Goal: Task Accomplishment & Management: Manage account settings

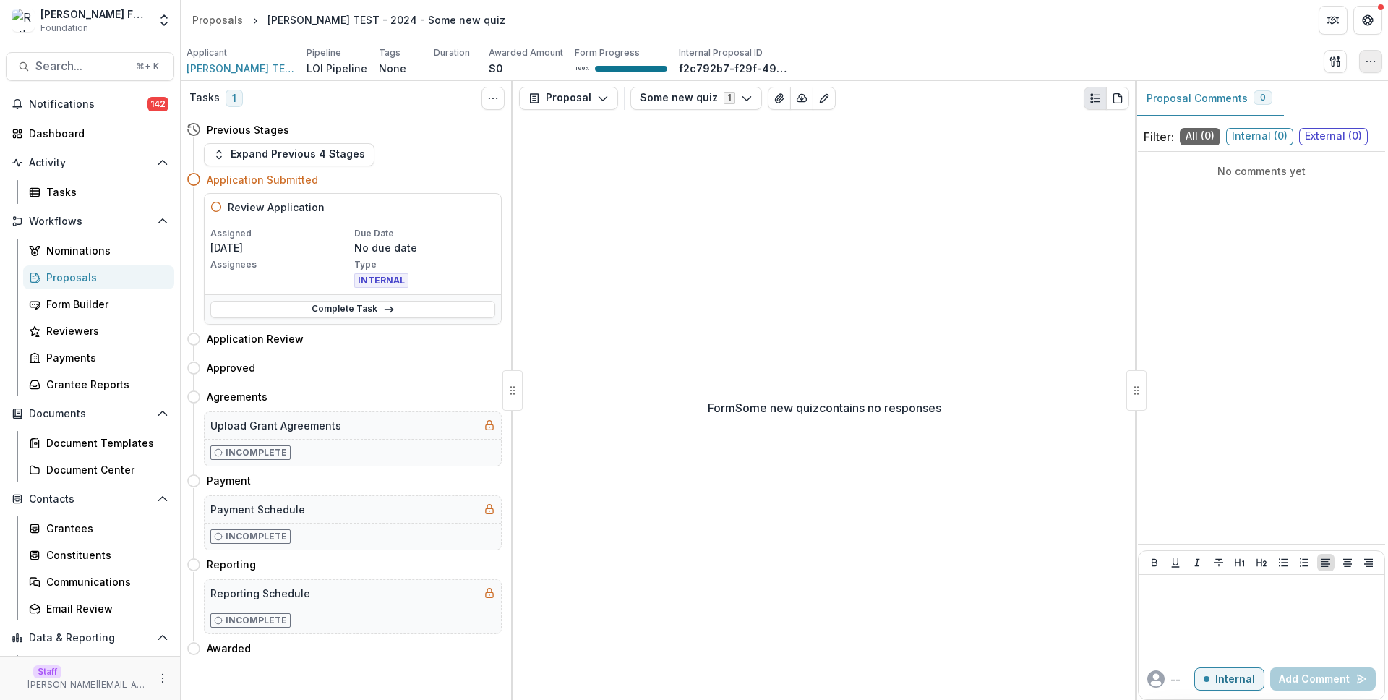
click at [1365, 64] on icon "button" at bounding box center [1371, 62] width 12 height 12
click at [1316, 140] on button "Change History" at bounding box center [1301, 142] width 155 height 24
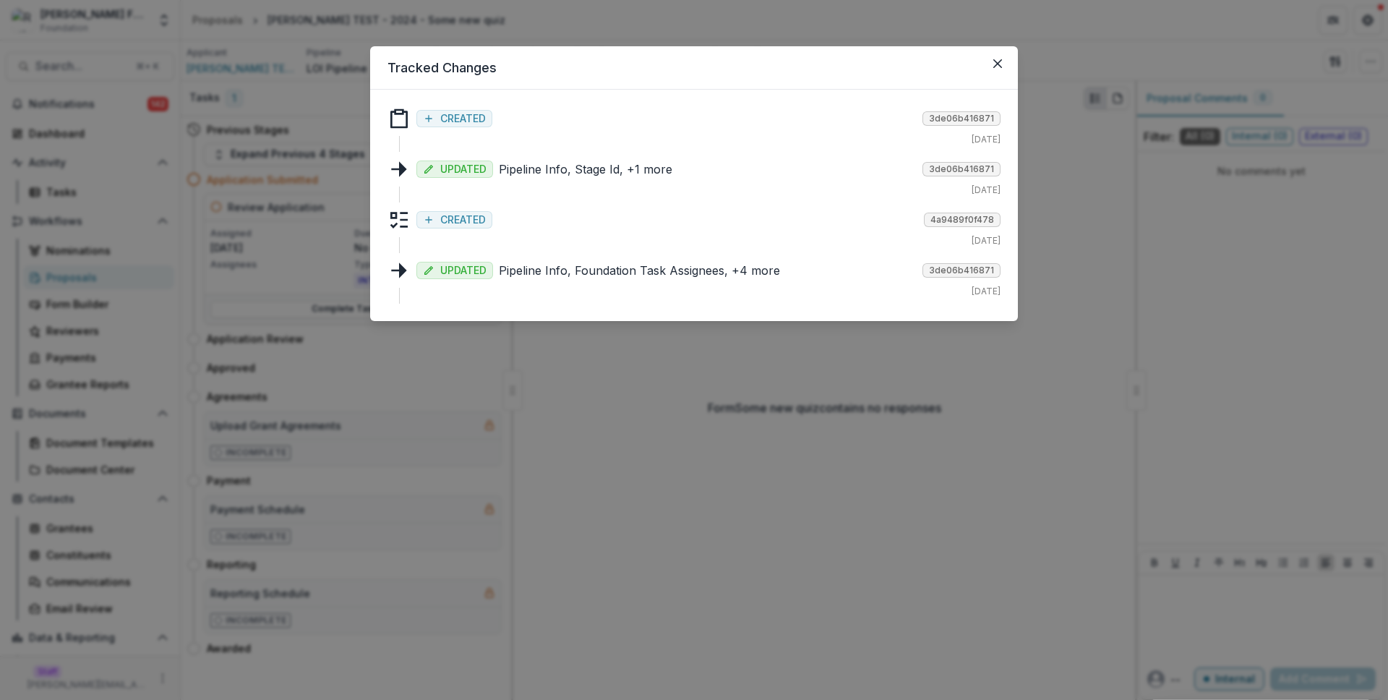
click at [763, 114] on div "CREATED 3de06b416871" at bounding box center [708, 117] width 584 height 20
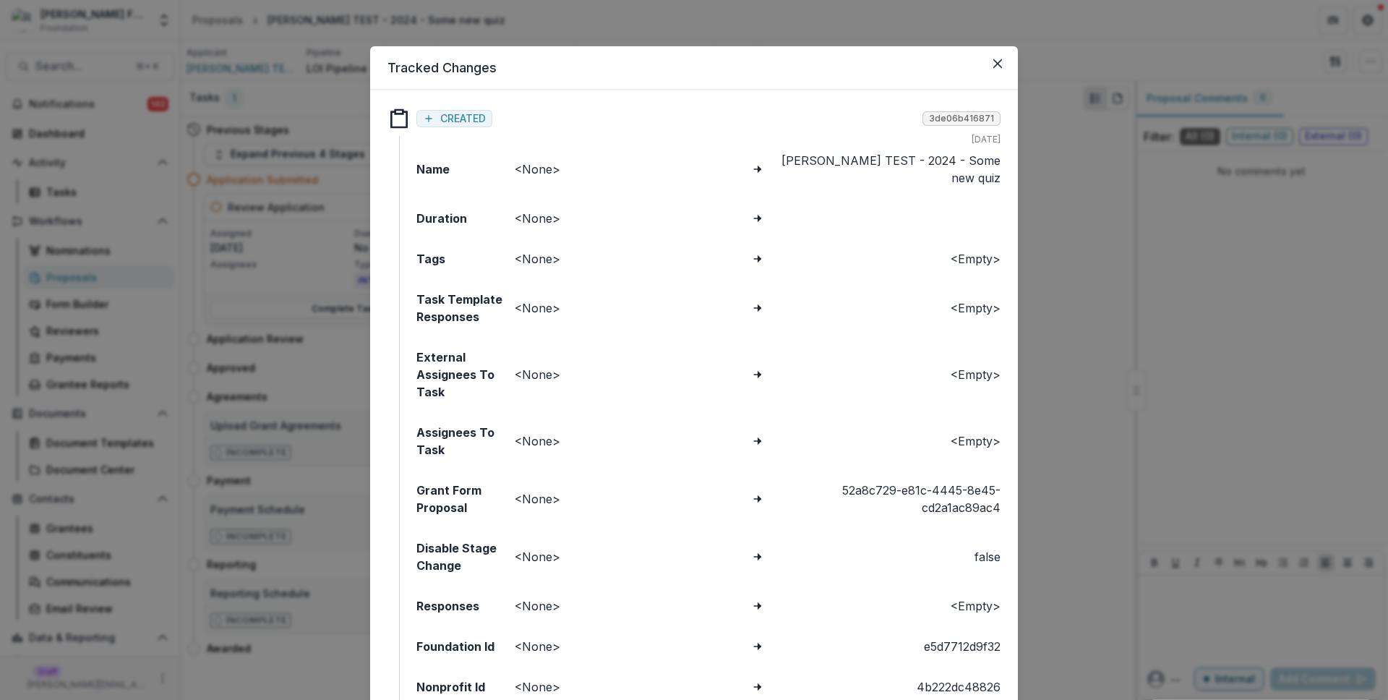
click at [763, 114] on div "CREATED 3de06b416871" at bounding box center [708, 117] width 584 height 20
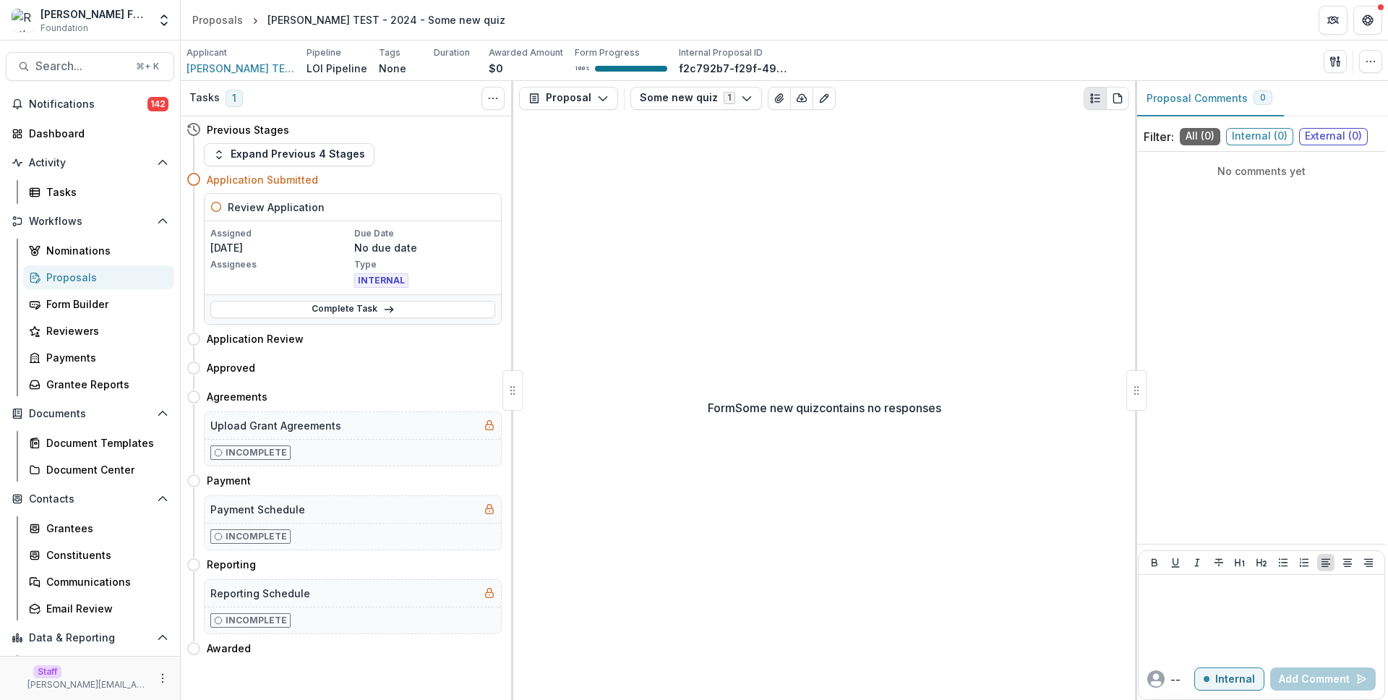
click at [1093, 63] on div "Applicant Ruthwick TEST Pipeline LOI Pipeline Tags None All tags Duration Award…" at bounding box center [785, 61] width 1196 height 30
click at [1372, 64] on icon "button" at bounding box center [1371, 62] width 12 height 12
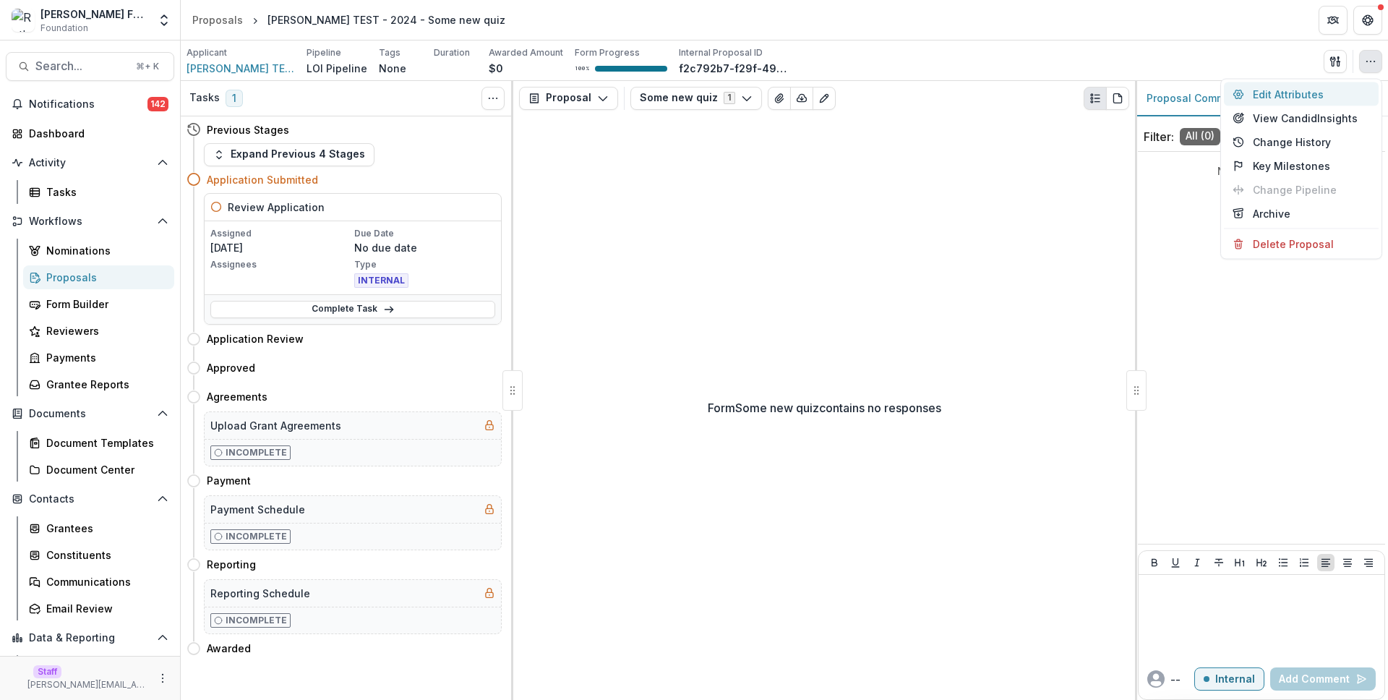
click at [1322, 90] on button "Edit Attributes" at bounding box center [1301, 94] width 155 height 24
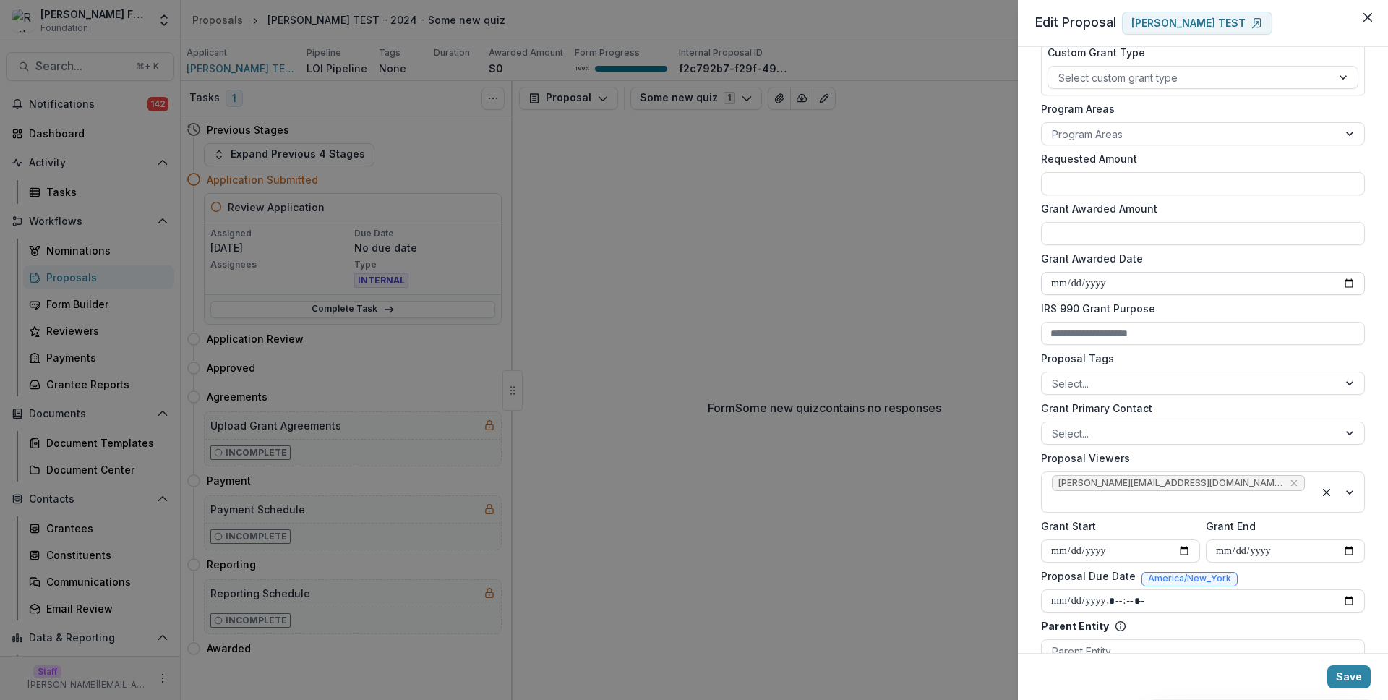
scroll to position [332, 0]
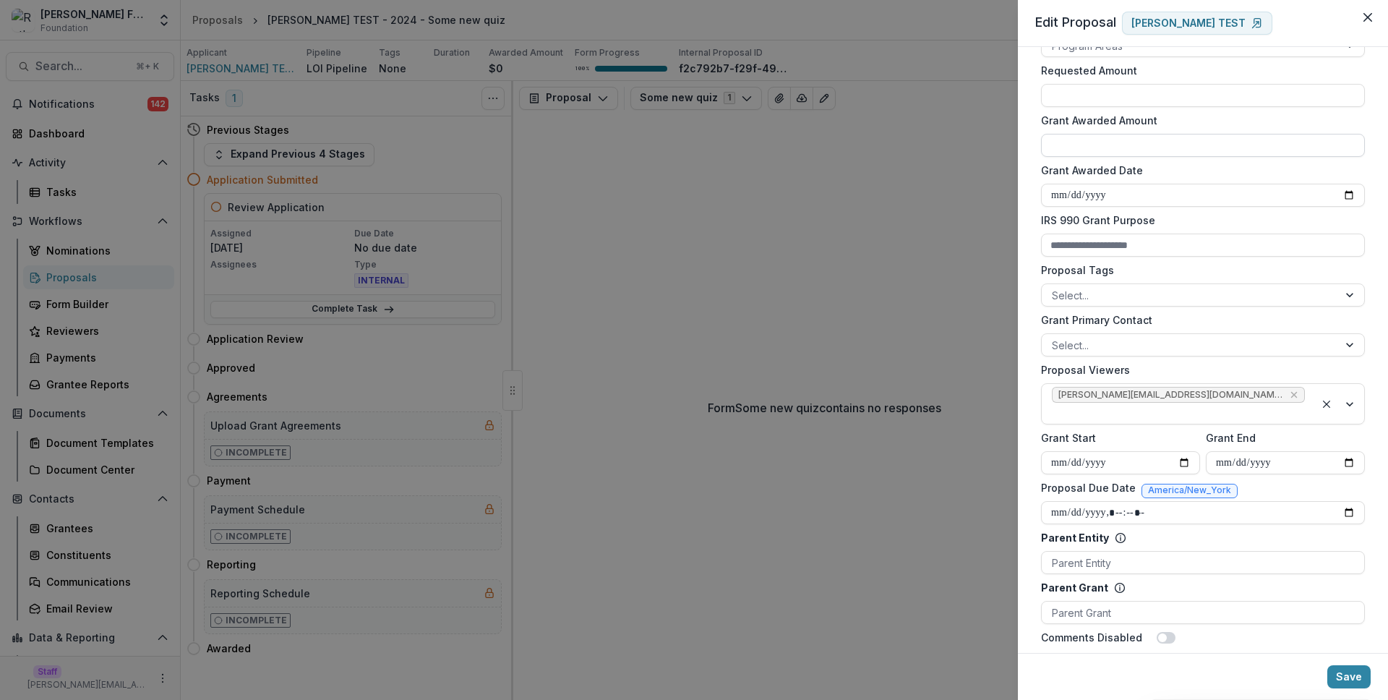
click at [1105, 147] on input "Grant Awarded Amount" at bounding box center [1203, 145] width 324 height 23
type input "********"
click at [1347, 679] on button "Save" at bounding box center [1348, 676] width 43 height 23
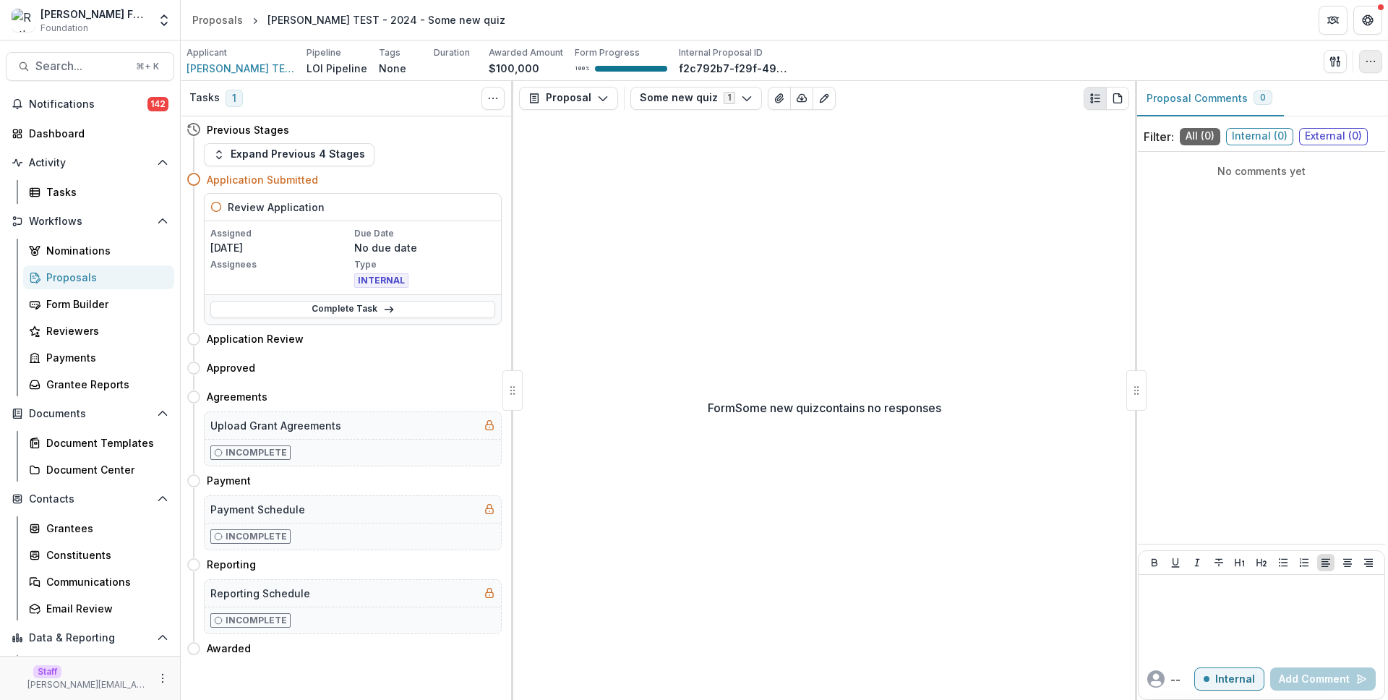
click at [1365, 63] on icon "button" at bounding box center [1371, 62] width 12 height 12
click at [1322, 137] on button "Change History" at bounding box center [1301, 142] width 155 height 24
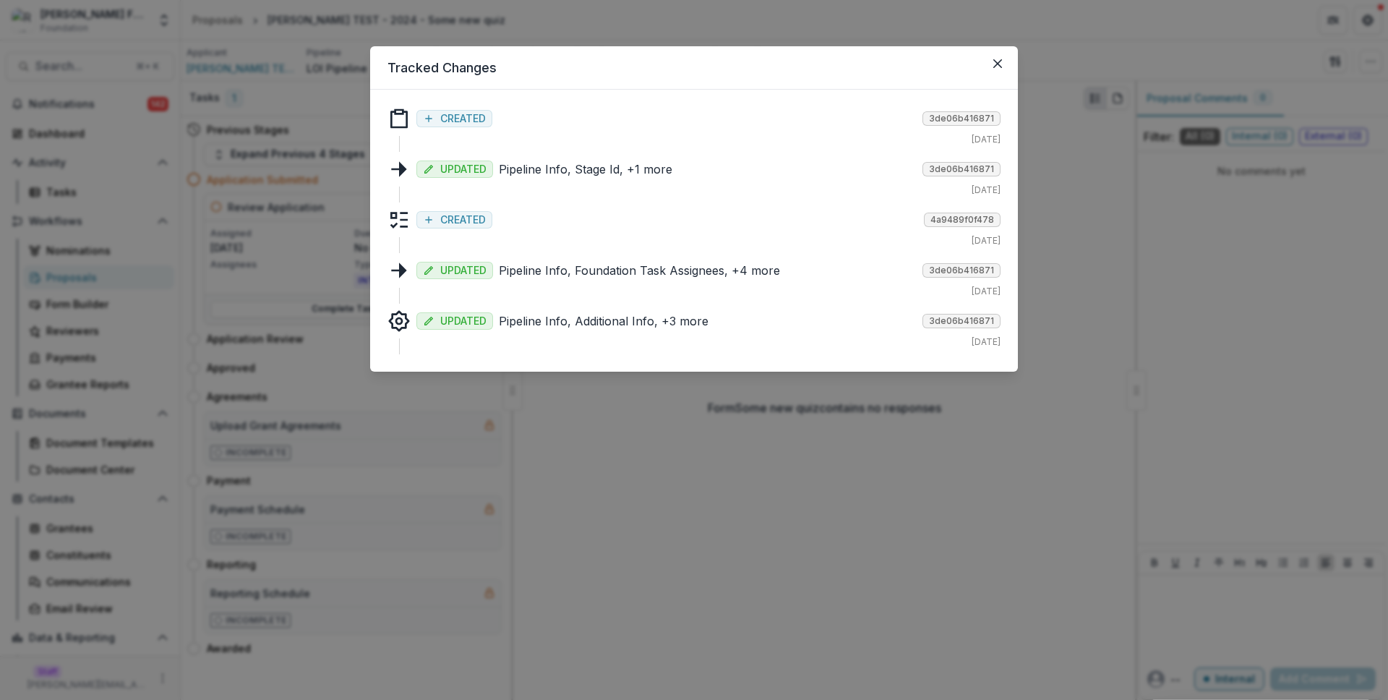
click at [631, 319] on p "Pipeline Info, Additional Info, +3 more" at bounding box center [708, 320] width 418 height 17
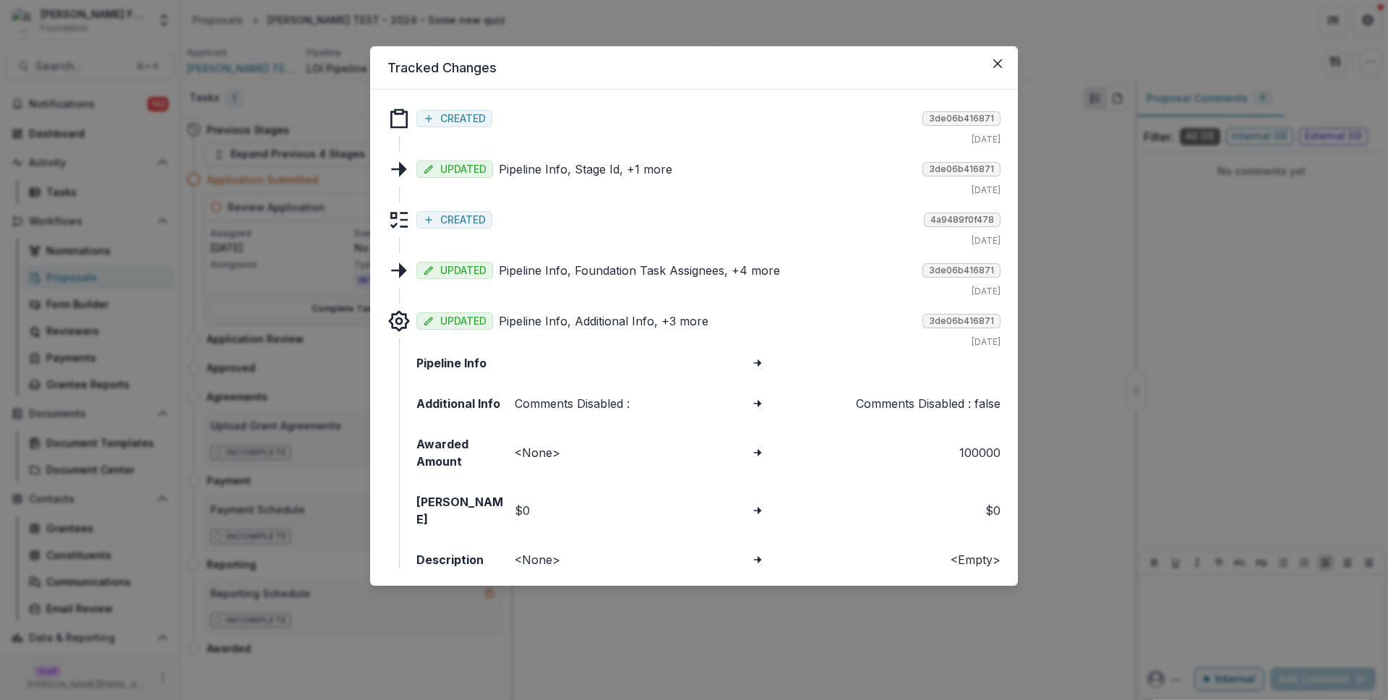
click at [445, 452] on strong "Awarded Amount" at bounding box center [462, 452] width 93 height 35
click at [510, 455] on div "Awarded Amount <None> 100000" at bounding box center [708, 452] width 584 height 35
click at [980, 446] on div "100000" at bounding box center [884, 452] width 231 height 17
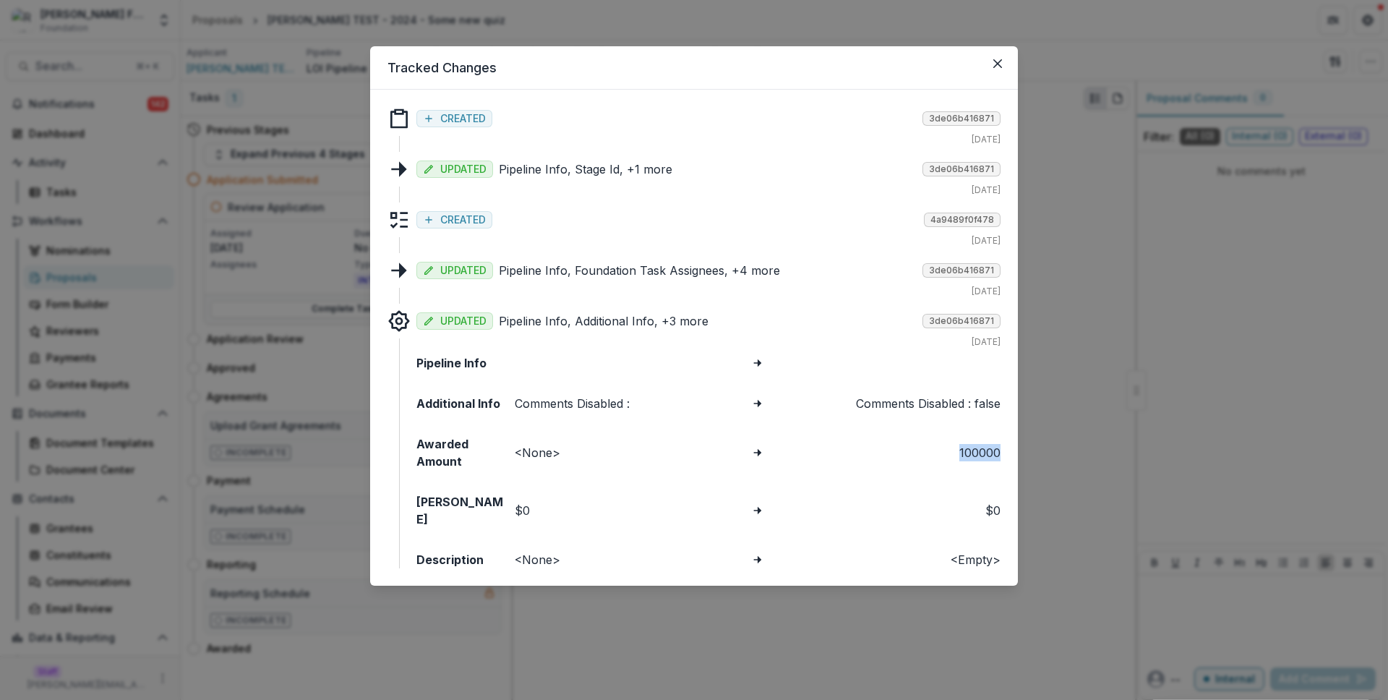
click at [980, 446] on div "100000" at bounding box center [884, 452] width 231 height 17
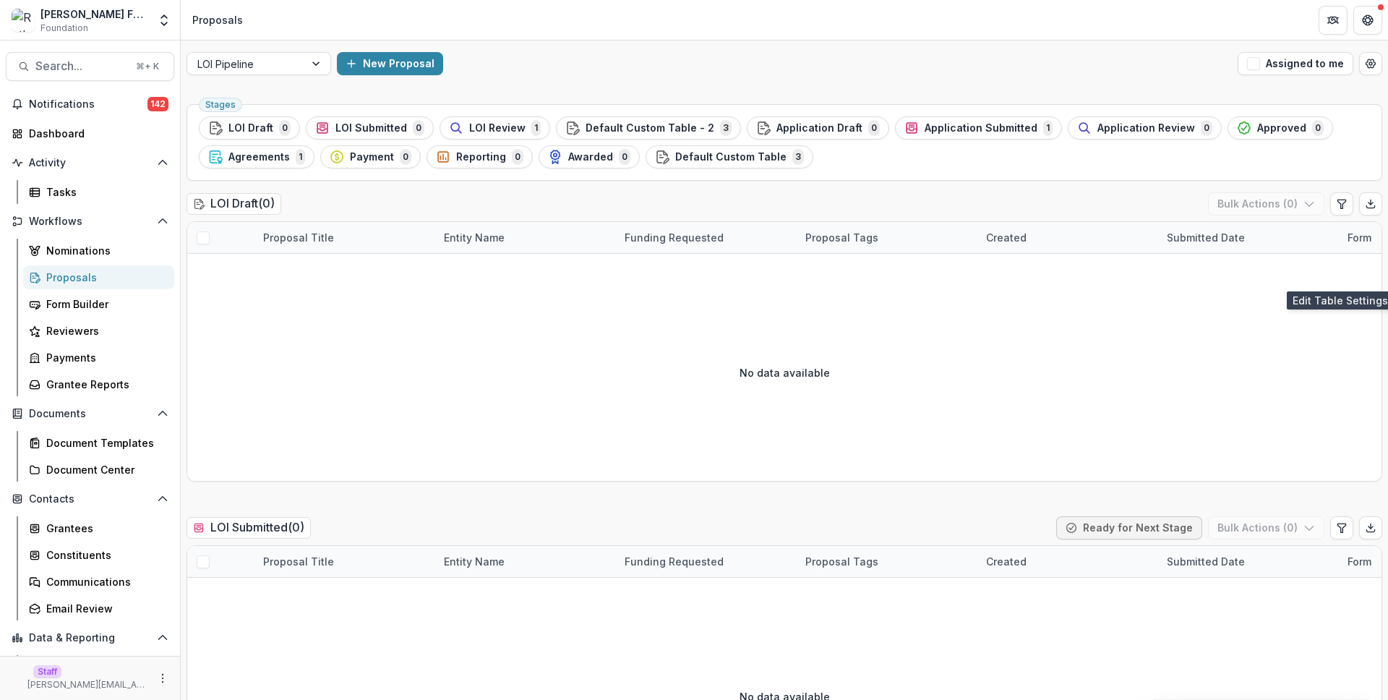
scroll to position [901, 0]
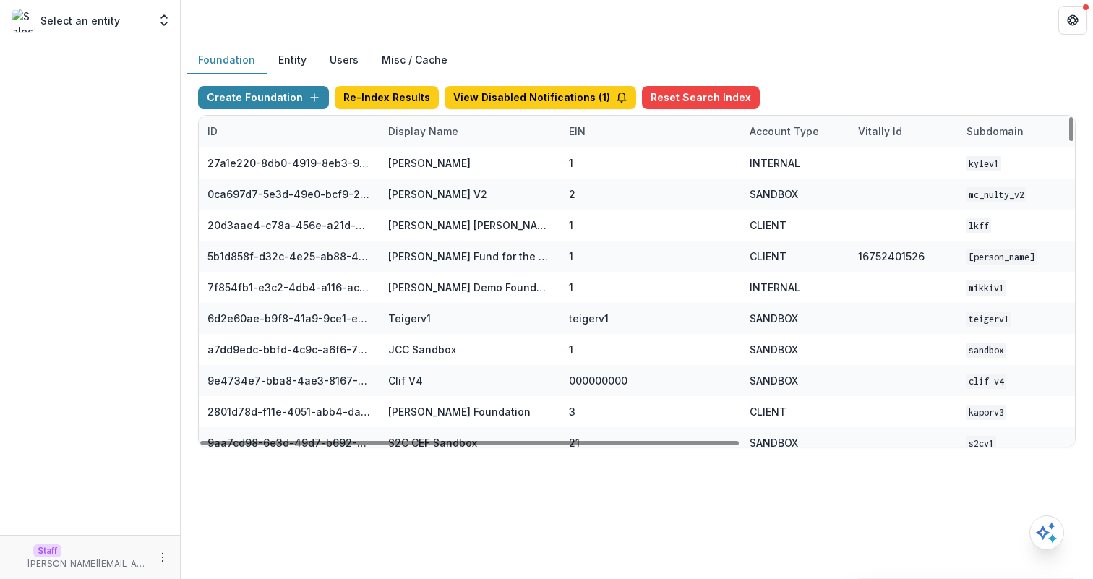
click at [337, 67] on button "Users" at bounding box center [344, 60] width 52 height 28
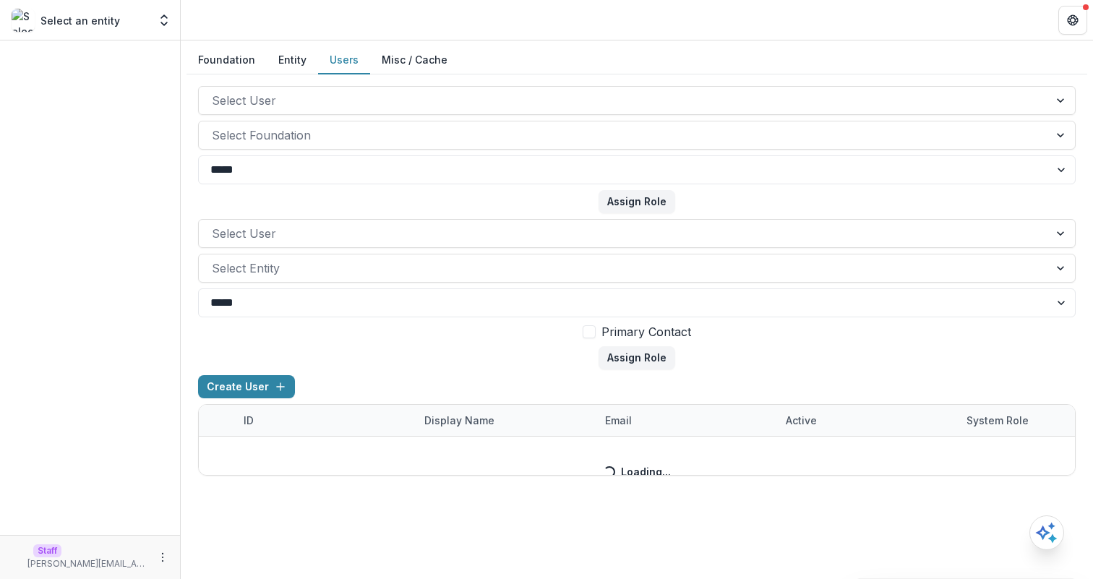
click at [382, 337] on form "Select User Select Entity ***** **** Primary Contact Assign Role" at bounding box center [637, 294] width 878 height 150
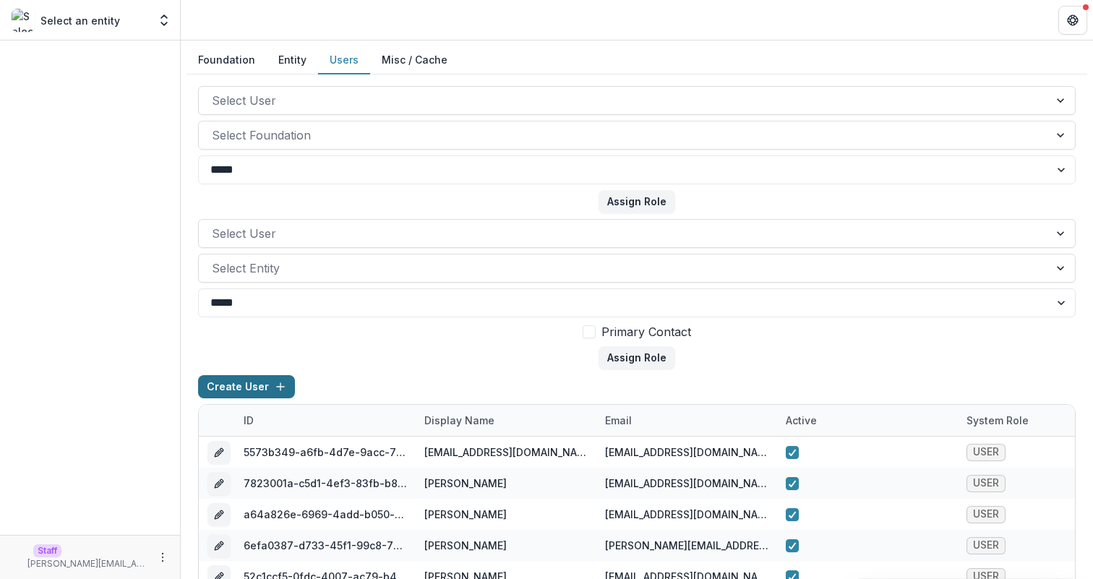
click at [255, 393] on button "Create User" at bounding box center [246, 386] width 97 height 23
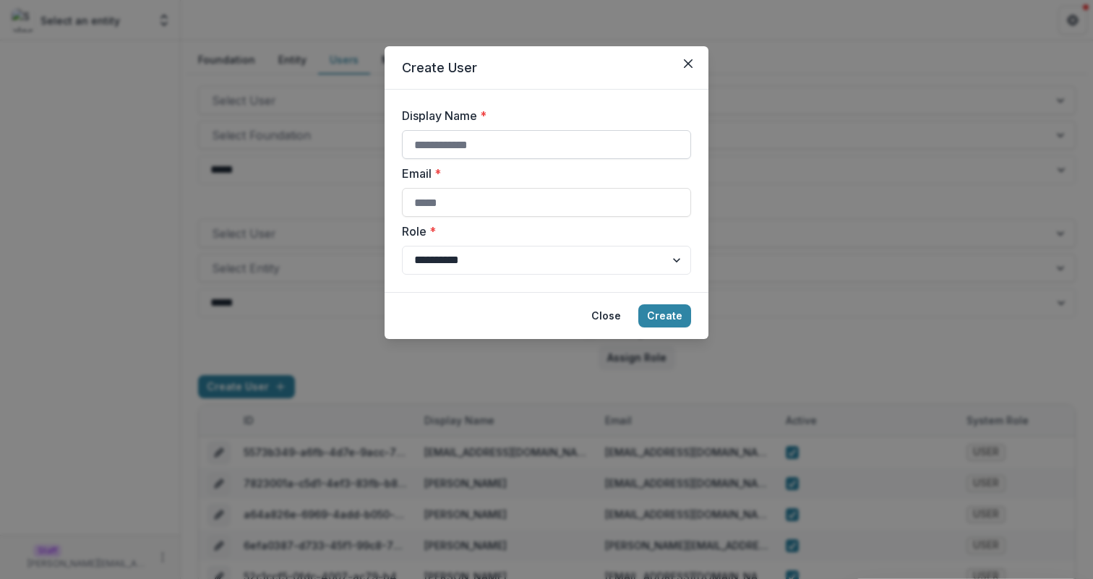
click at [515, 150] on input "Display Name *" at bounding box center [546, 144] width 289 height 29
type input "********"
type input "****"
type input "**********"
click at [682, 317] on button "Create" at bounding box center [664, 315] width 53 height 23
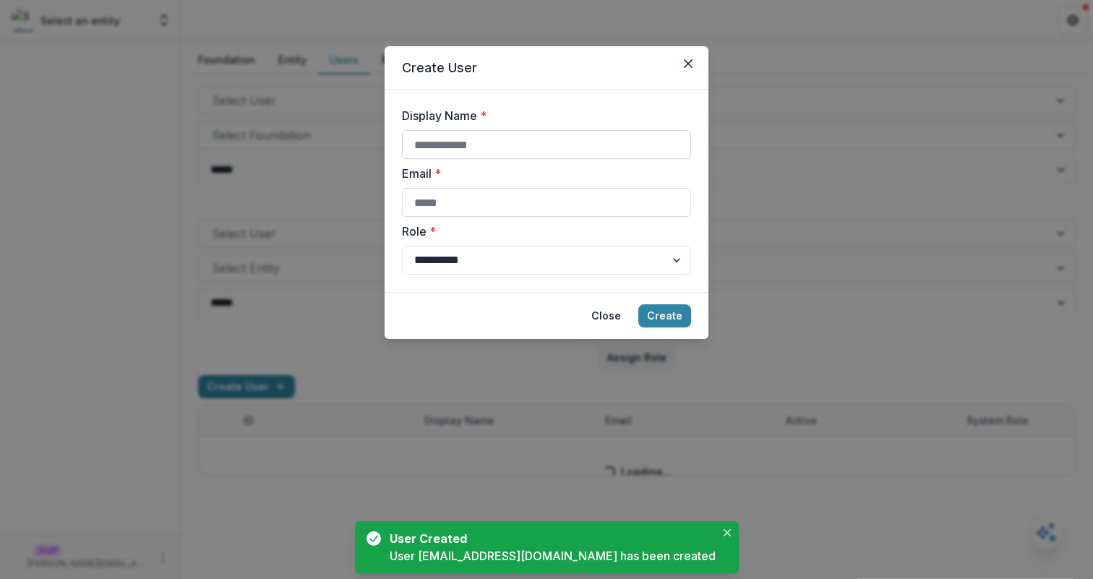
click at [568, 140] on input "Display Name *" at bounding box center [546, 144] width 289 height 29
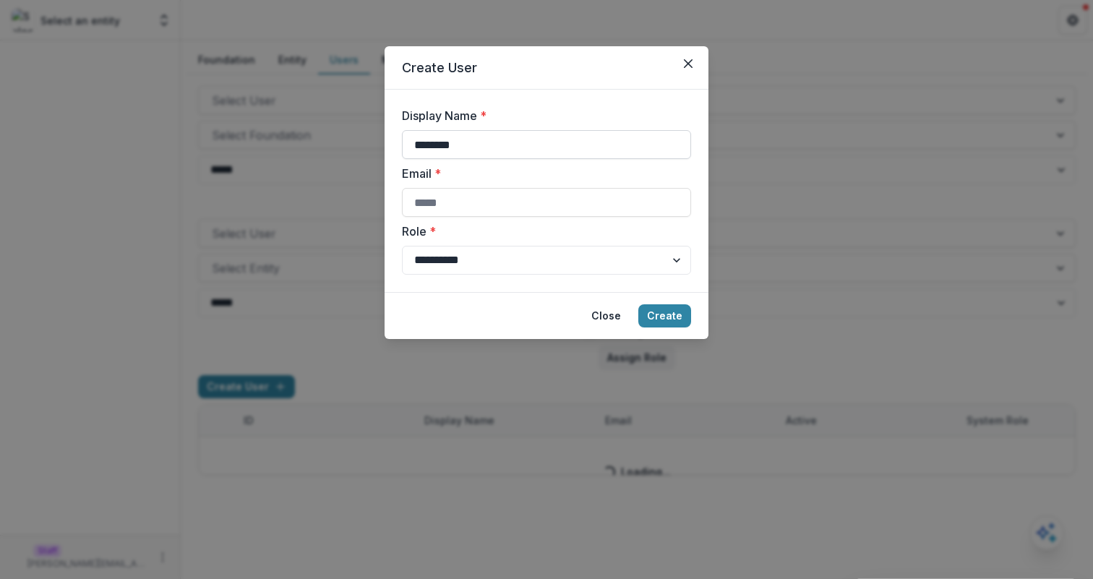
type input "*********"
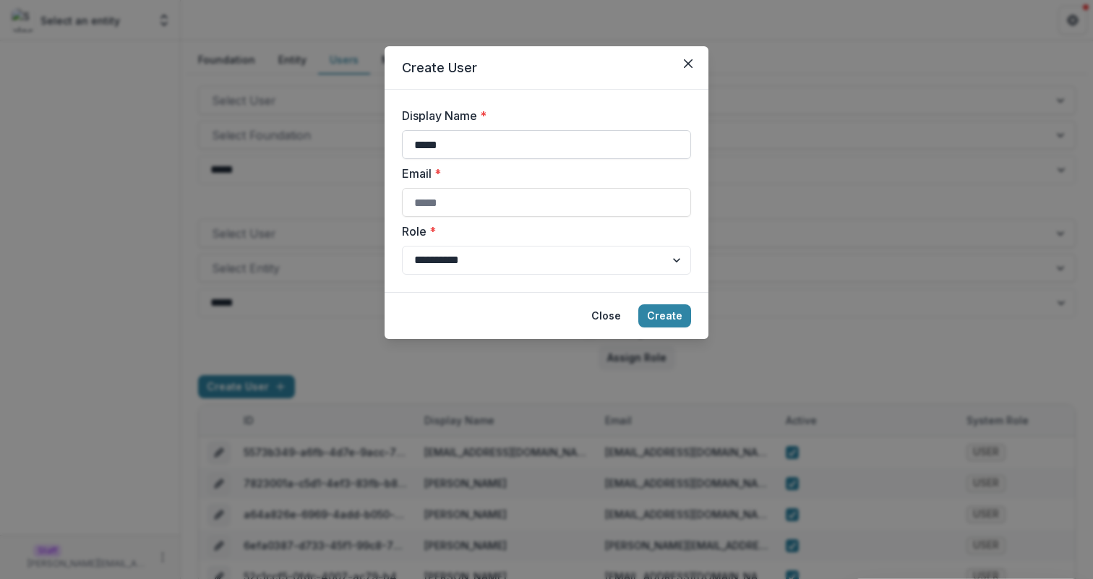
type input "*****"
type input "**********"
click at [666, 315] on button "Create" at bounding box center [664, 315] width 53 height 23
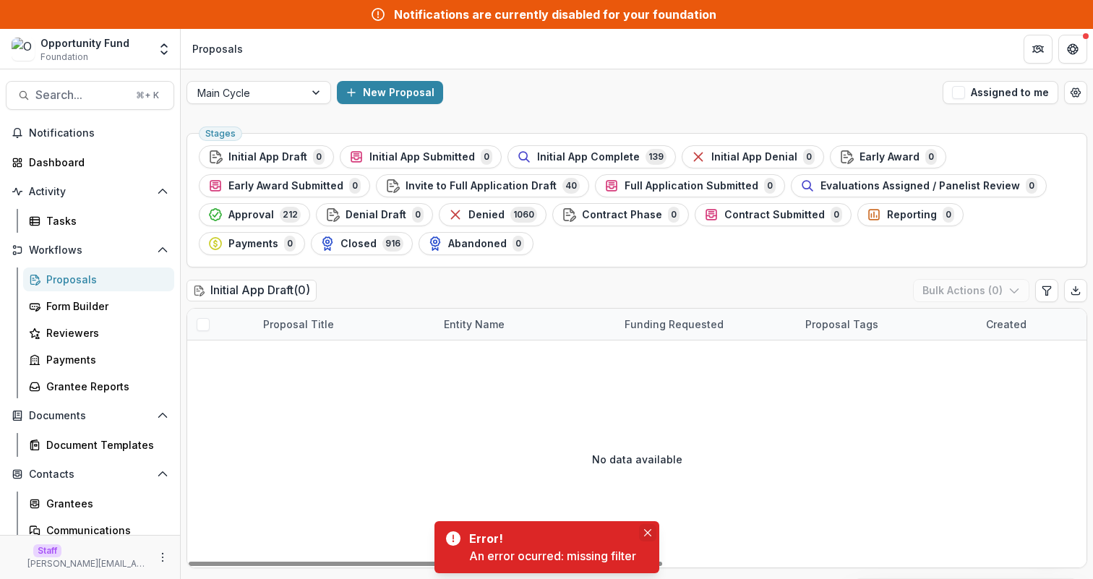
click at [645, 535] on icon "Close" at bounding box center [647, 532] width 7 height 7
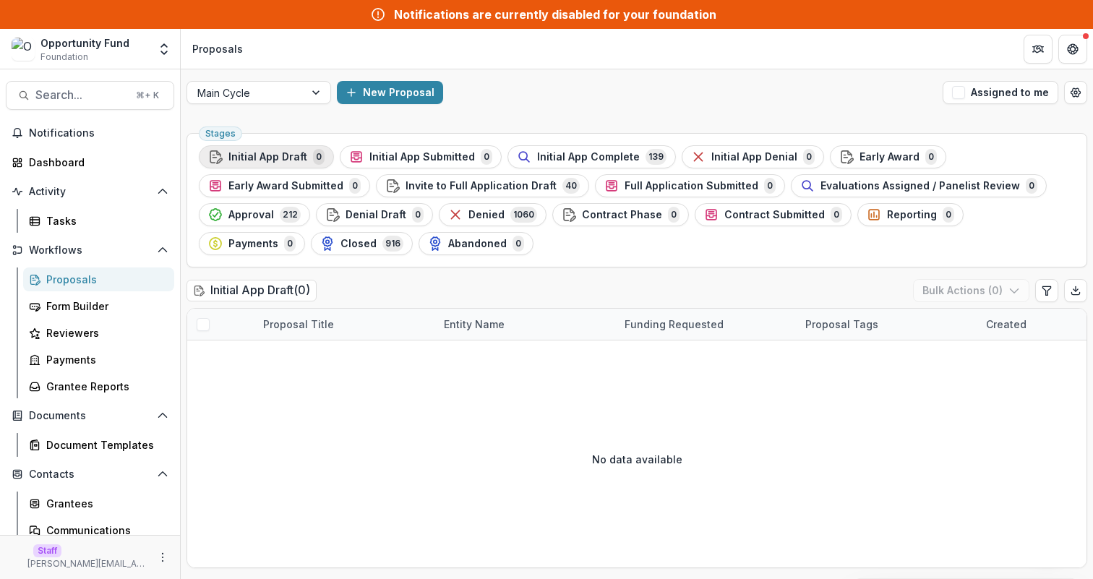
click at [293, 163] on div "Initial App Draft 0" at bounding box center [266, 157] width 116 height 16
click at [301, 153] on span "Initial App Draft" at bounding box center [267, 157] width 79 height 12
click at [397, 158] on span "Initial App Submitted" at bounding box center [422, 157] width 106 height 12
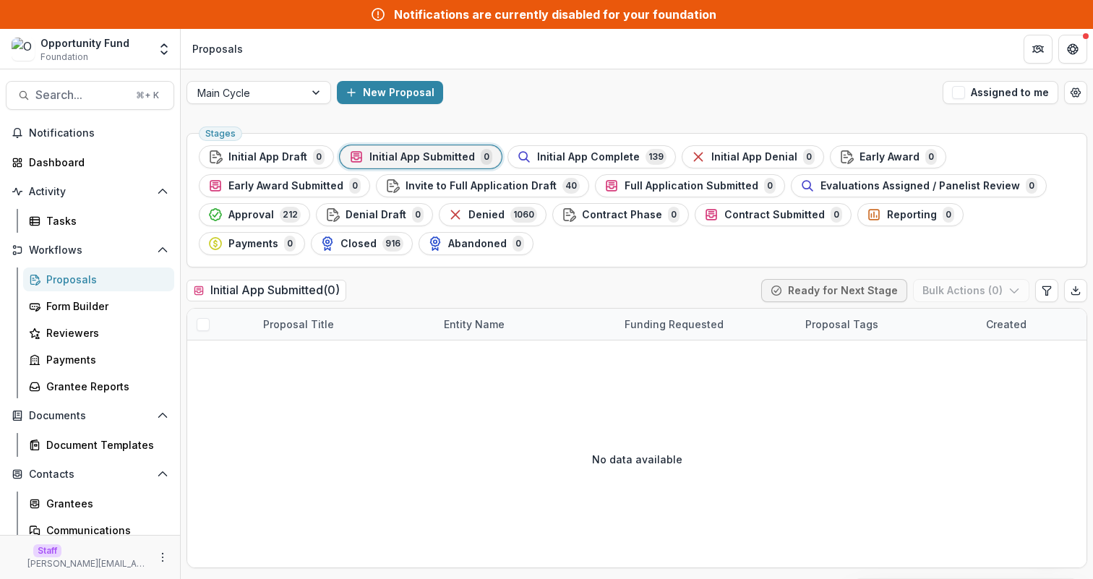
click at [397, 158] on span "Initial App Submitted" at bounding box center [422, 157] width 106 height 12
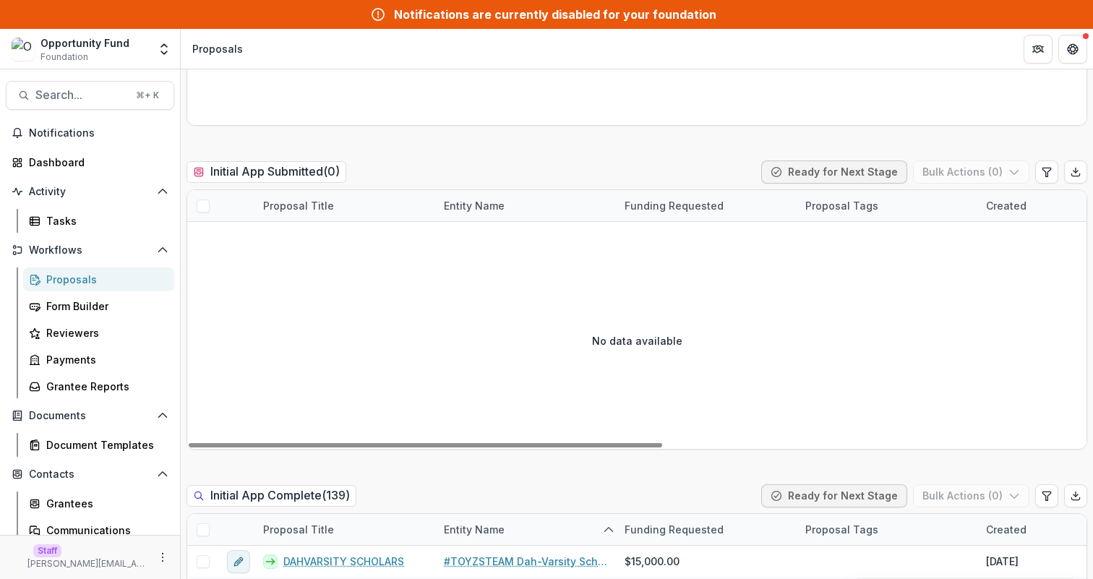
scroll to position [241, 0]
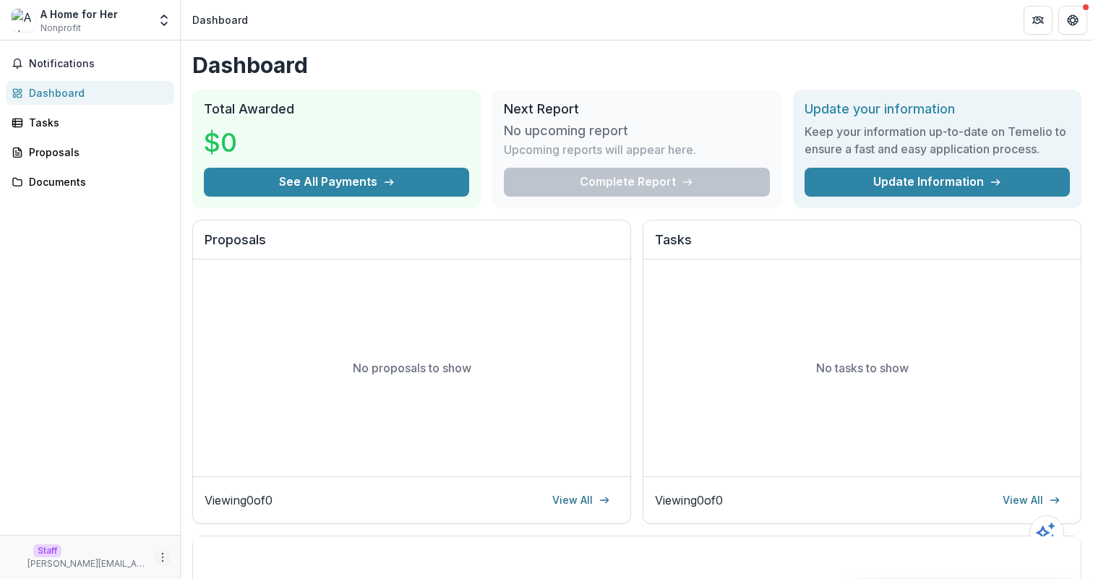
click at [165, 556] on icon "More" at bounding box center [163, 558] width 12 height 12
click at [231, 527] on link "Settings" at bounding box center [258, 527] width 155 height 24
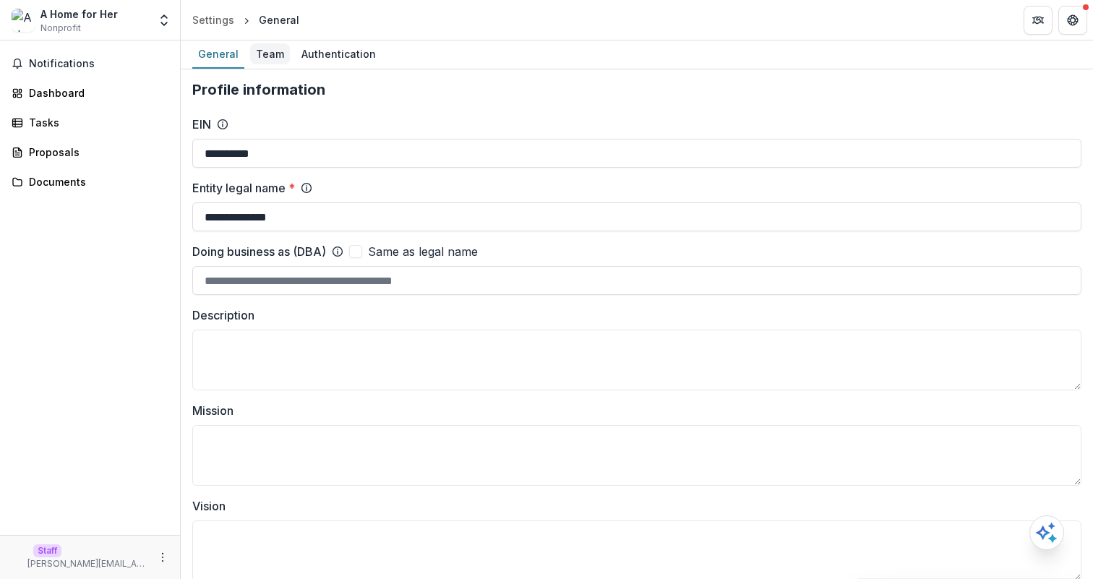
click at [275, 59] on div "Team" at bounding box center [270, 53] width 40 height 21
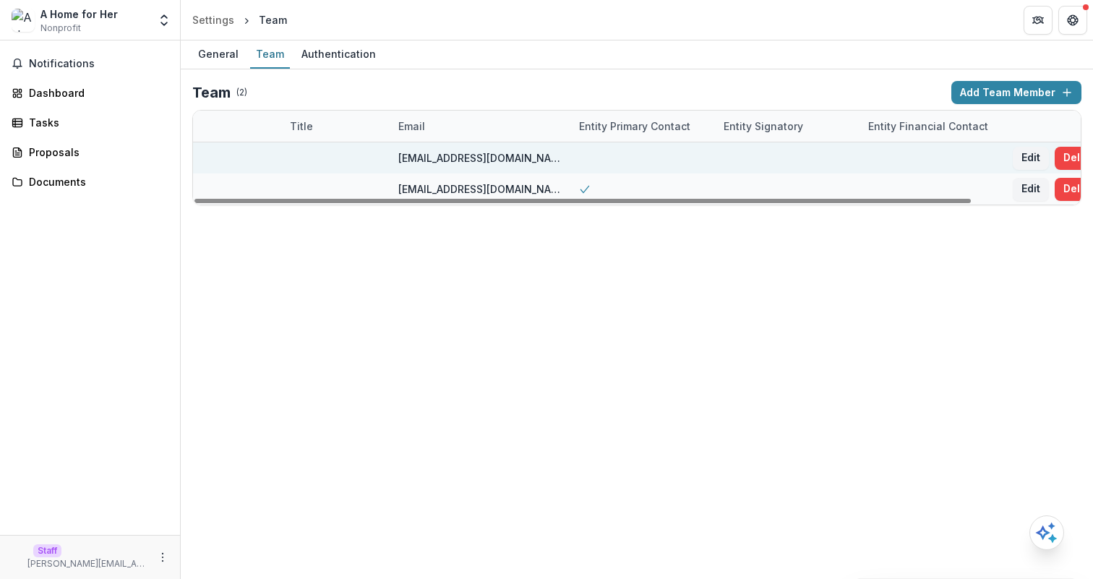
scroll to position [0, 124]
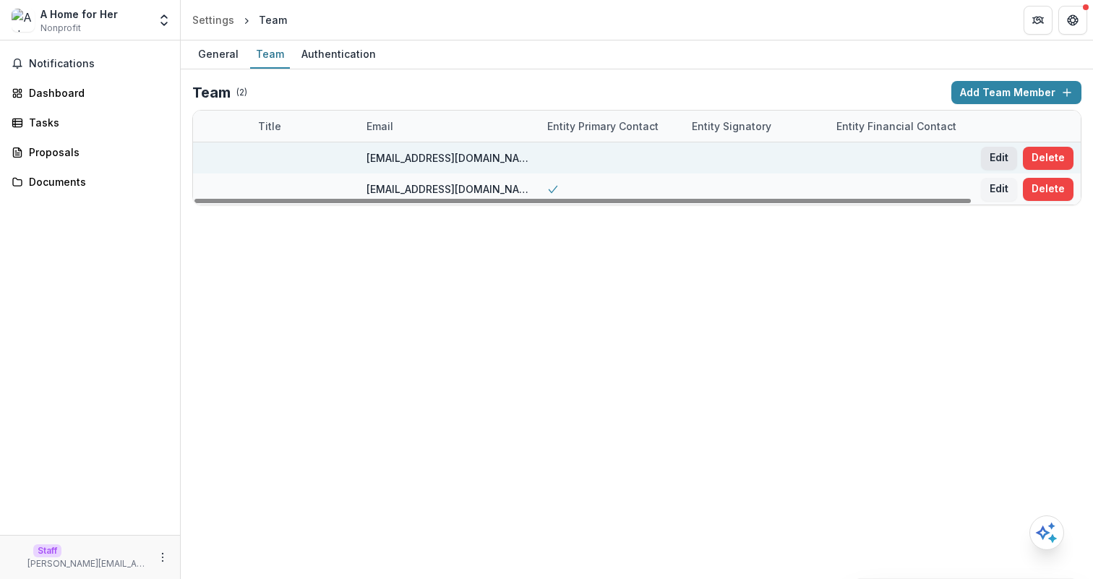
click at [986, 158] on button "Edit" at bounding box center [999, 158] width 36 height 23
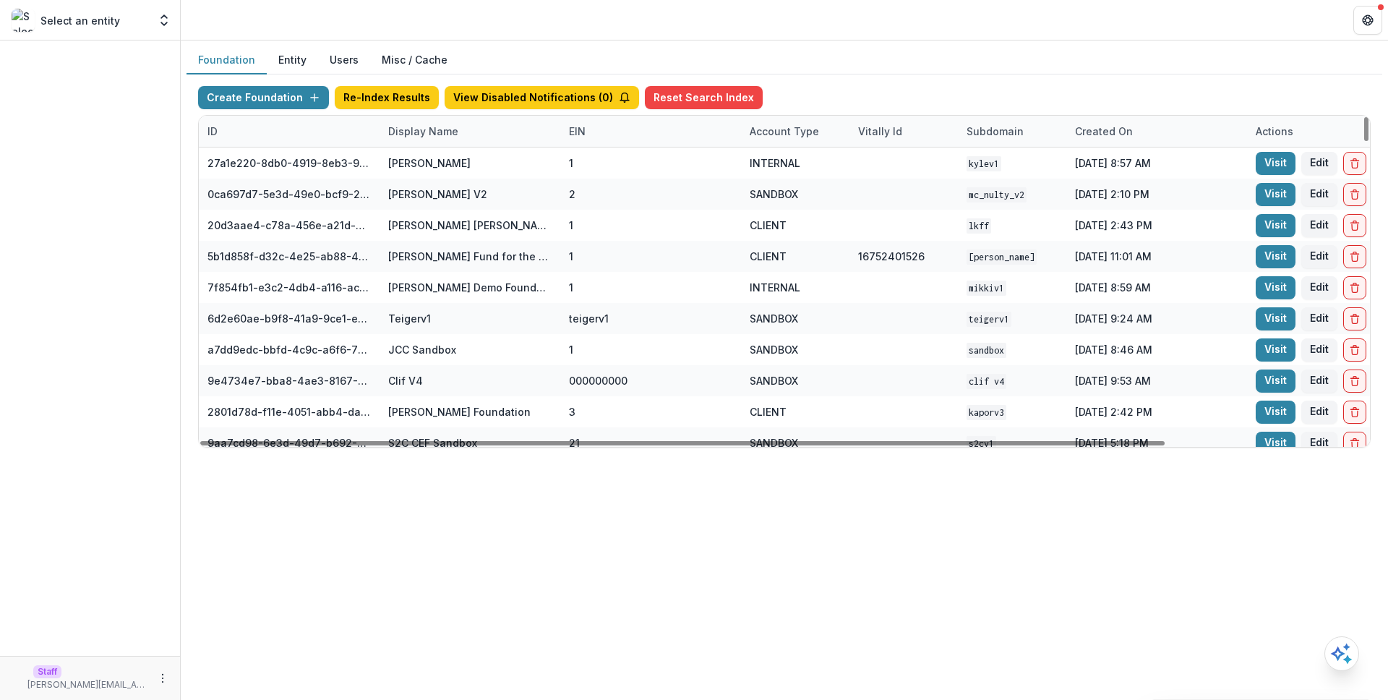
click at [336, 59] on button "Users" at bounding box center [344, 60] width 52 height 28
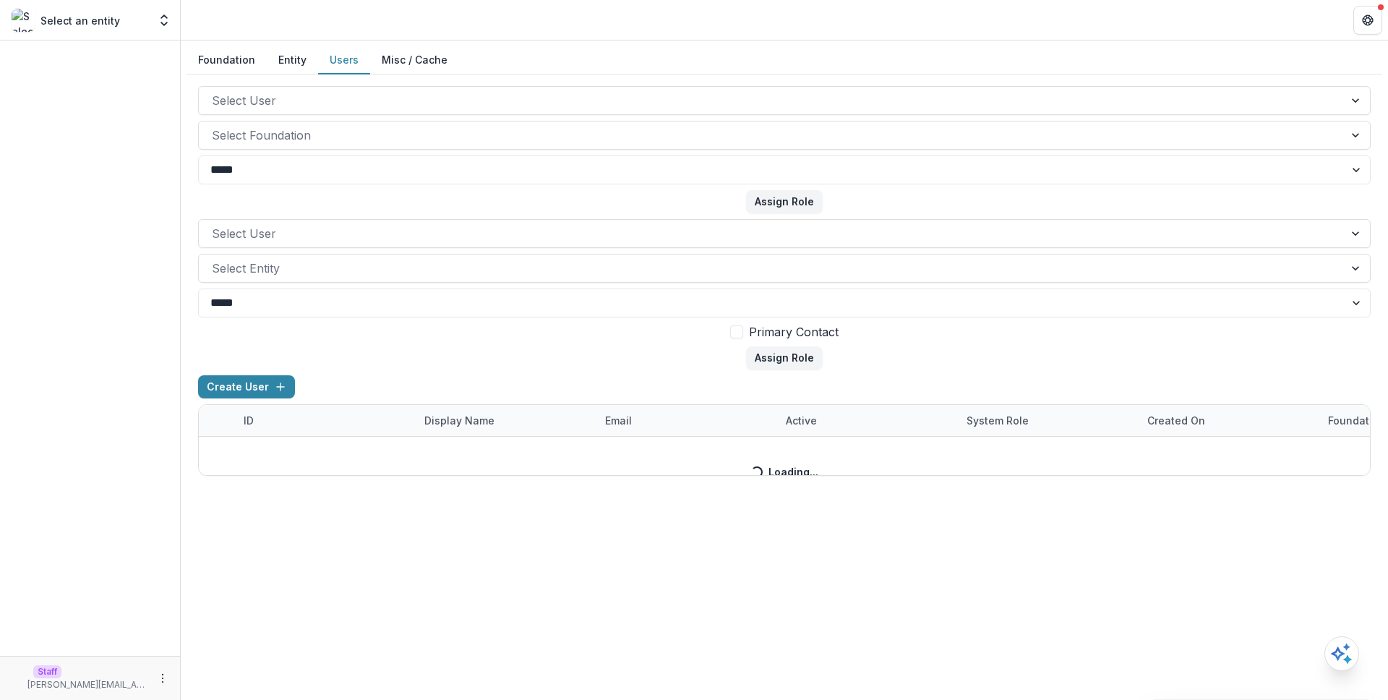
click at [269, 383] on div "Create User ID Display Name email Active System Role Created on Foundation Role…" at bounding box center [784, 425] width 1173 height 100
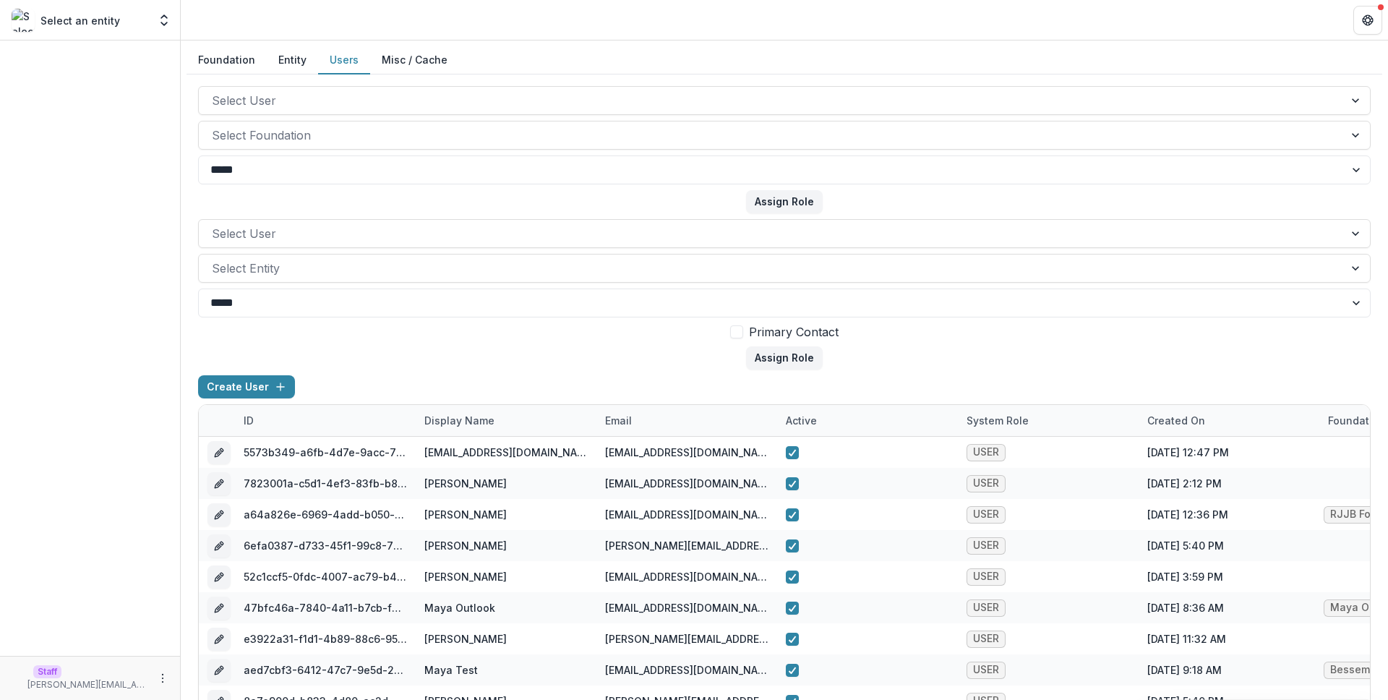
click at [501, 372] on div "**********" at bounding box center [784, 411] width 1173 height 651
click at [297, 67] on button "Entity" at bounding box center [292, 60] width 51 height 28
click at [327, 66] on button "Users" at bounding box center [344, 60] width 52 height 28
click at [280, 60] on button "Entity" at bounding box center [292, 60] width 51 height 28
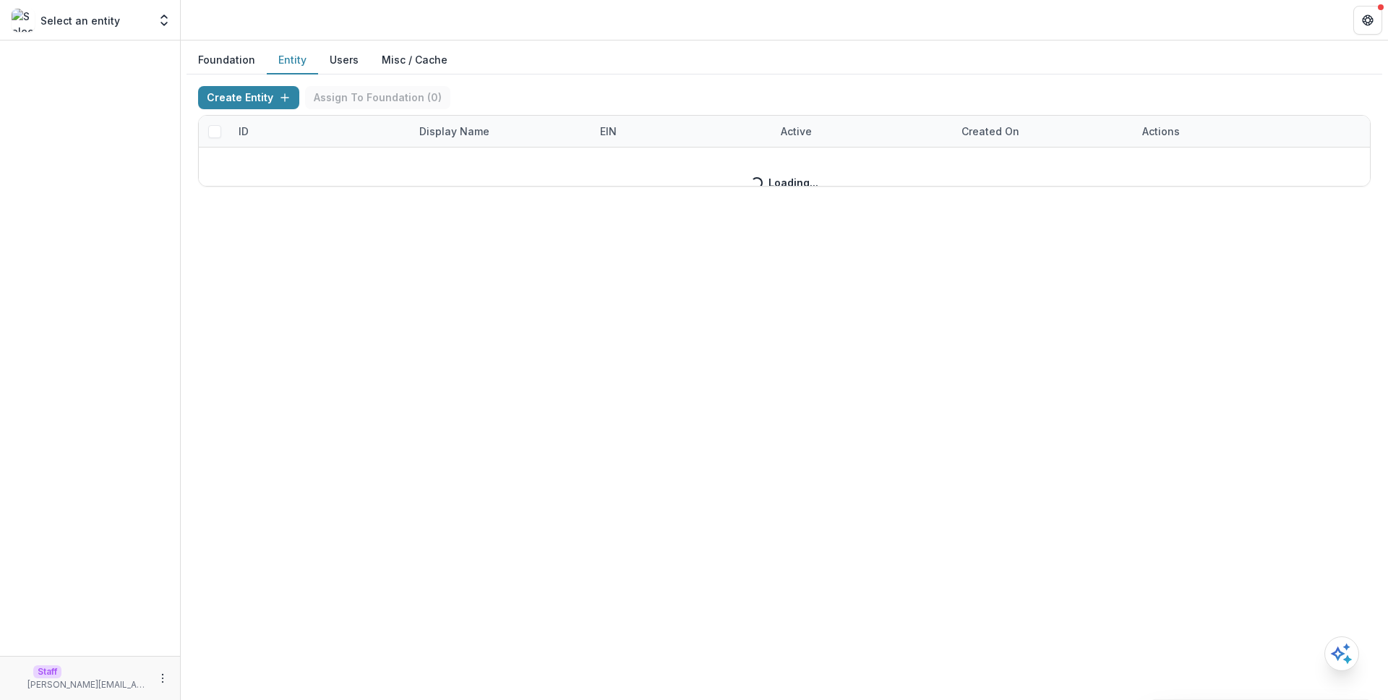
click at [253, 67] on button "Foundation" at bounding box center [227, 60] width 80 height 28
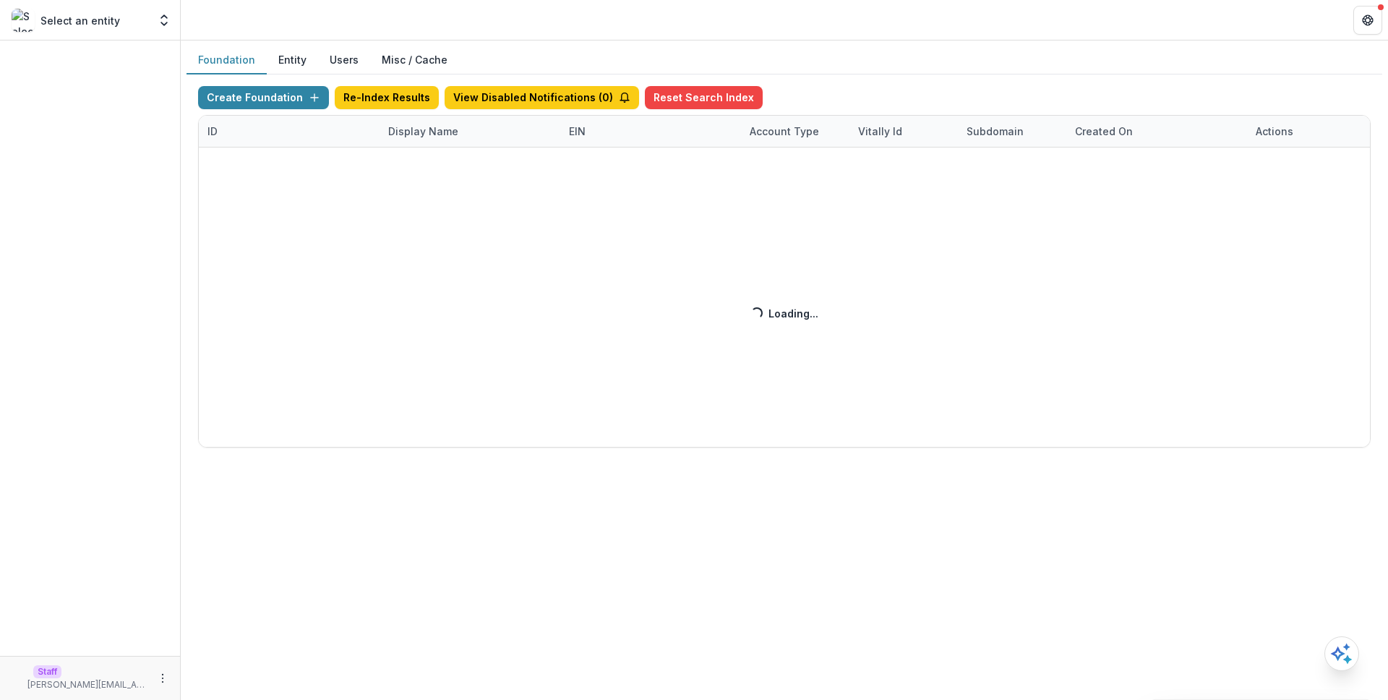
click at [294, 60] on button "Entity" at bounding box center [292, 60] width 51 height 28
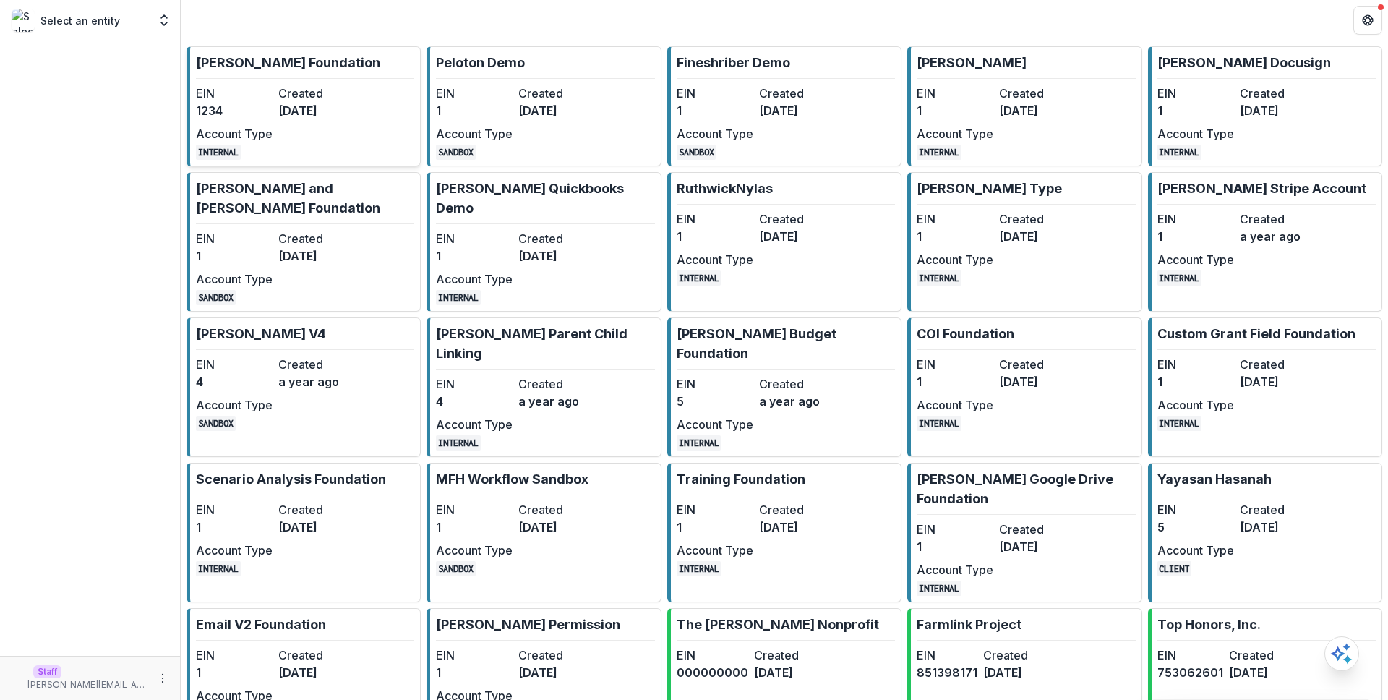
click at [283, 95] on dt "Created" at bounding box center [316, 93] width 77 height 17
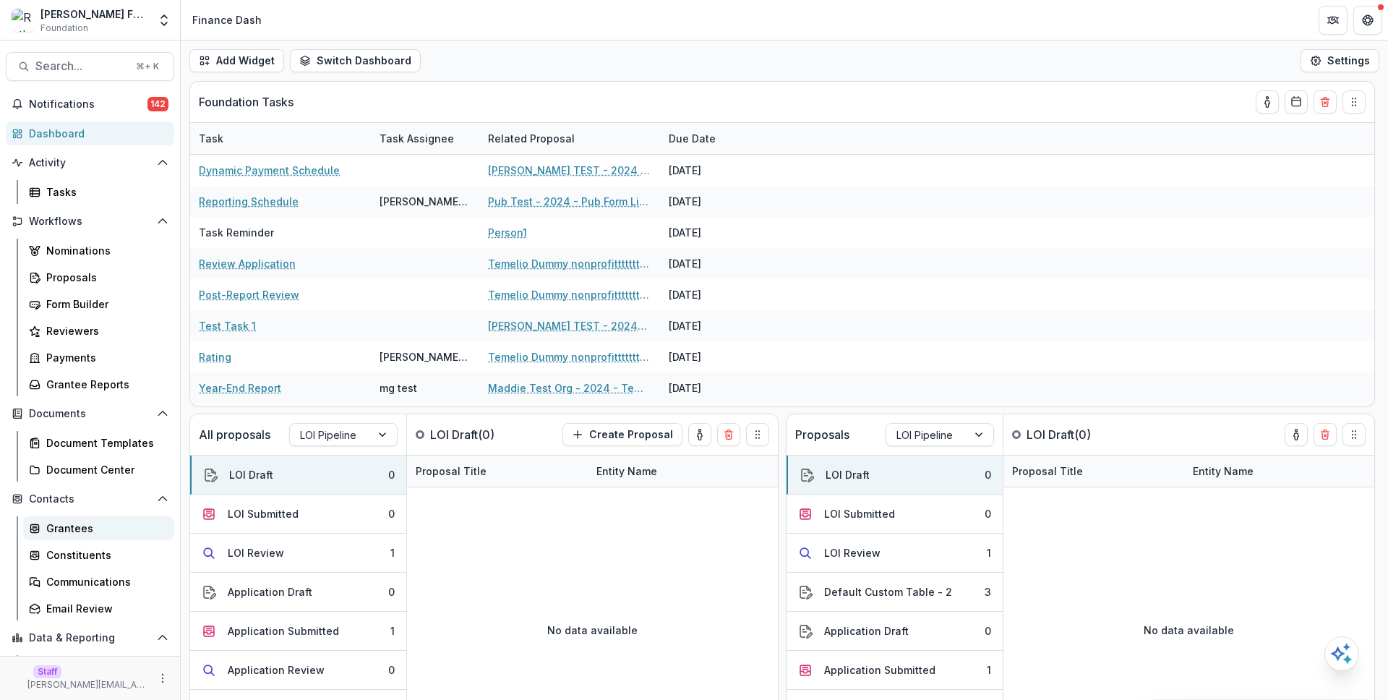
click at [115, 525] on div "Grantees" at bounding box center [104, 527] width 116 height 15
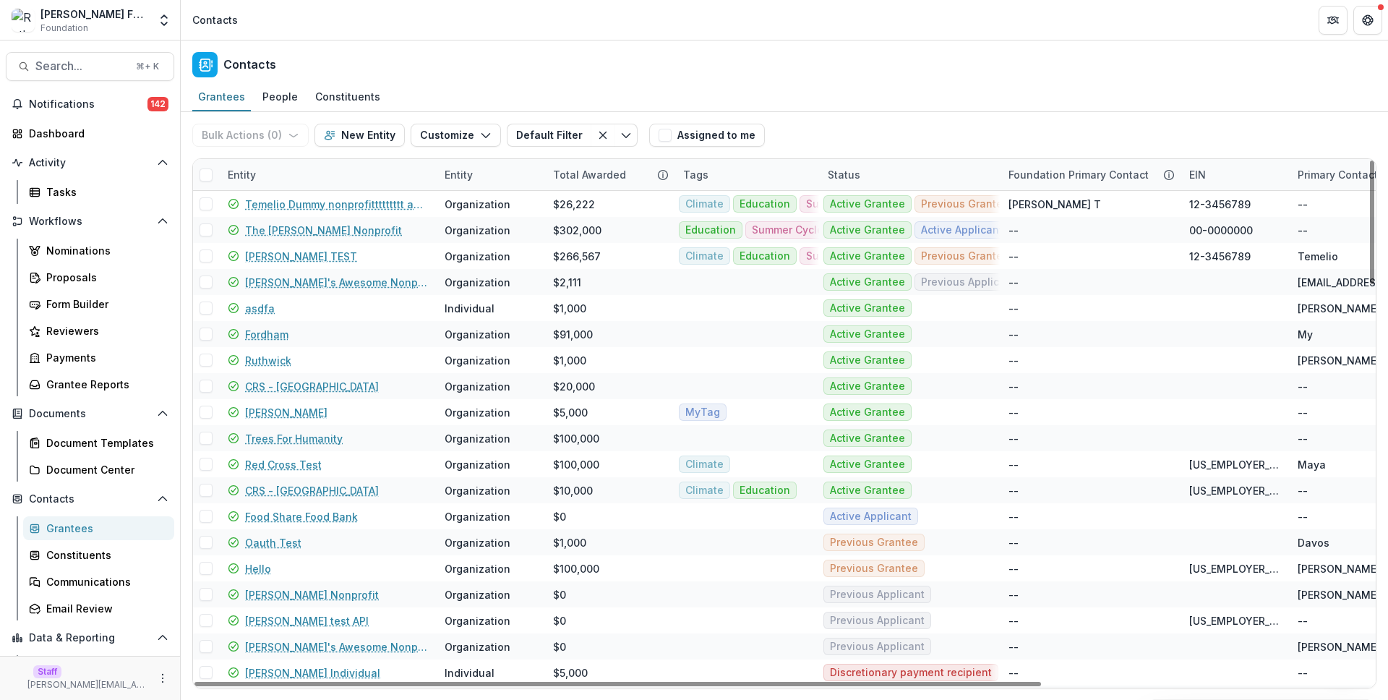
click at [719, 173] on div "Tags" at bounding box center [746, 174] width 145 height 31
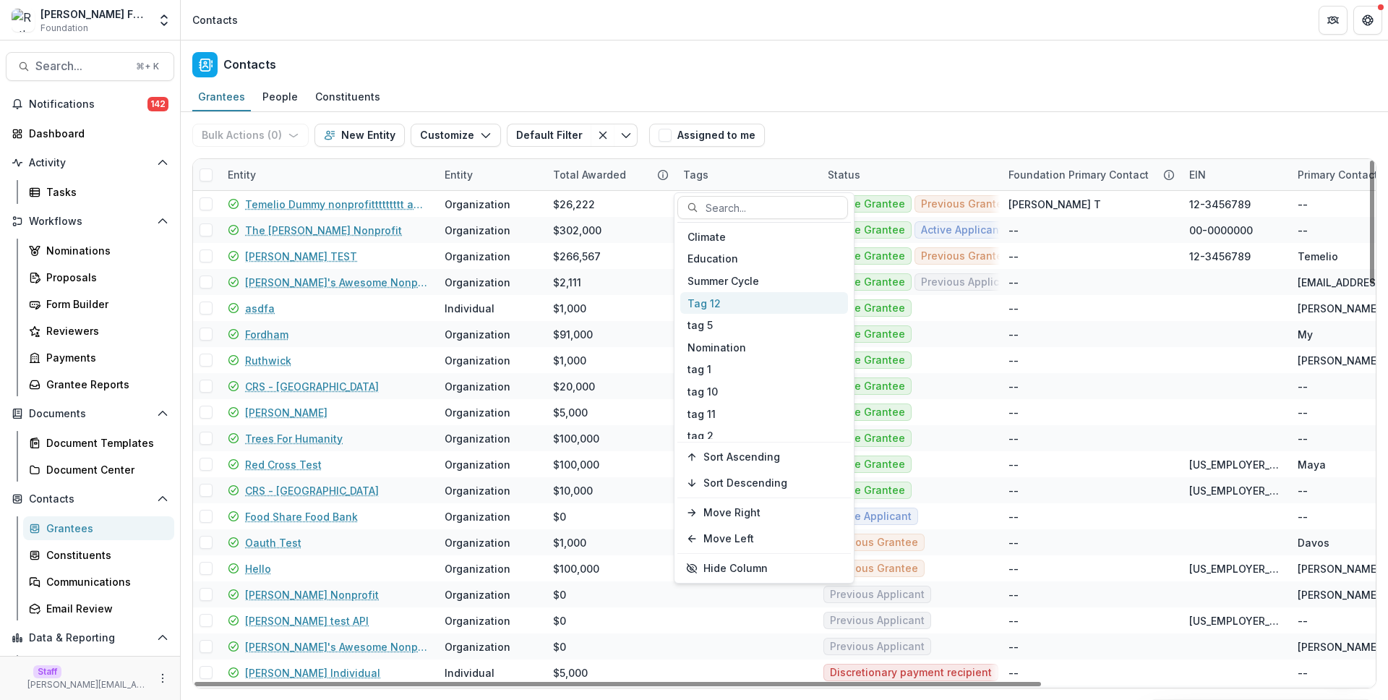
click at [730, 305] on div "Tag 12" at bounding box center [764, 303] width 168 height 22
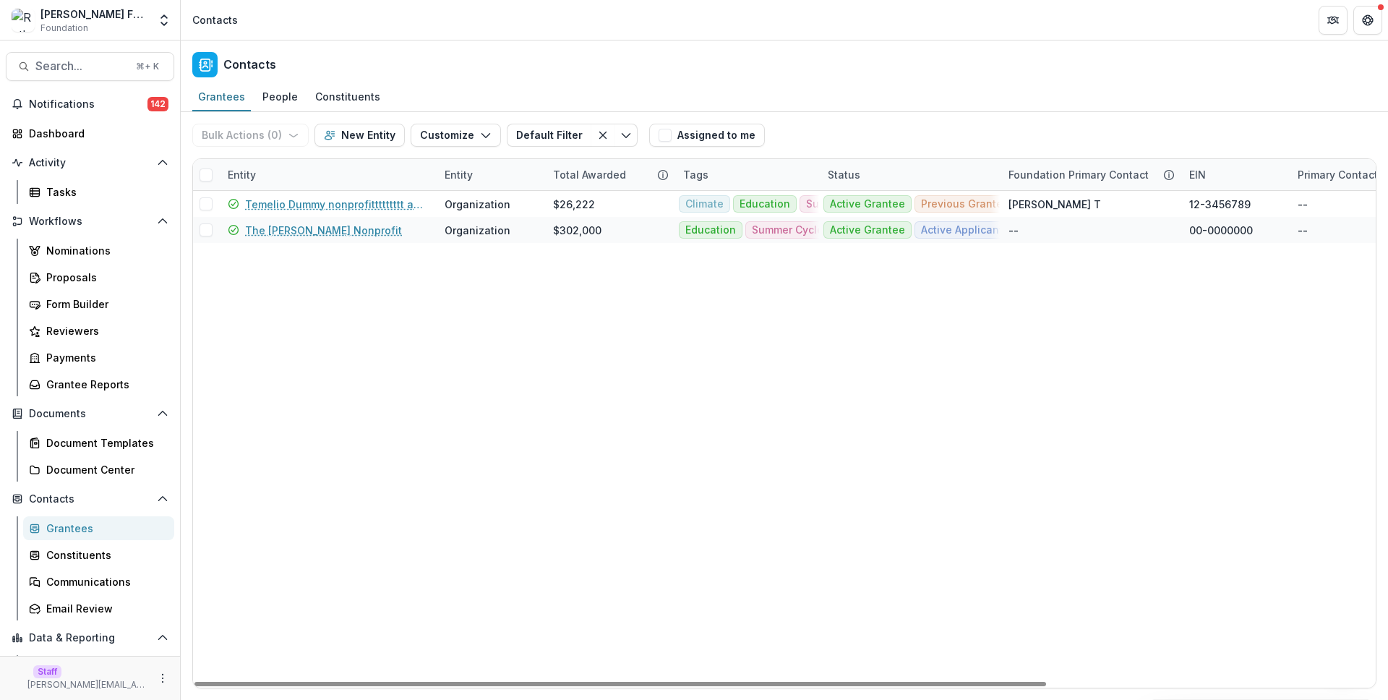
click at [848, 109] on div "Grantees People Constituents" at bounding box center [784, 97] width 1207 height 29
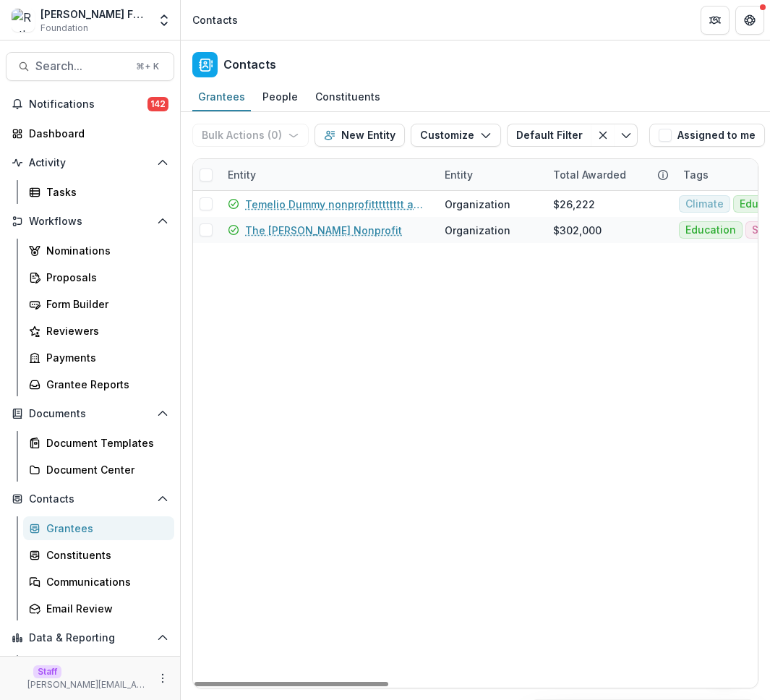
click at [719, 185] on div "Tags" at bounding box center [746, 174] width 145 height 31
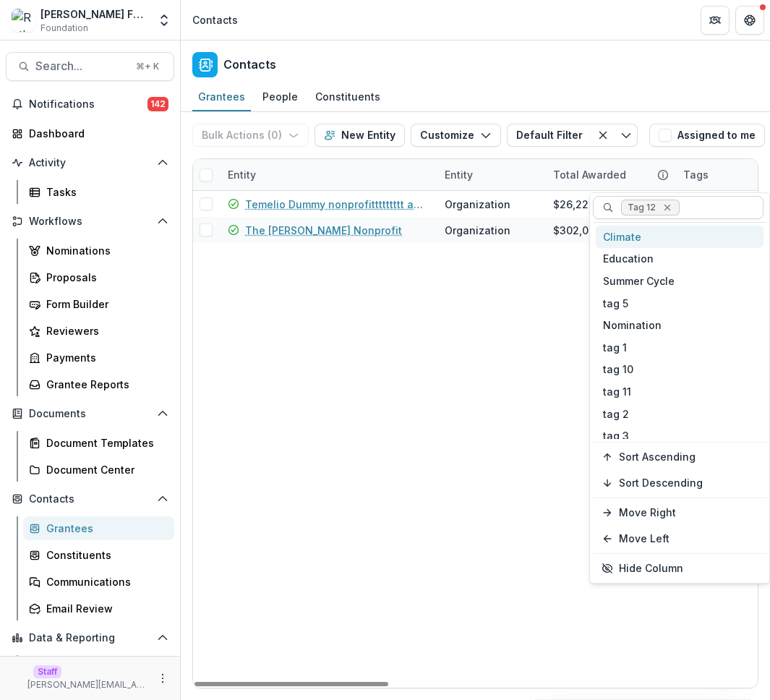
click at [664, 207] on icon "Remove Tag 12" at bounding box center [667, 208] width 12 height 12
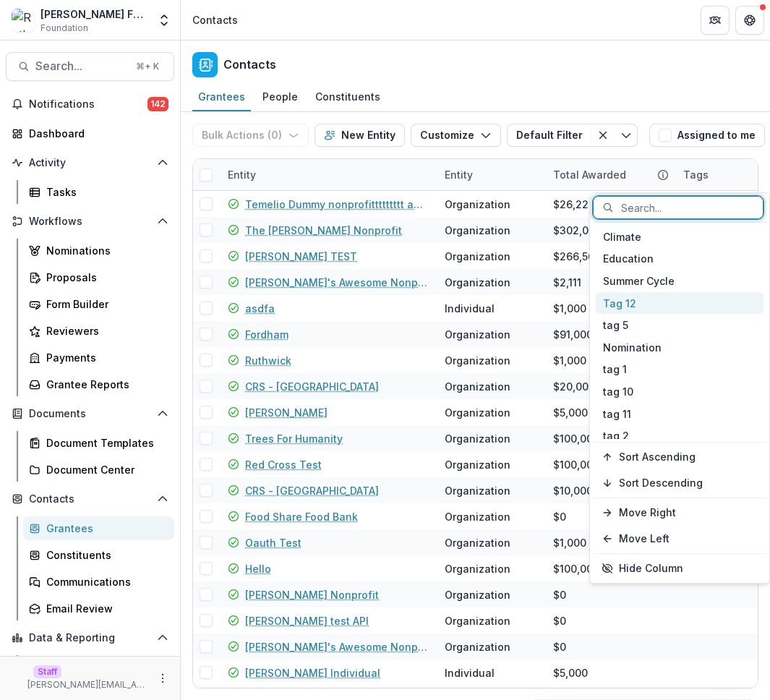
click at [670, 299] on div "Tag 12" at bounding box center [680, 303] width 168 height 22
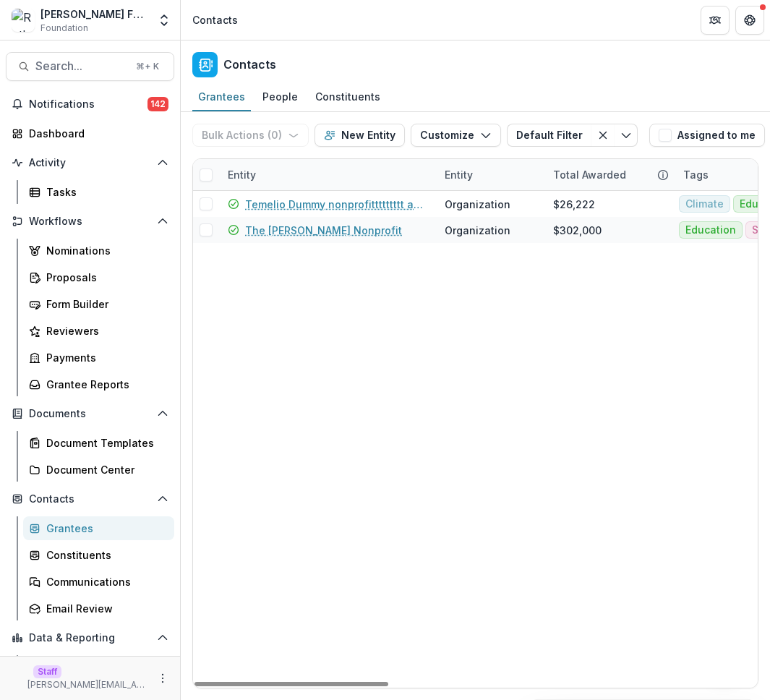
click at [700, 176] on div "Tags" at bounding box center [695, 174] width 43 height 15
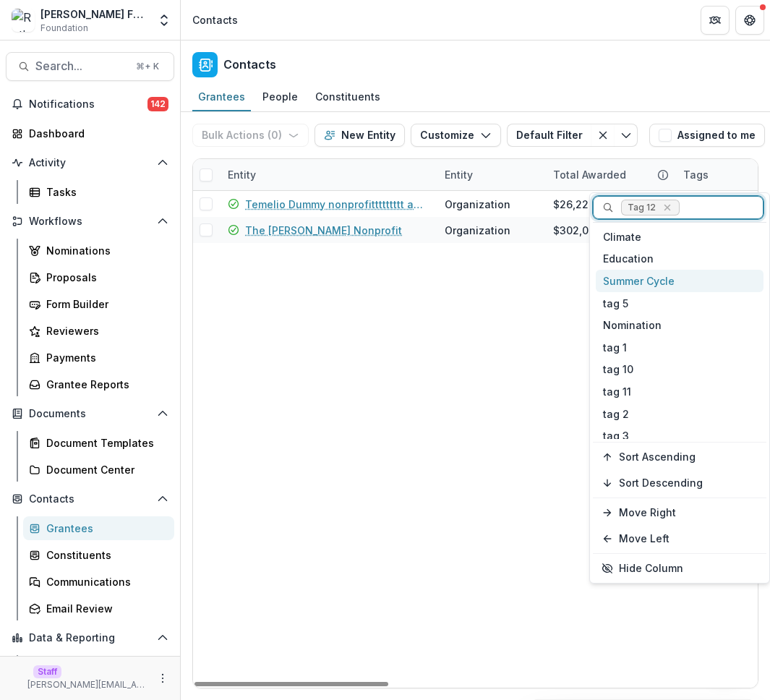
click at [667, 273] on div "Summer Cycle" at bounding box center [680, 281] width 168 height 22
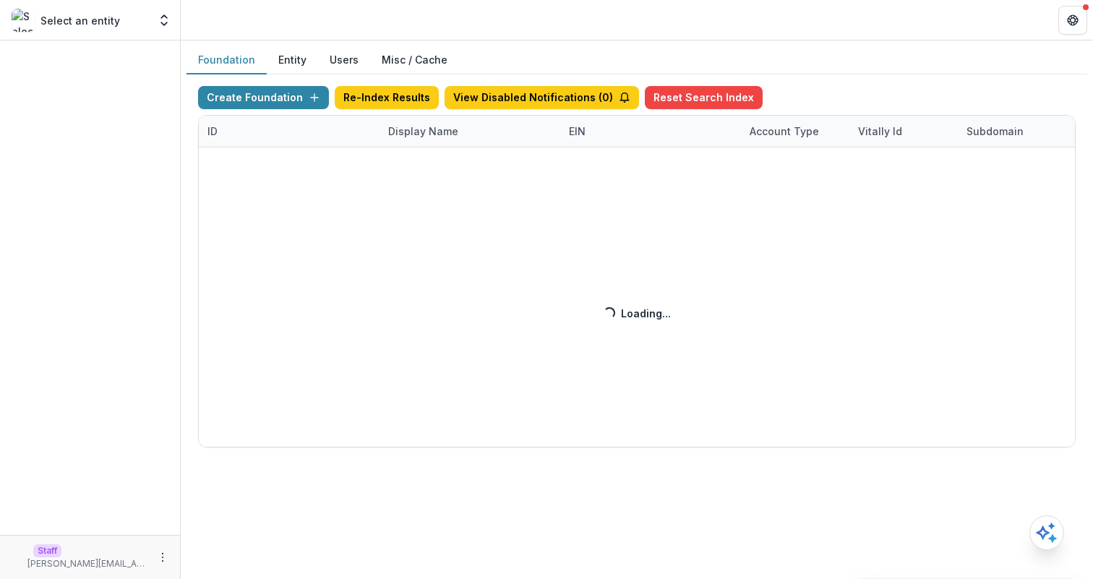
click at [429, 130] on div "Create Foundation Re-Index Results View Disabled Notifications ( 0 ) Reset Sear…" at bounding box center [637, 266] width 878 height 361
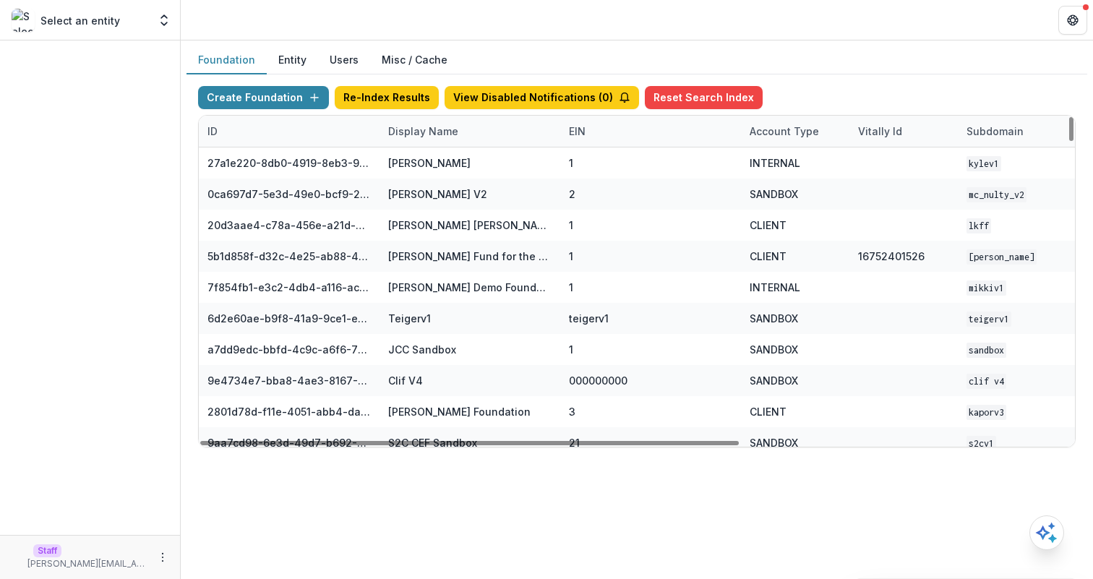
click at [455, 132] on div "Display Name" at bounding box center [423, 131] width 87 height 15
click at [468, 179] on div "Sort Ascending Sort Descending Hide Column" at bounding box center [469, 207] width 179 height 114
click at [460, 165] on input at bounding box center [468, 164] width 173 height 23
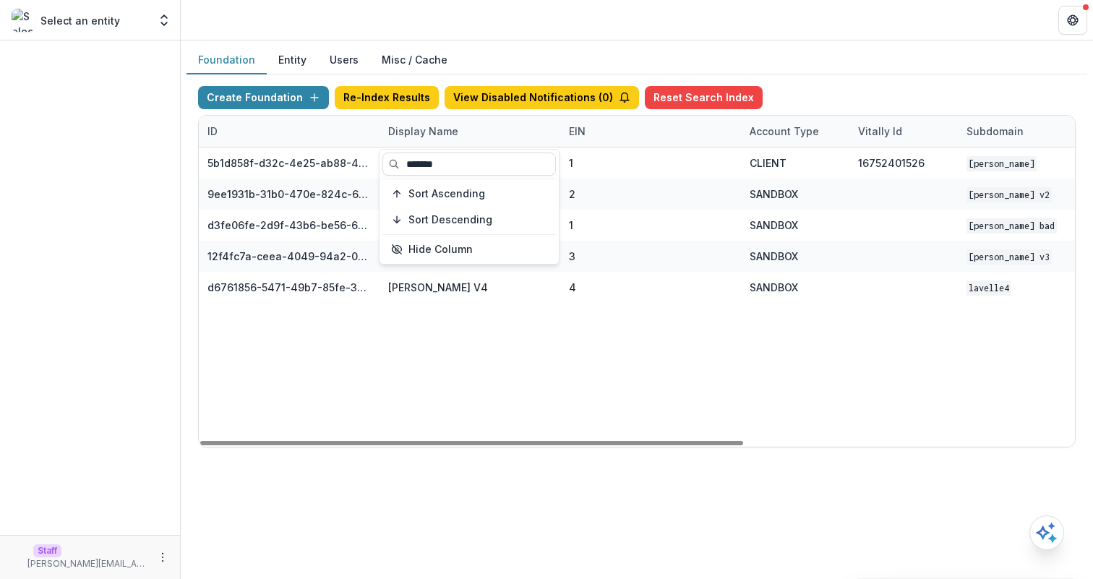
type input "*******"
click at [849, 306] on div "5b1d858f-d32c-4e25-ab88-434536713791 Lavelle Fund for the Blind 1 CLIENT 167524…" at bounding box center [904, 296] width 1410 height 299
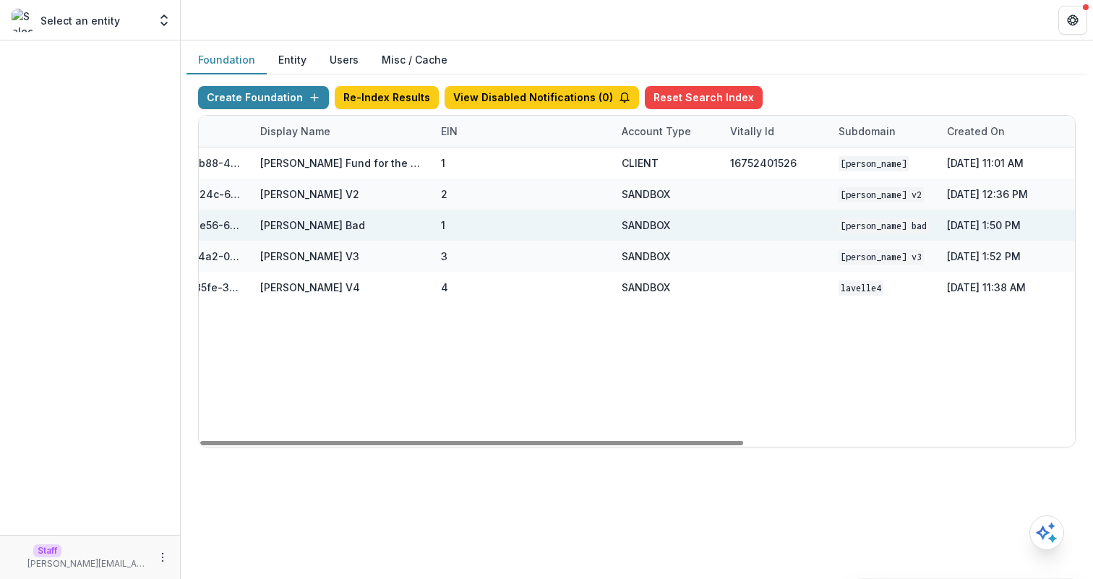
scroll to position [0, 533]
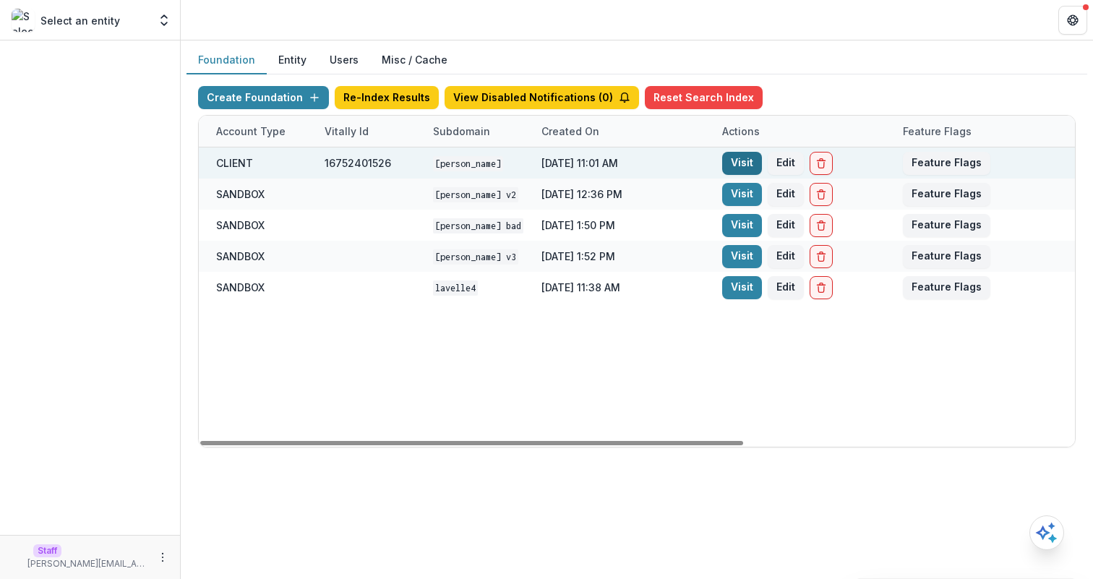
click at [740, 166] on link "Visit" at bounding box center [742, 163] width 40 height 23
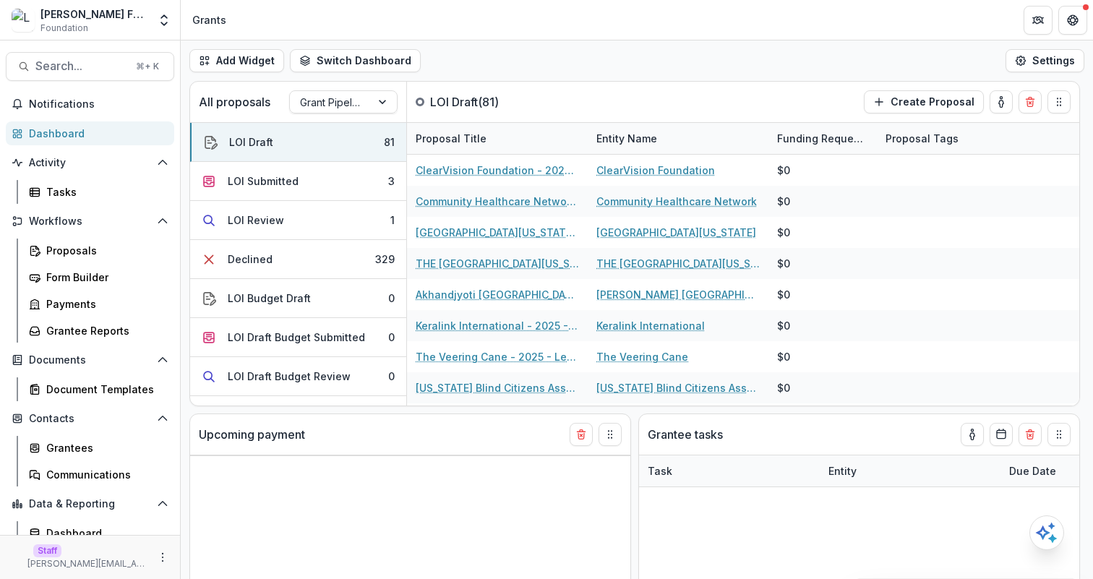
click at [587, 59] on div "Add Widget Switch Dashboard Grants Default Payments New Dashboard Settings" at bounding box center [637, 60] width 912 height 40
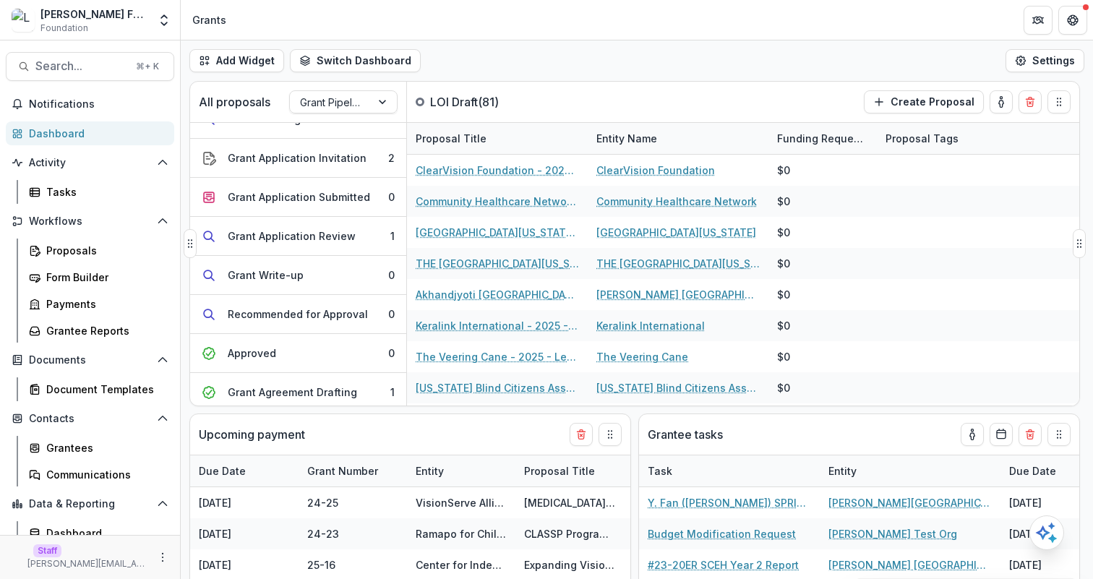
scroll to position [268, 0]
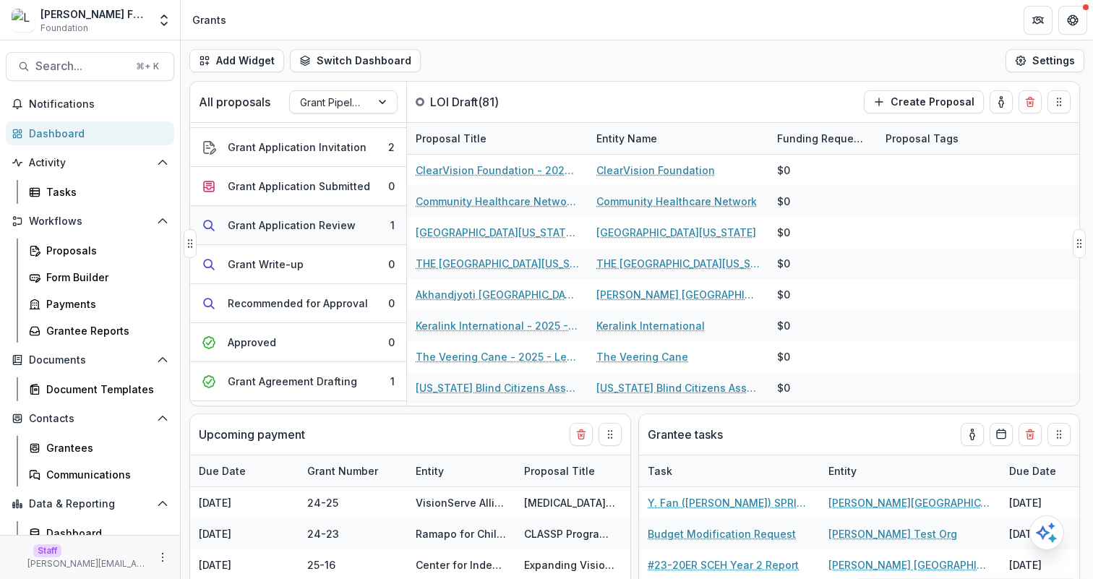
click at [322, 214] on button "Grant Application Review 1" at bounding box center [298, 225] width 216 height 39
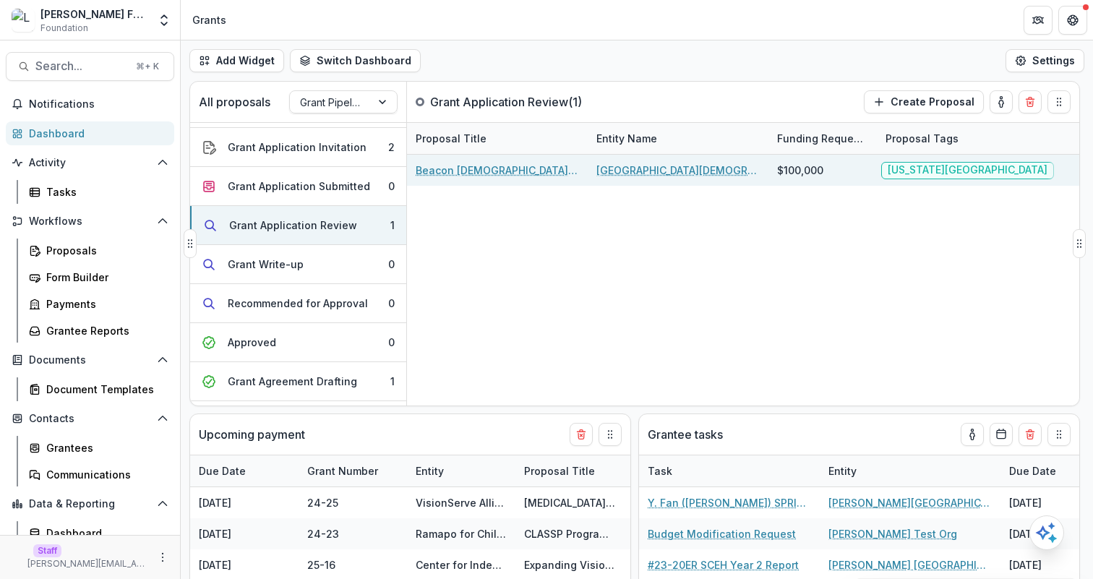
click at [515, 175] on link "Beacon [DEMOGRAPHIC_DATA] Community Health Center - 2025 - FQHC Grant Request T…" at bounding box center [497, 170] width 163 height 15
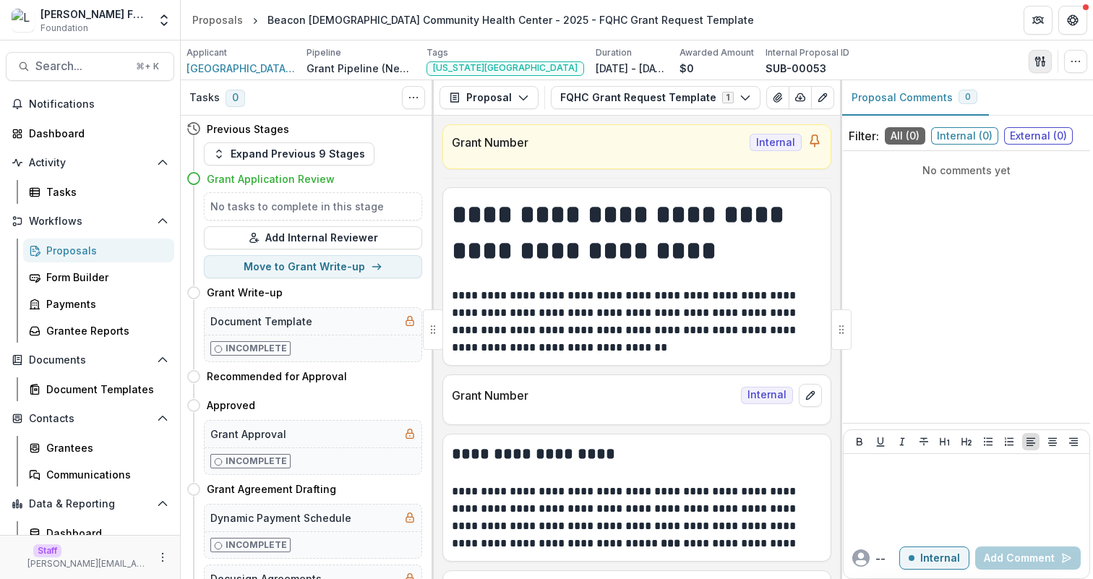
click at [1034, 63] on button "button" at bounding box center [1040, 61] width 23 height 23
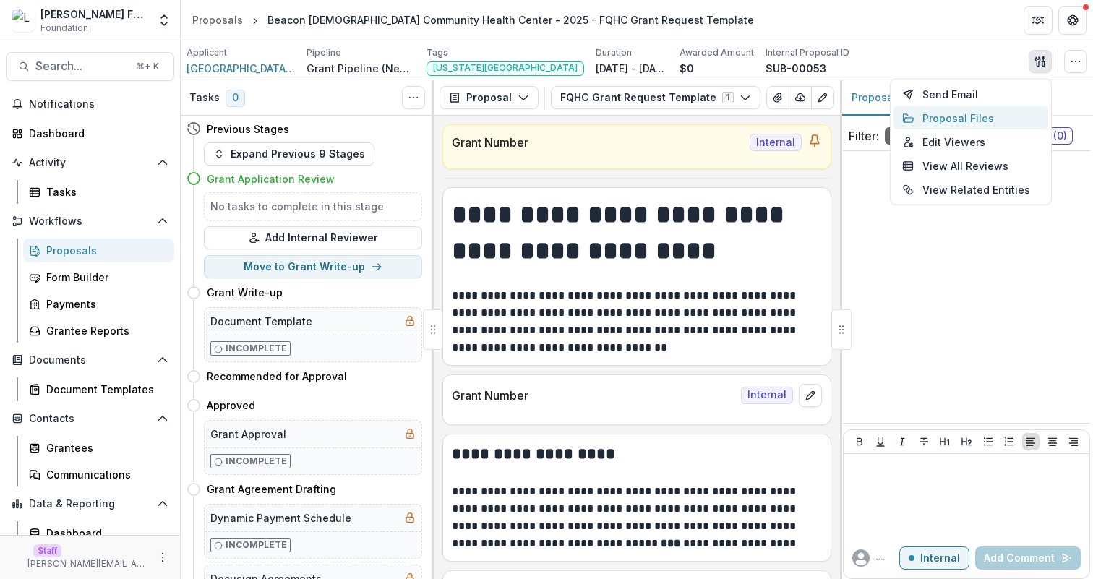
click at [980, 114] on button "Proposal Files" at bounding box center [971, 118] width 155 height 24
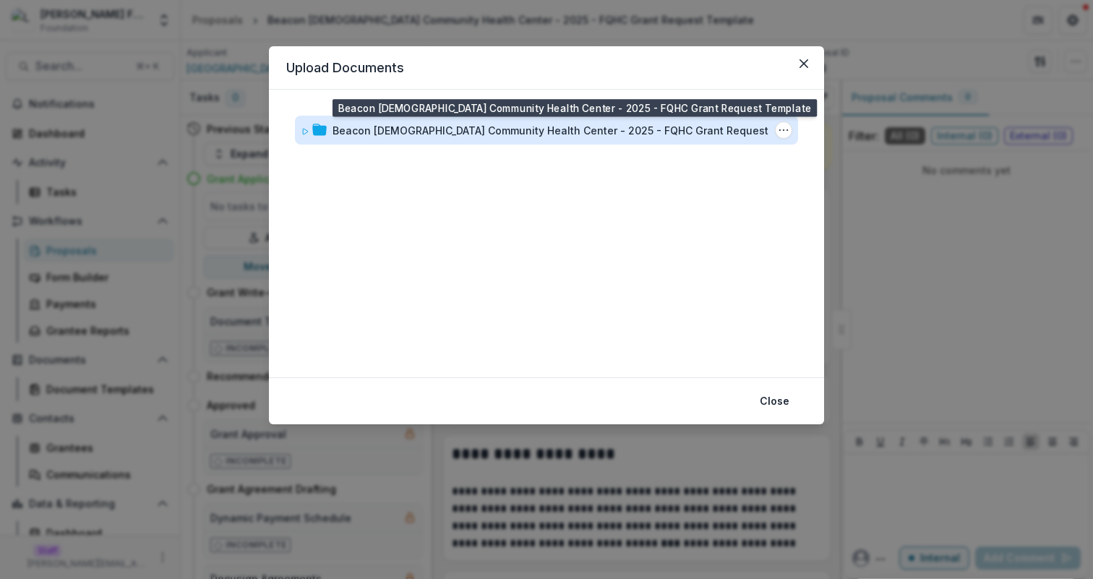
click at [542, 129] on div "Beacon [DEMOGRAPHIC_DATA] Community Health Center - 2025 - FQHC Grant Request T…" at bounding box center [571, 130] width 477 height 15
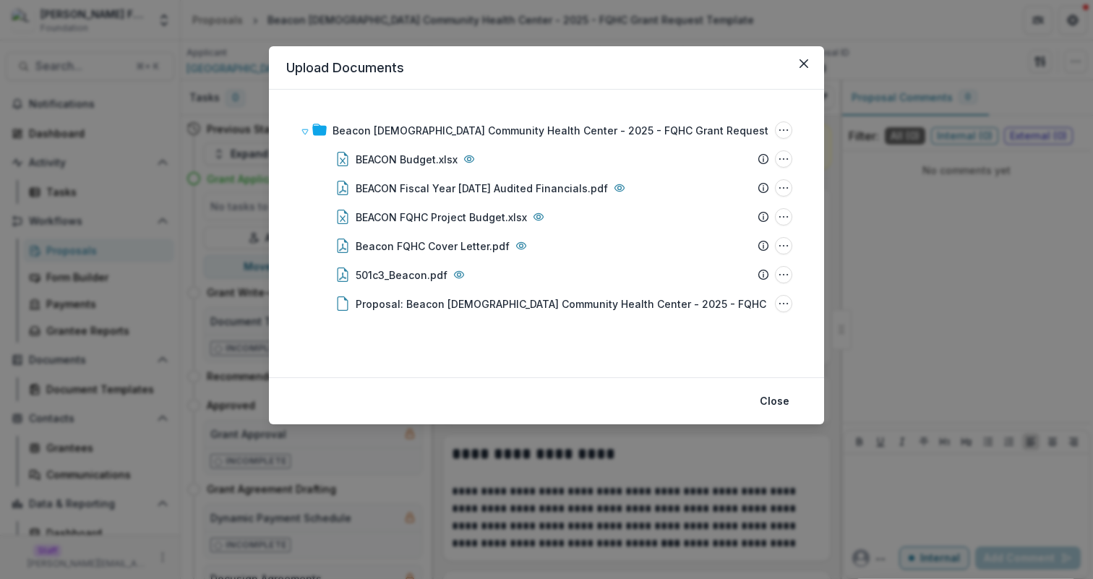
click at [226, 458] on div "Upload Documents Beacon [DEMOGRAPHIC_DATA] Community Health Center - 2025 - FQH…" at bounding box center [546, 289] width 1093 height 579
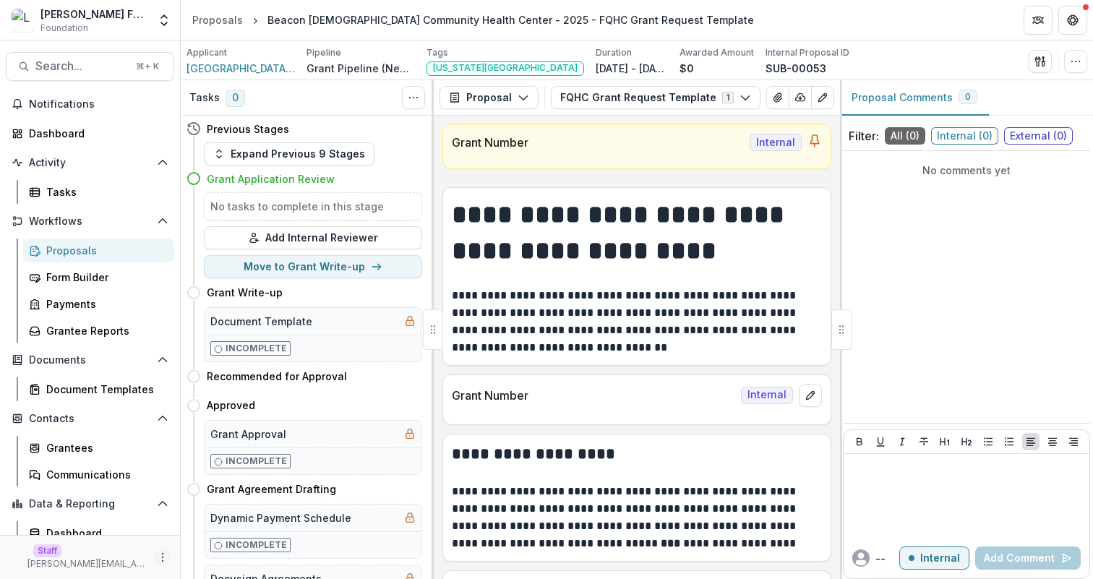
click at [157, 562] on icon "More" at bounding box center [163, 558] width 12 height 12
click at [241, 520] on link "User Settings" at bounding box center [253, 527] width 155 height 24
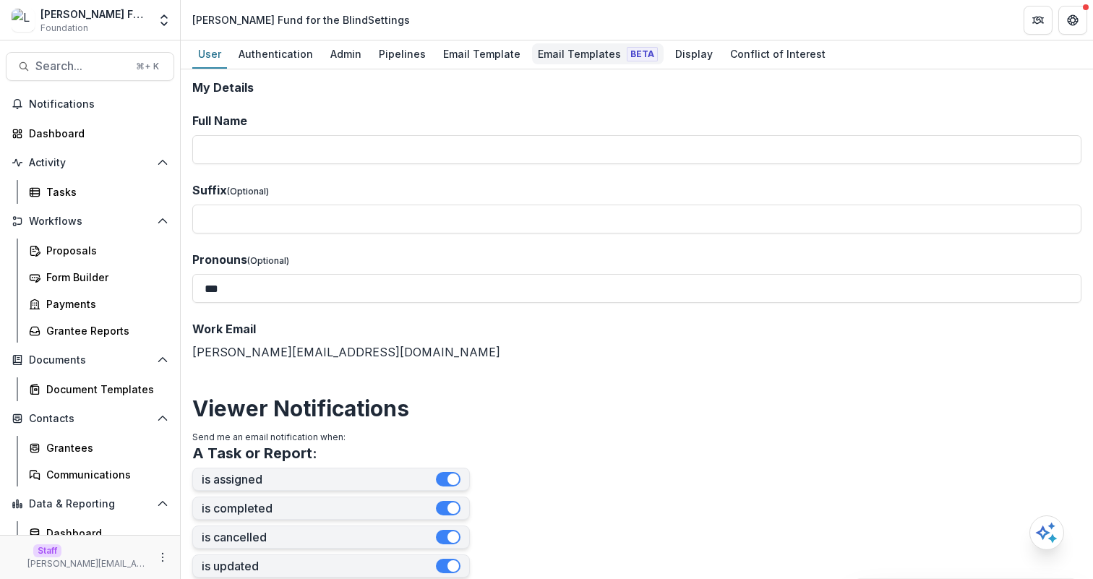
click at [558, 59] on div "Email Templates Beta" at bounding box center [598, 53] width 132 height 21
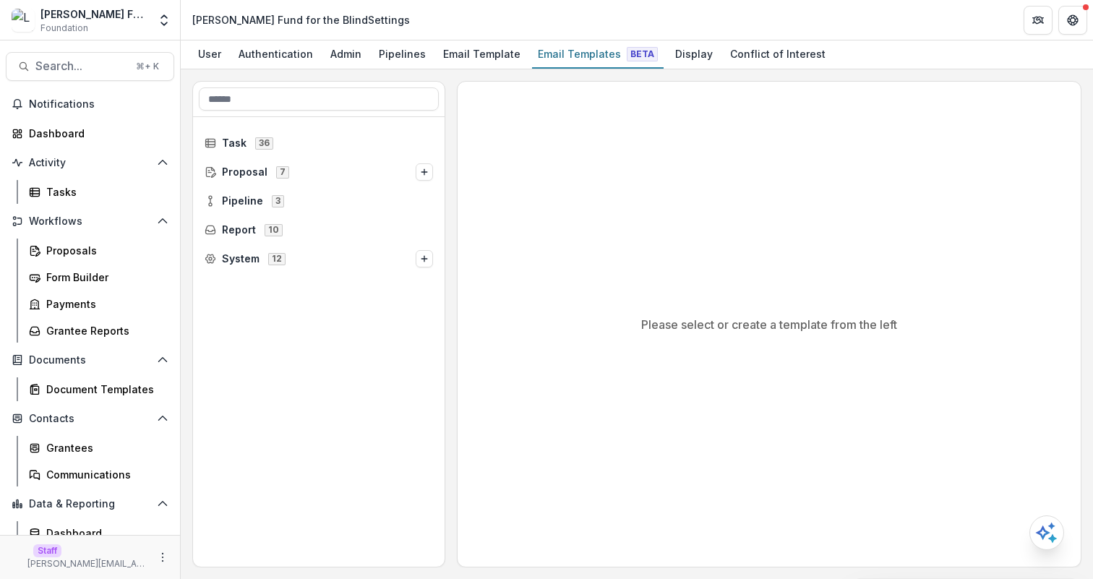
scroll to position [37, 0]
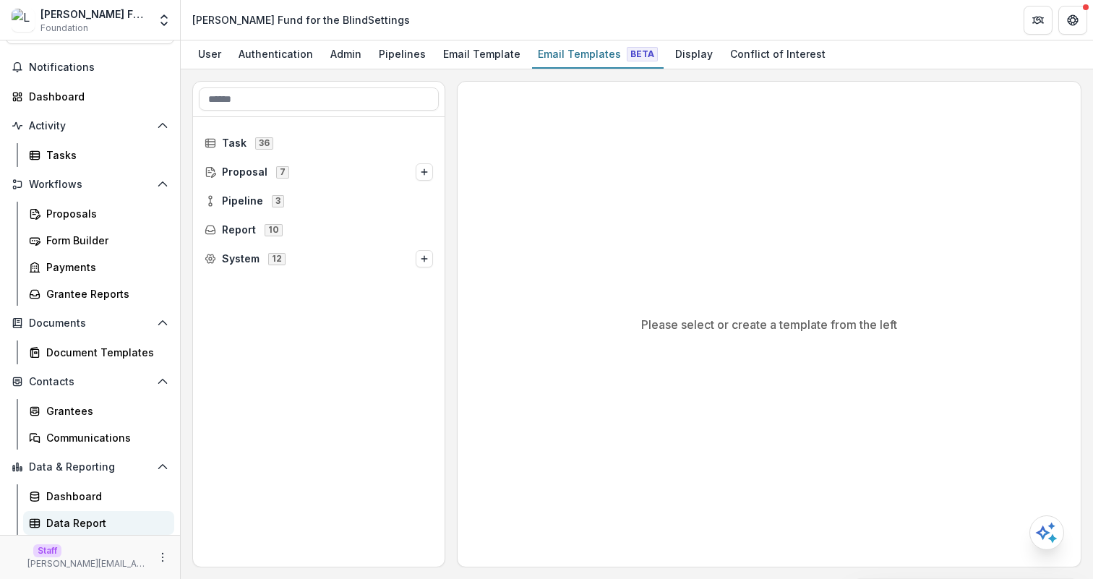
click at [121, 521] on div "Data Report" at bounding box center [104, 522] width 116 height 15
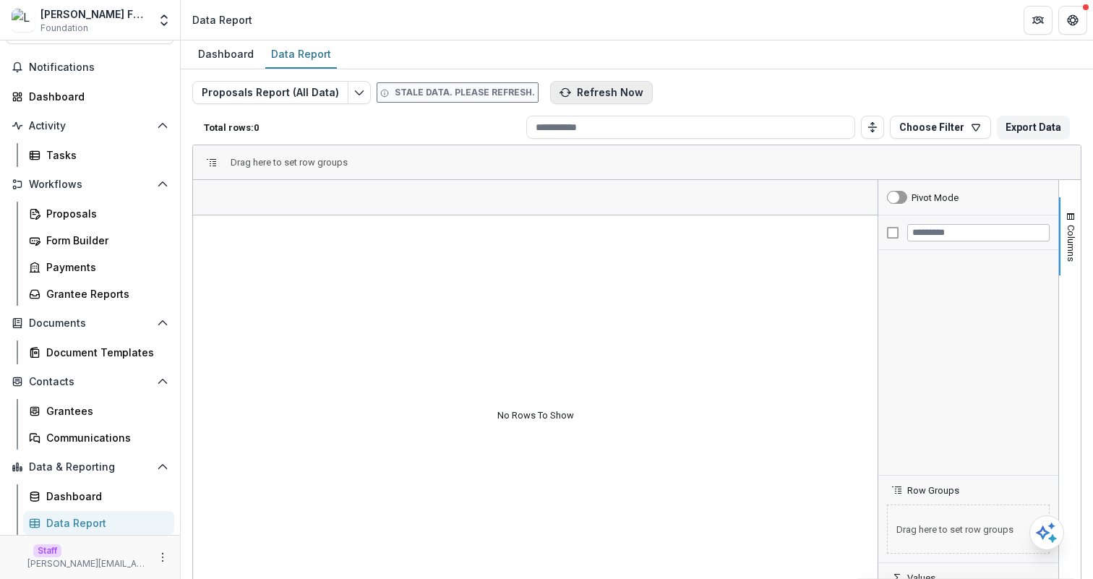
click at [586, 100] on button "Refresh Now" at bounding box center [601, 92] width 103 height 23
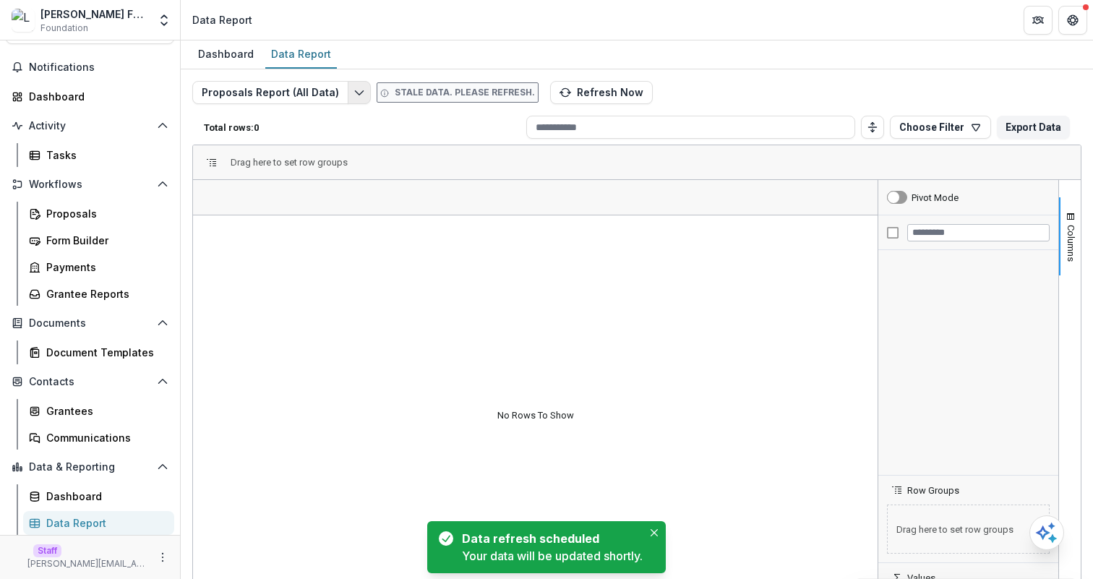
click at [354, 89] on icon "Edit selected report" at bounding box center [359, 93] width 12 height 12
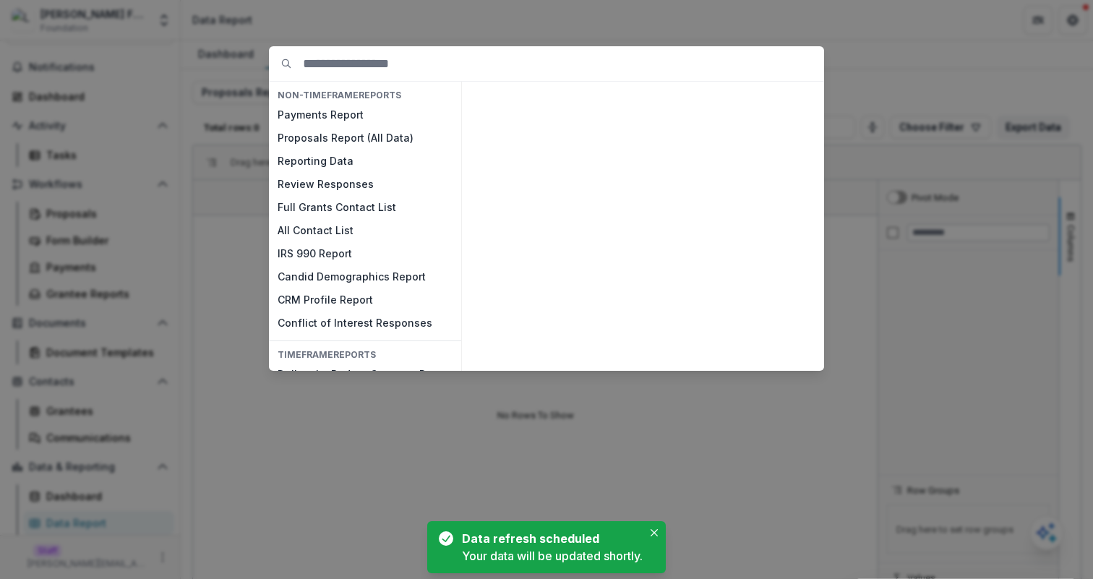
click at [848, 57] on div "NON-TIMEFRAME Reports Payments Report Proposals Report (All Data) Reporting Dat…" at bounding box center [546, 289] width 1093 height 579
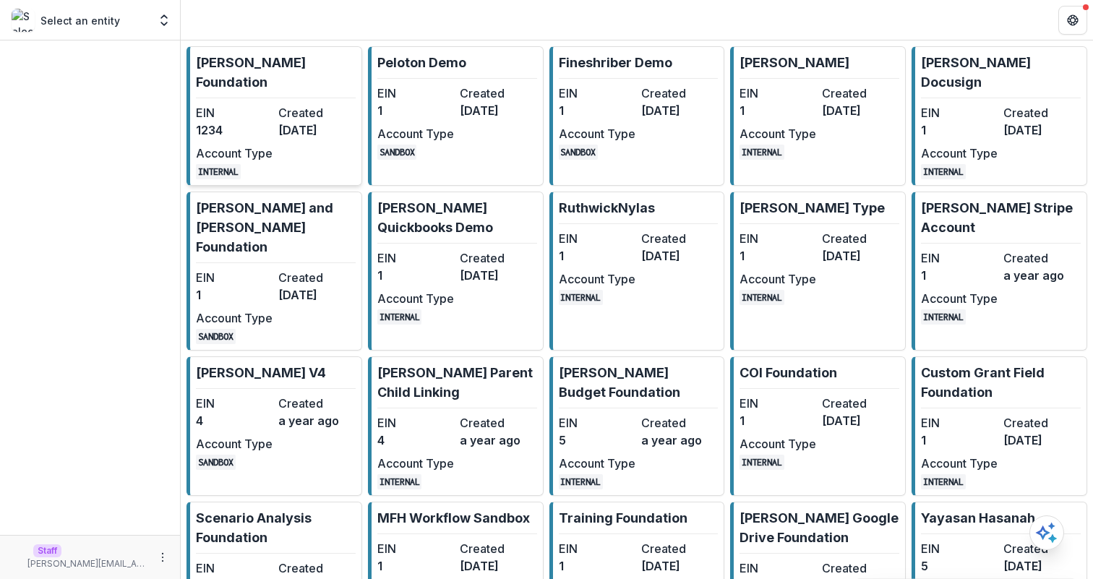
click at [310, 104] on dt "Created" at bounding box center [316, 112] width 77 height 17
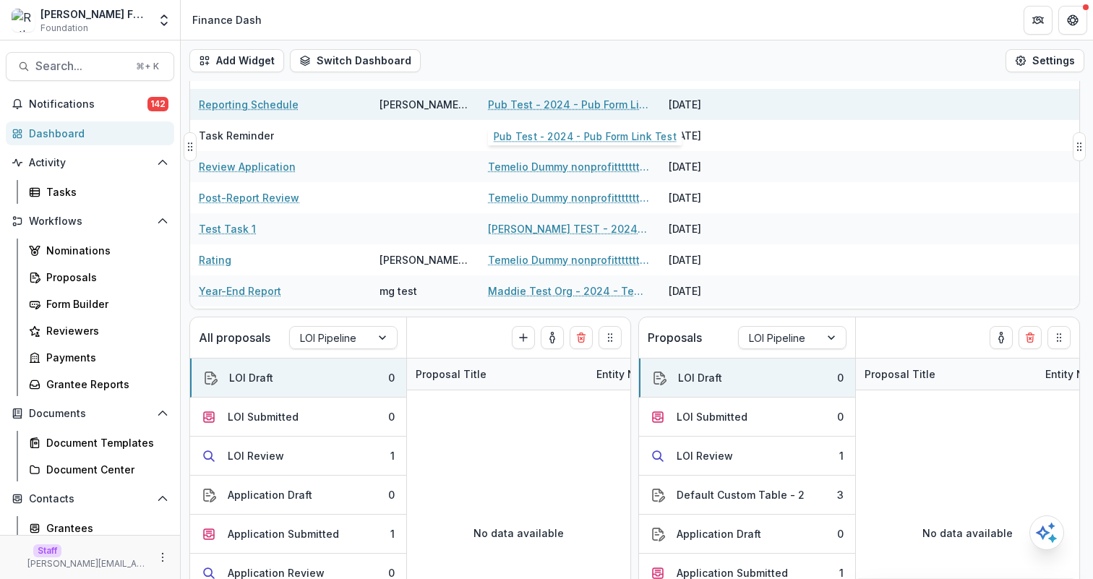
scroll to position [94, 0]
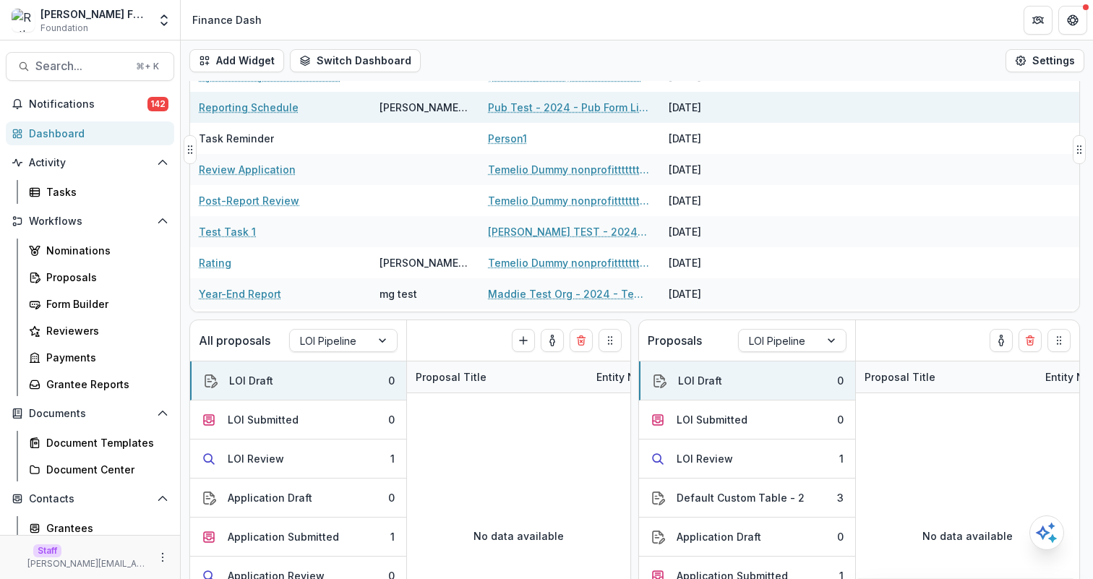
click at [525, 111] on link "Pub Test - 2024 - Pub Form Link Test" at bounding box center [569, 107] width 163 height 15
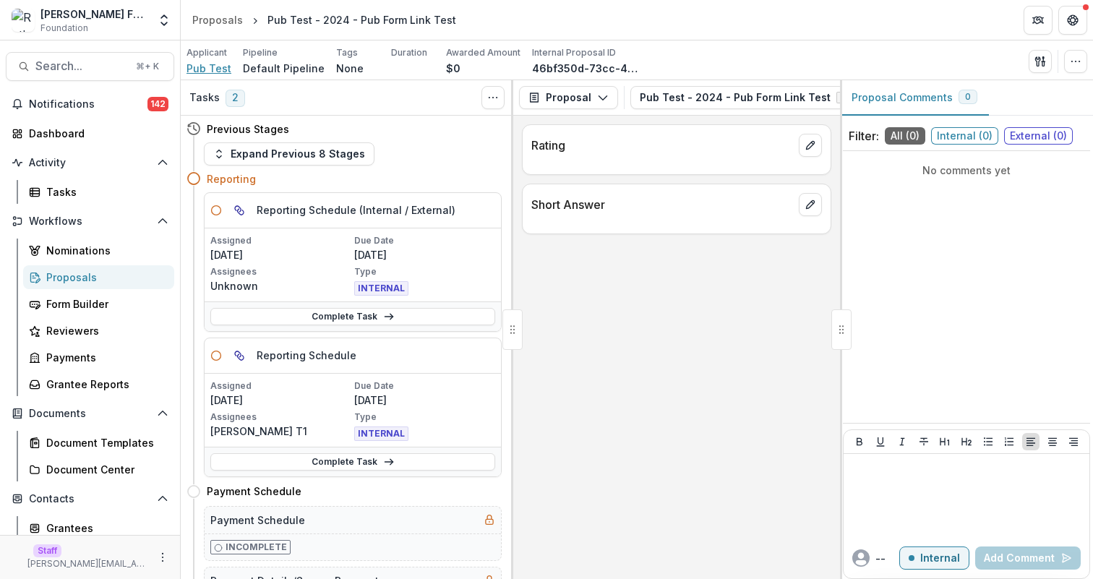
click at [218, 69] on span "Pub Test" at bounding box center [209, 68] width 45 height 15
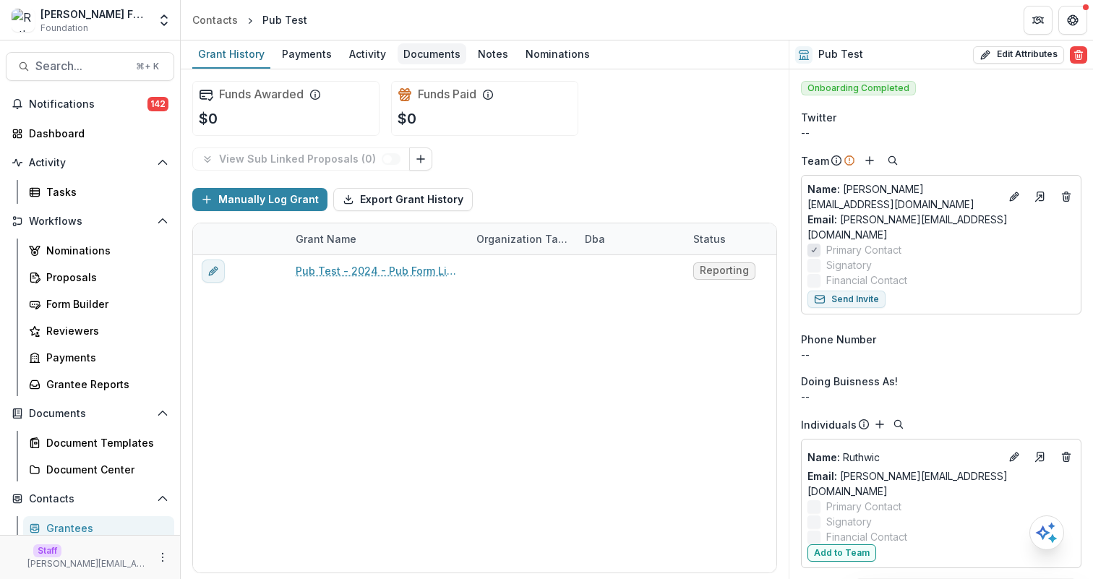
click at [424, 59] on div "Documents" at bounding box center [432, 53] width 69 height 21
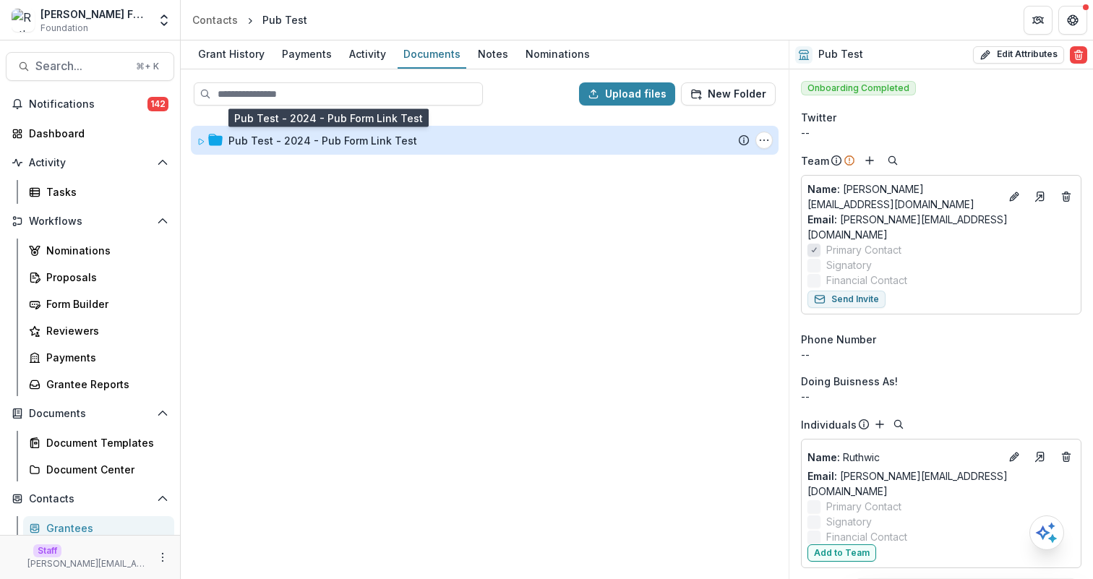
click at [376, 140] on div "Pub Test - 2024 - Pub Form Link Test" at bounding box center [322, 140] width 189 height 15
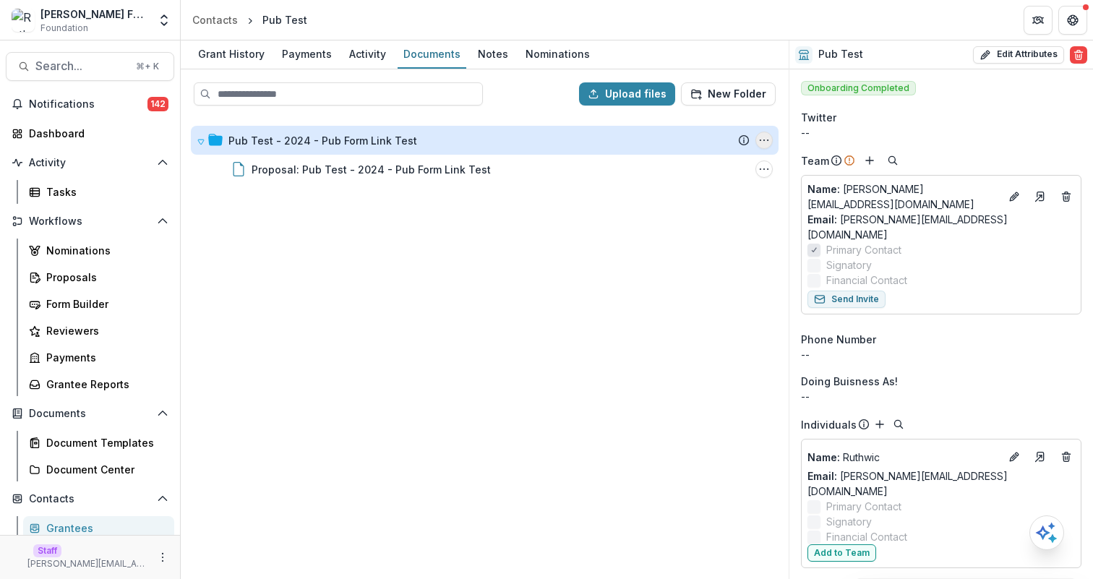
click at [771, 142] on button "Pub Test - 2024 - Pub Form Link Test Options" at bounding box center [763, 140] width 17 height 17
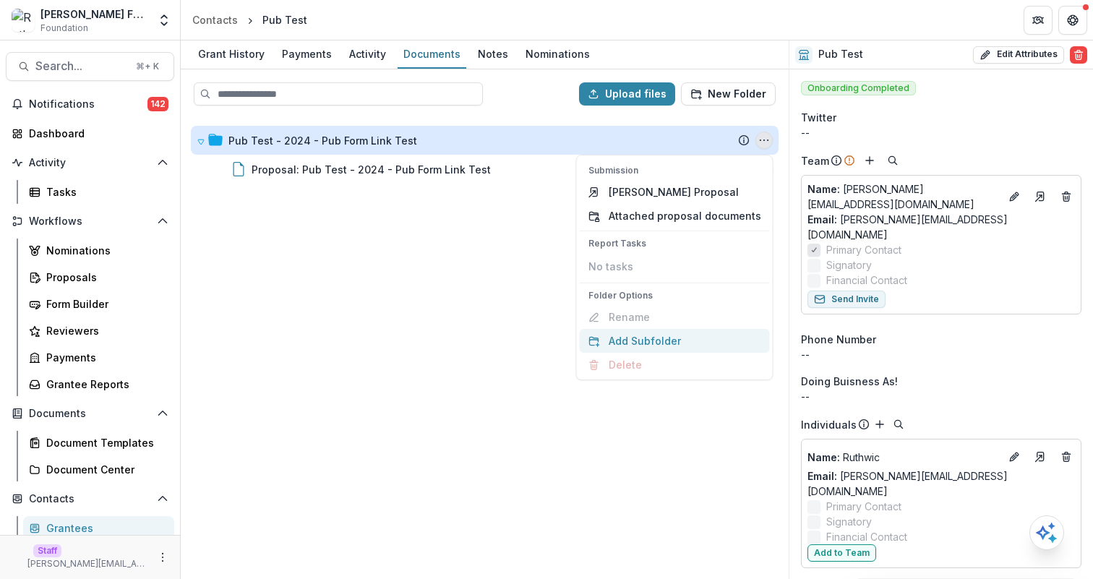
click at [647, 340] on button "Add Subfolder" at bounding box center [675, 341] width 190 height 24
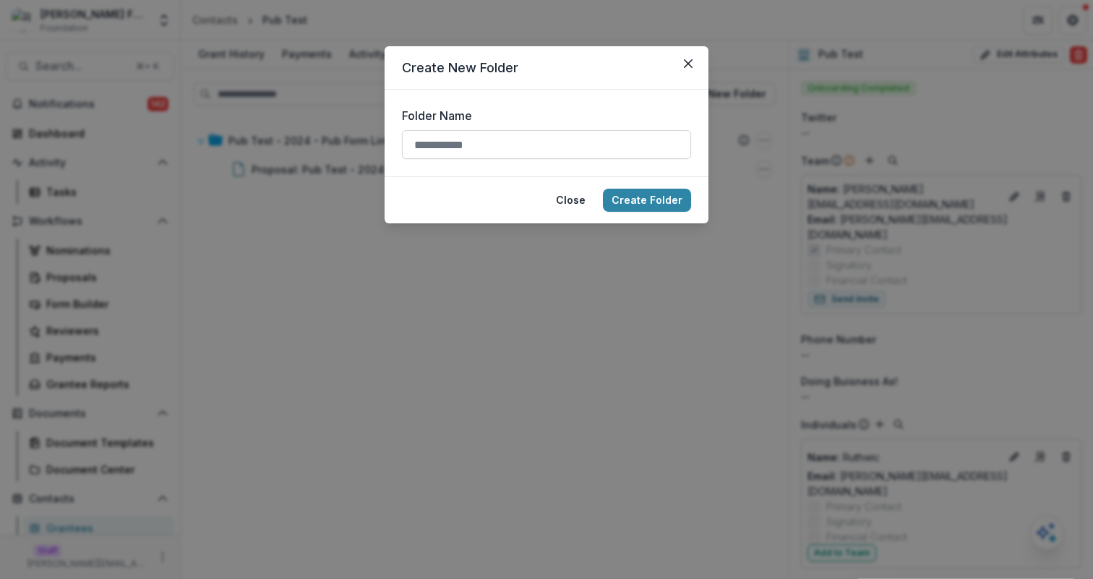
click at [463, 144] on input "Folder Name" at bounding box center [546, 144] width 289 height 29
type input "*********"
click at [603, 189] on button "Create Folder" at bounding box center [647, 200] width 88 height 23
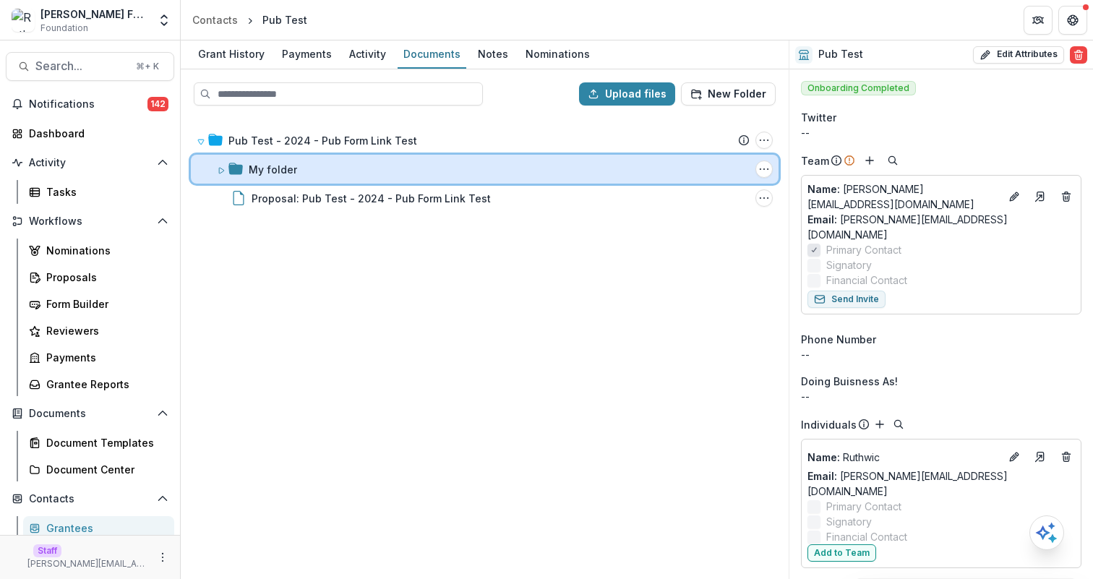
click at [390, 175] on div "My folder" at bounding box center [499, 169] width 501 height 15
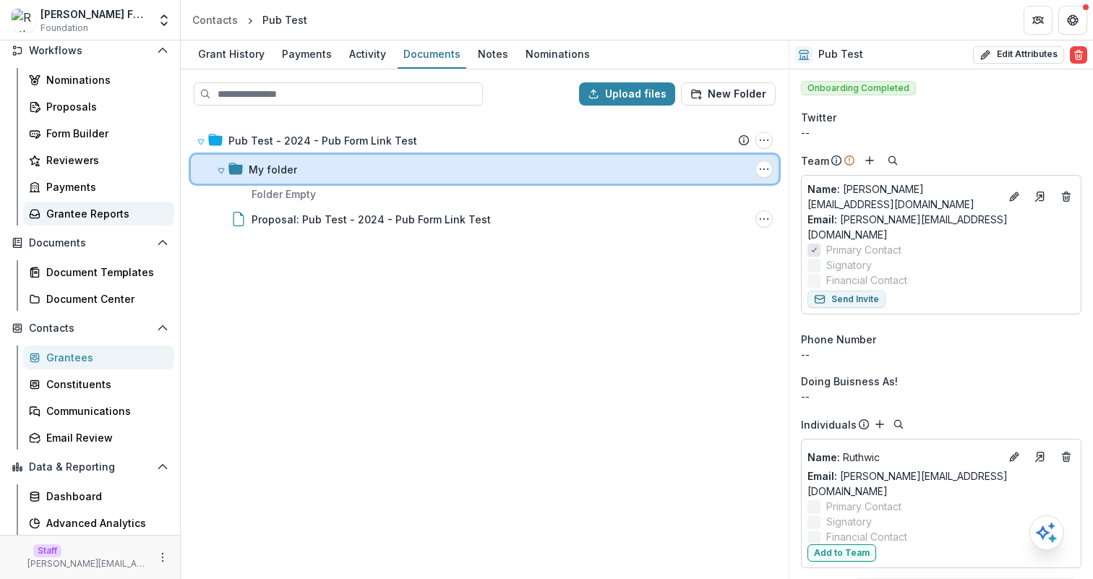
scroll to position [224, 0]
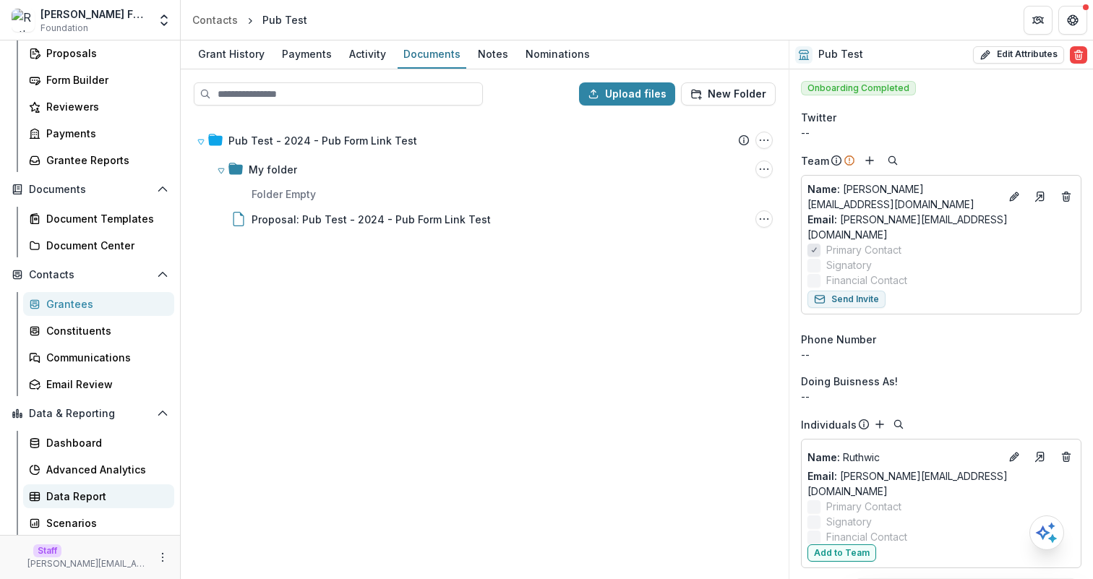
click at [95, 494] on div "Data Report" at bounding box center [104, 496] width 116 height 15
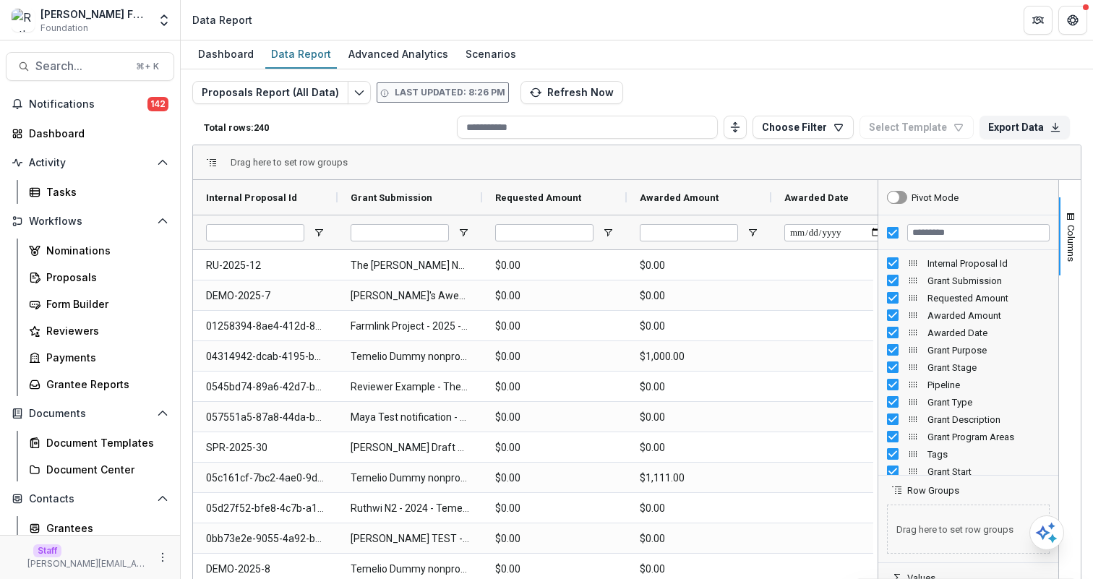
click at [729, 67] on div "Dashboard Data Report Advanced Analytics Scenarios" at bounding box center [637, 54] width 912 height 29
click at [364, 90] on button "Edit selected report" at bounding box center [359, 92] width 23 height 23
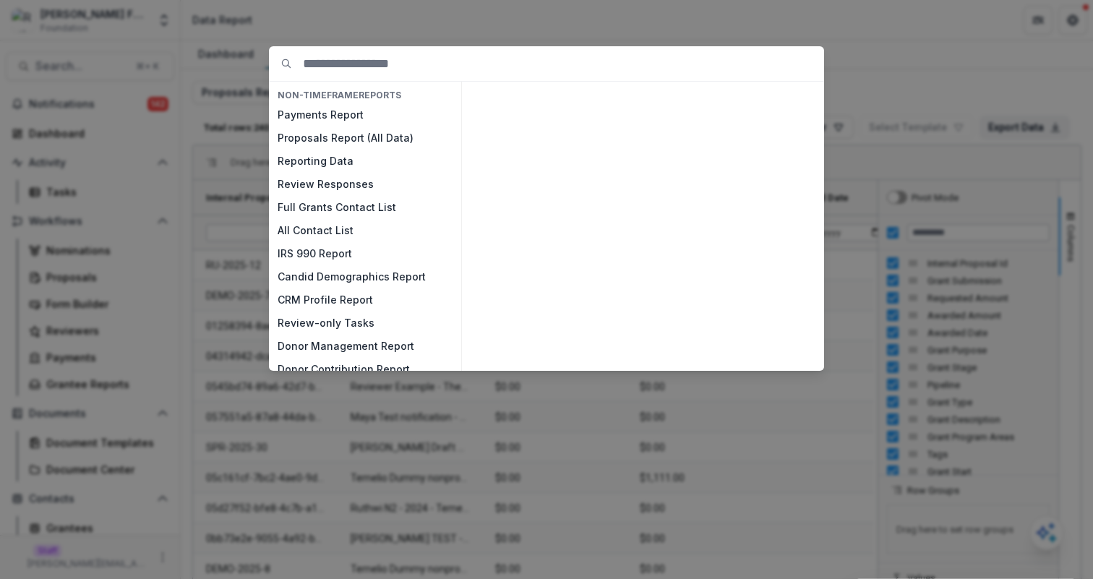
click at [884, 22] on div "NON-TIMEFRAME Reports Payments Report Proposals Report (All Data) Reporting Dat…" at bounding box center [546, 289] width 1093 height 579
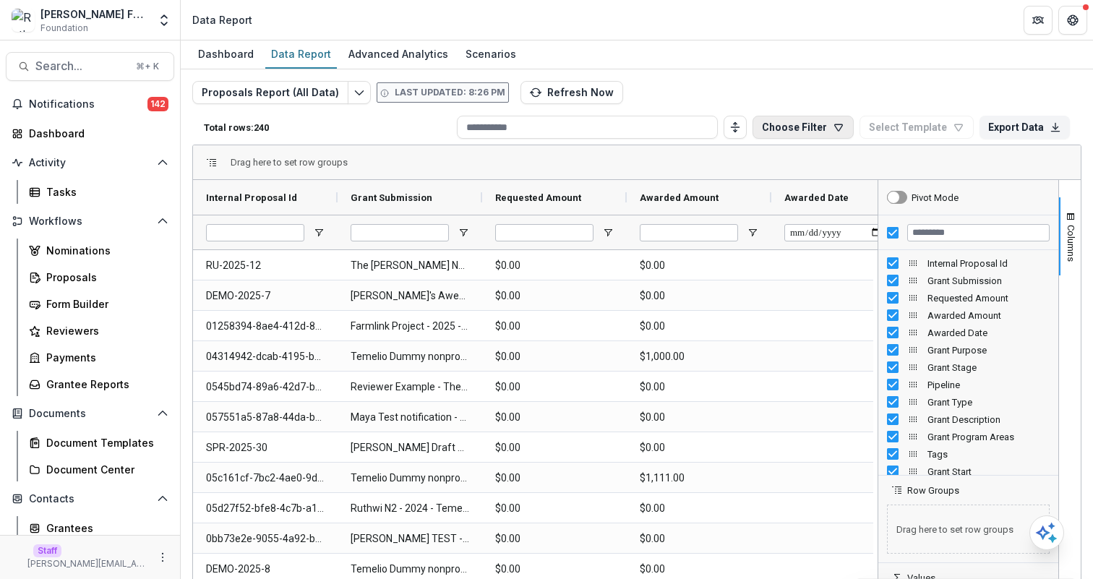
click at [820, 124] on button "Choose Filter" at bounding box center [803, 127] width 101 height 23
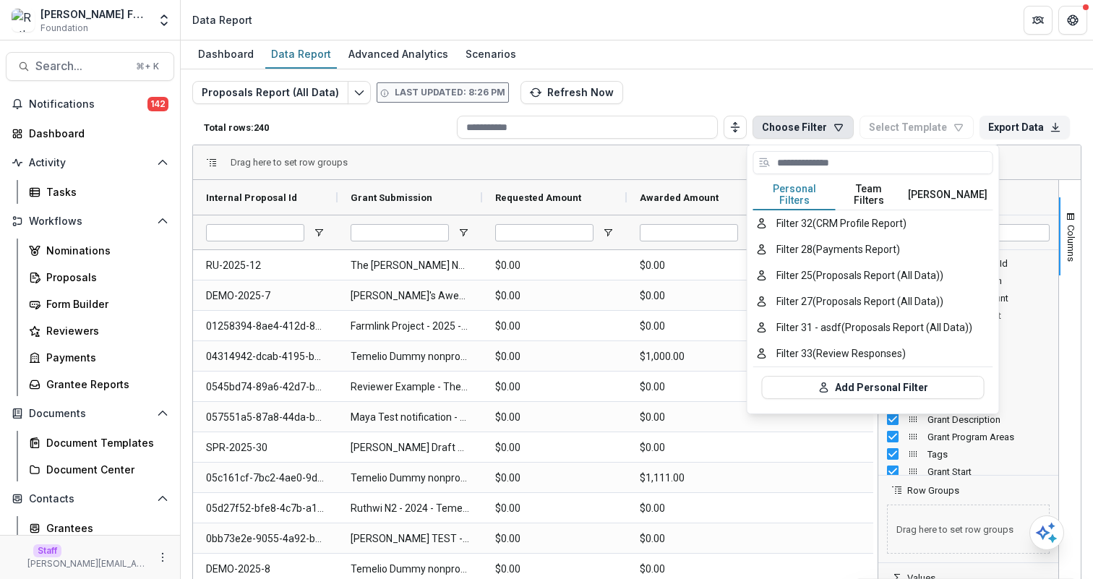
click at [860, 191] on button "Team Filters" at bounding box center [869, 195] width 67 height 30
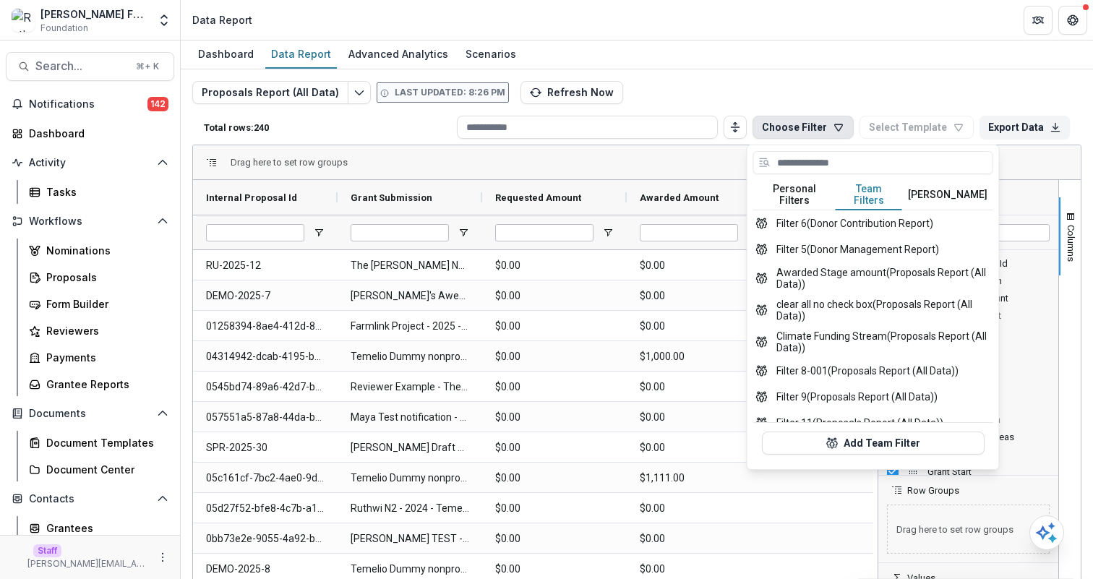
click at [947, 189] on button "[PERSON_NAME]" at bounding box center [947, 195] width 91 height 30
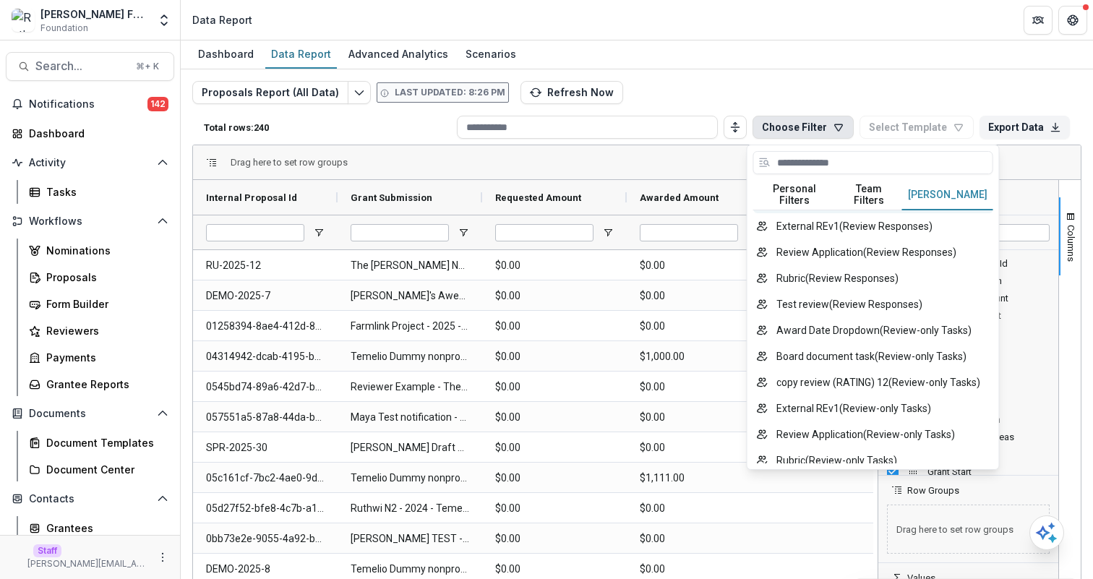
scroll to position [2448, 0]
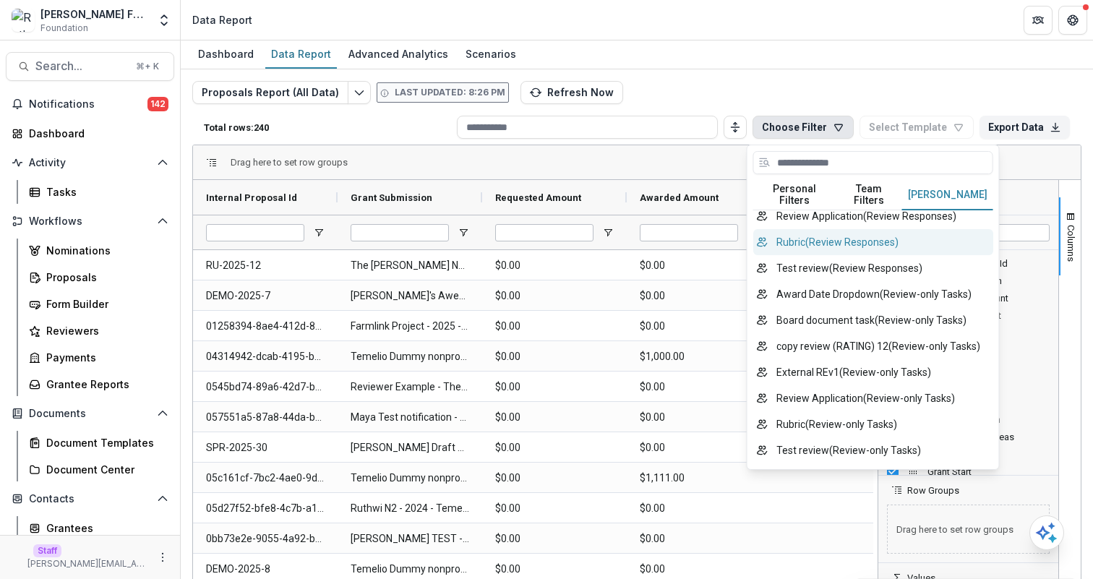
click at [804, 255] on button "Rubric ( Review Responses )" at bounding box center [873, 242] width 240 height 26
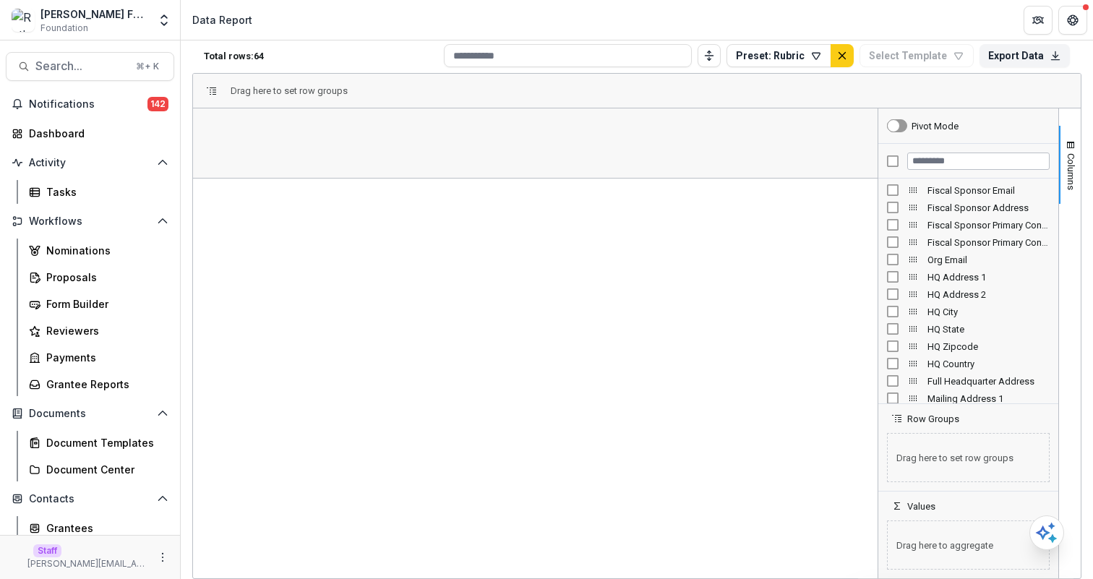
scroll to position [0, 0]
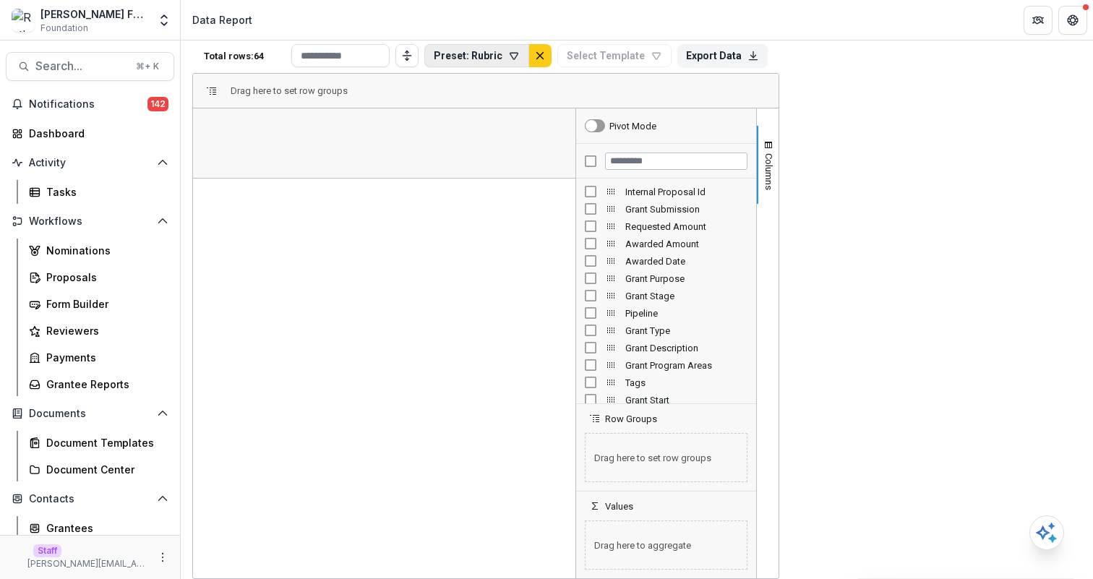
click at [529, 61] on button "Preset: Rubric" at bounding box center [476, 55] width 105 height 23
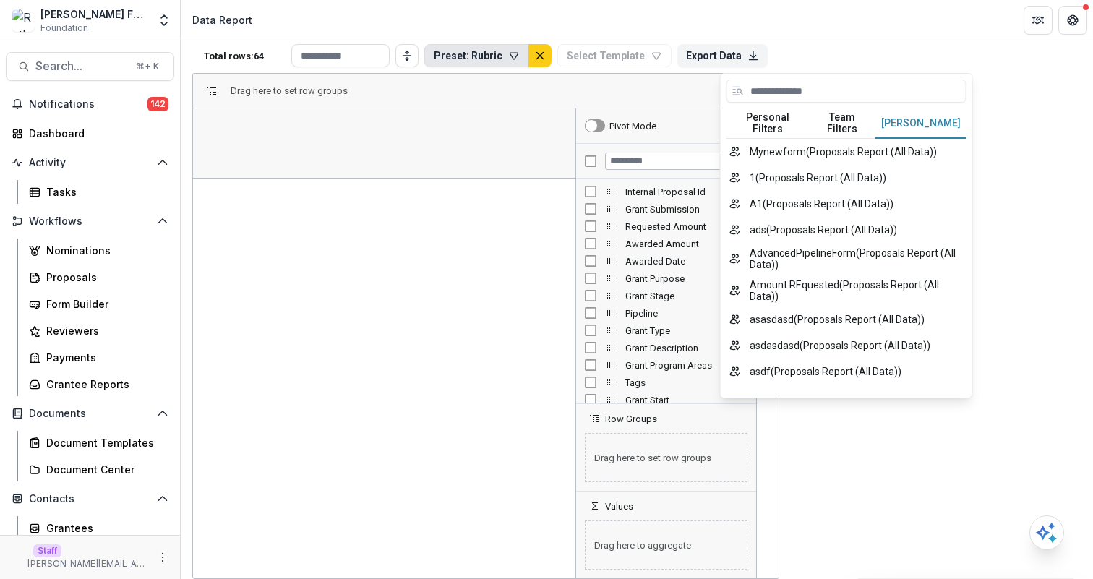
click at [919, 127] on button "Temelio Filters" at bounding box center [920, 123] width 91 height 30
click at [918, 116] on button "Temelio Filters" at bounding box center [920, 123] width 91 height 30
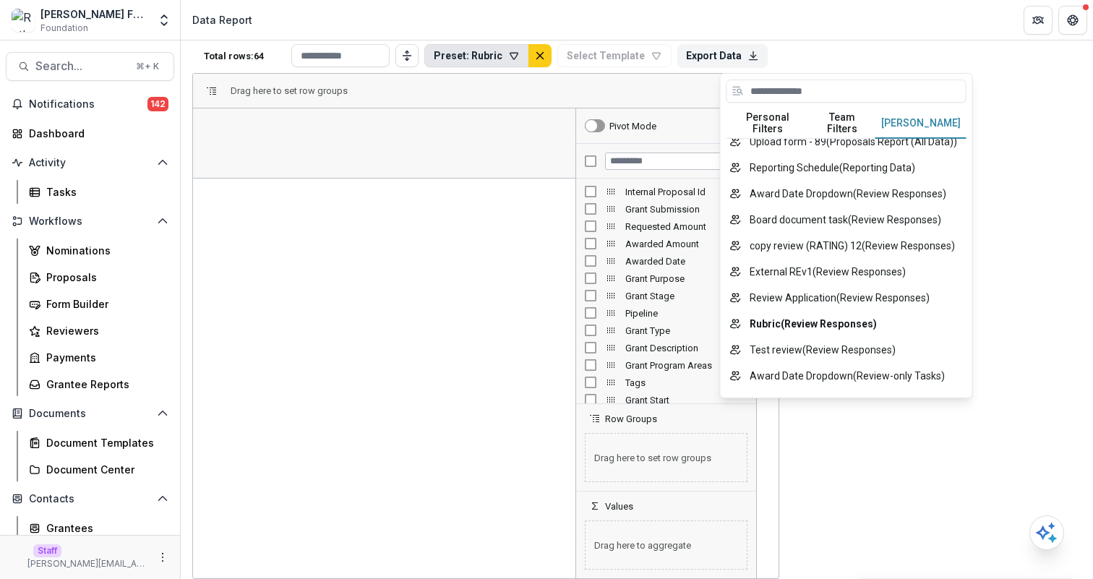
scroll to position [2225, 0]
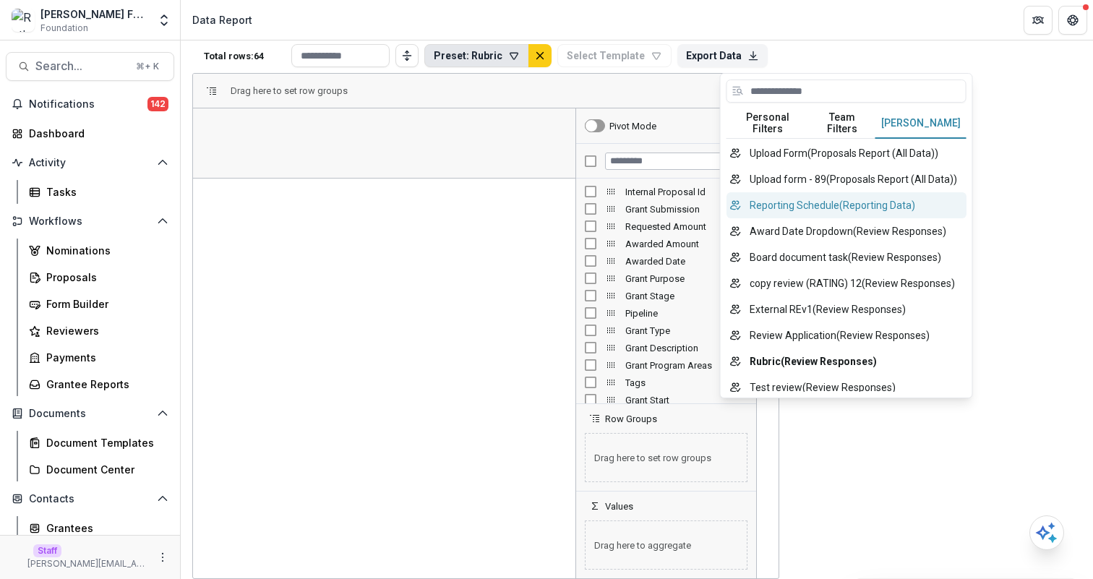
click at [828, 218] on button "Reporting Schedule ( Reporting Data )" at bounding box center [847, 205] width 240 height 26
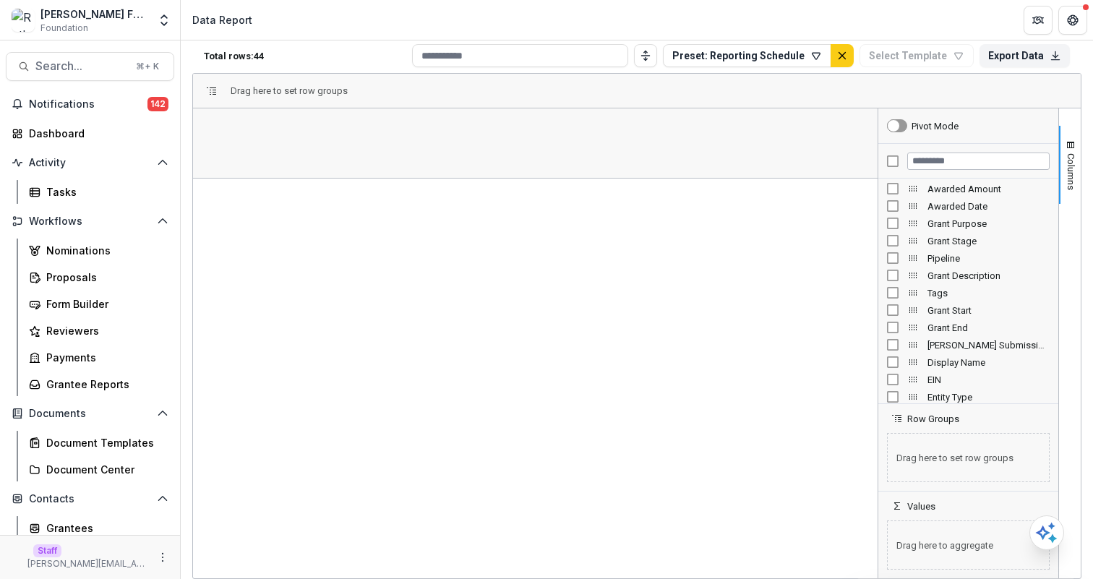
scroll to position [0, 0]
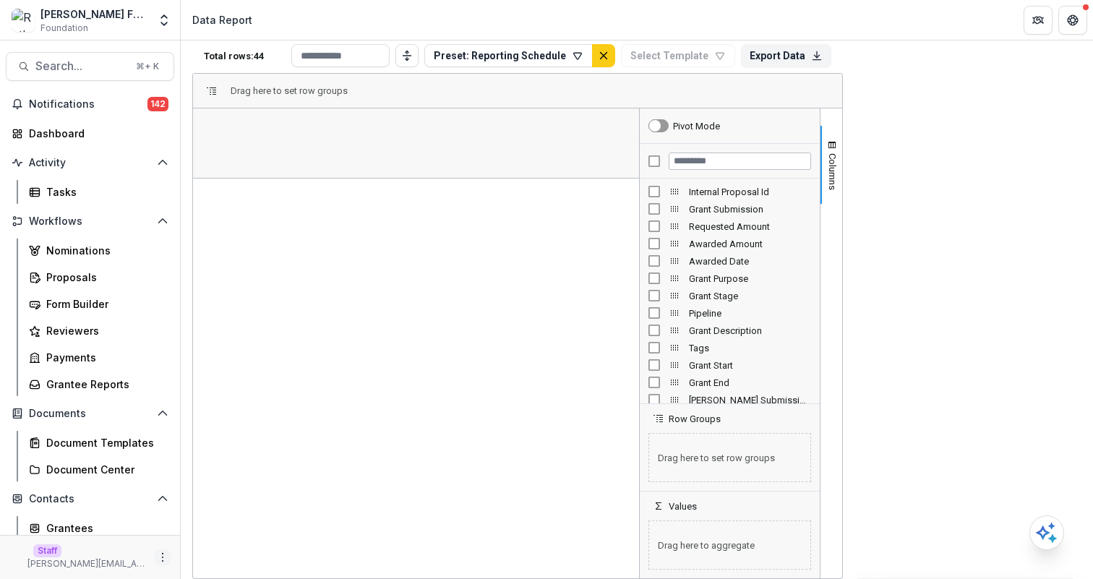
click at [154, 555] on button "More" at bounding box center [162, 557] width 17 height 17
click at [224, 531] on link "User Settings" at bounding box center [253, 527] width 155 height 24
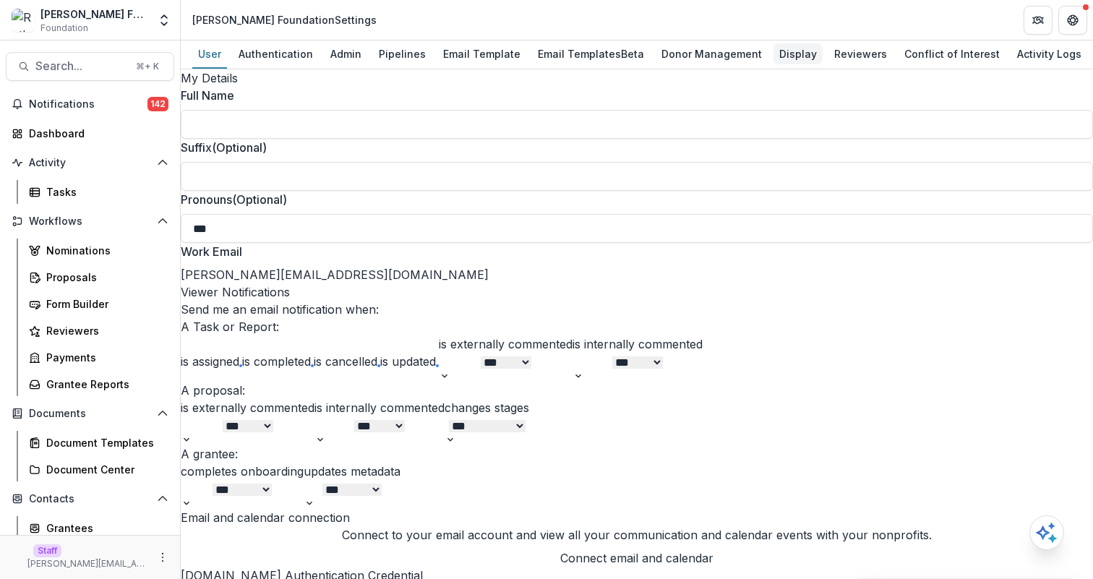
click at [791, 60] on div "Display" at bounding box center [798, 53] width 49 height 21
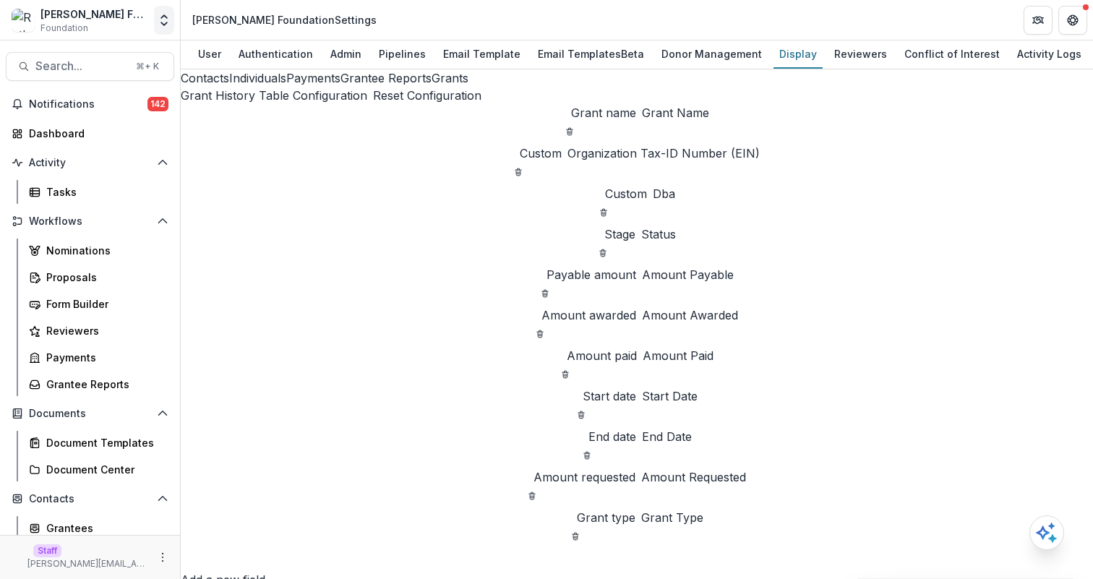
click at [166, 21] on icon "Open entity switcher" at bounding box center [164, 20] width 14 height 14
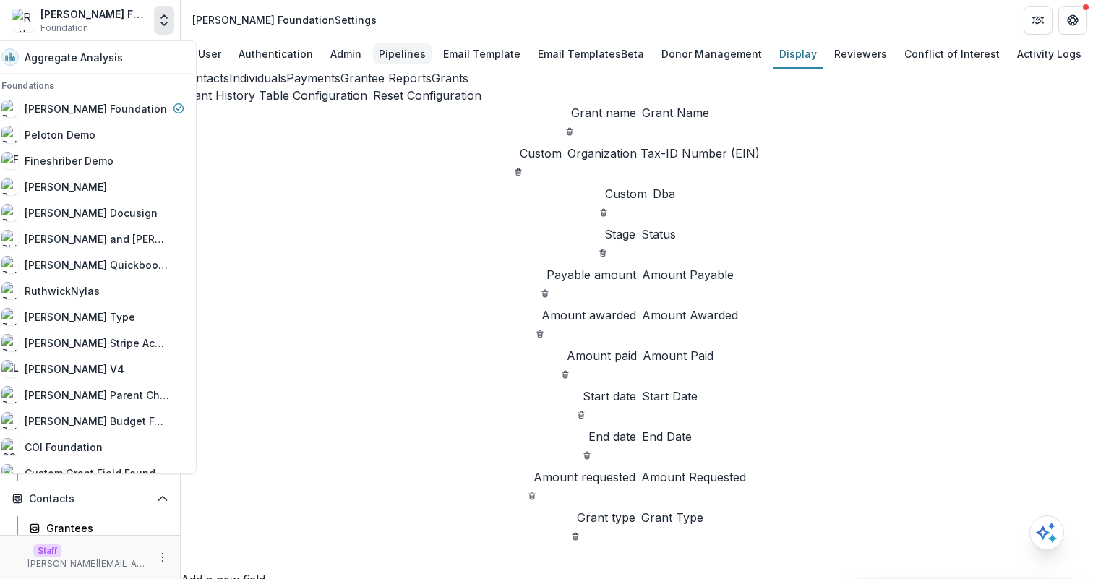
click at [405, 40] on link "Pipelines" at bounding box center [402, 54] width 59 height 28
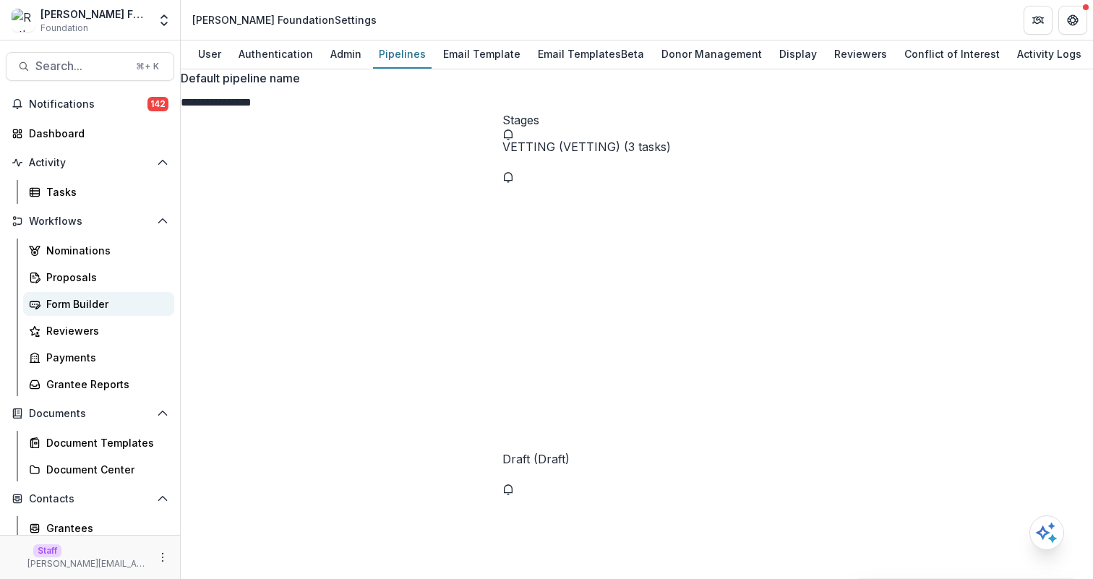
click at [111, 307] on div "Form Builder" at bounding box center [104, 303] width 116 height 15
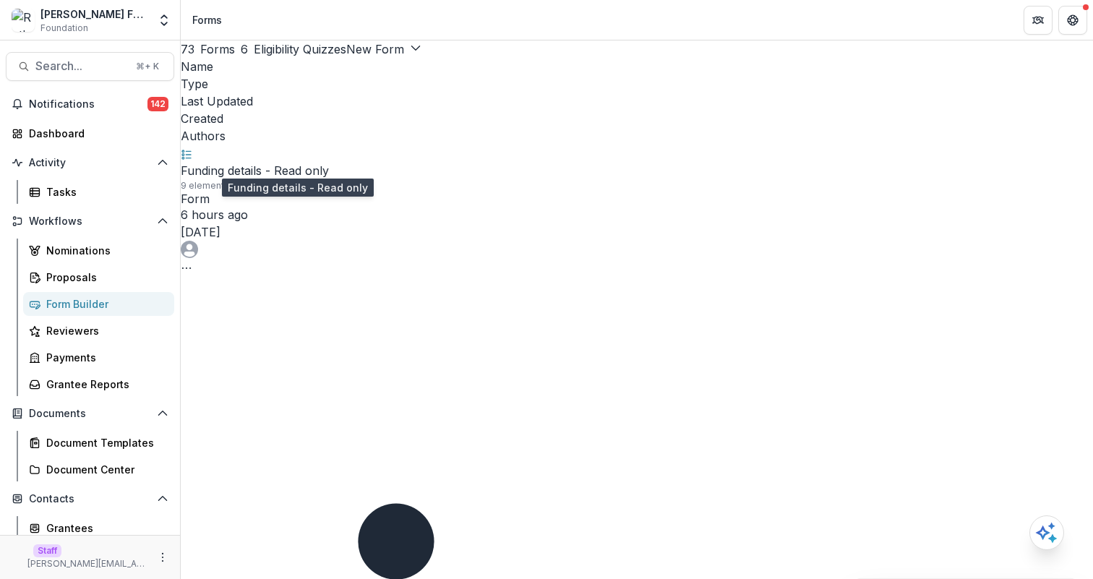
click at [290, 164] on link "Funding details - Read only" at bounding box center [255, 170] width 148 height 14
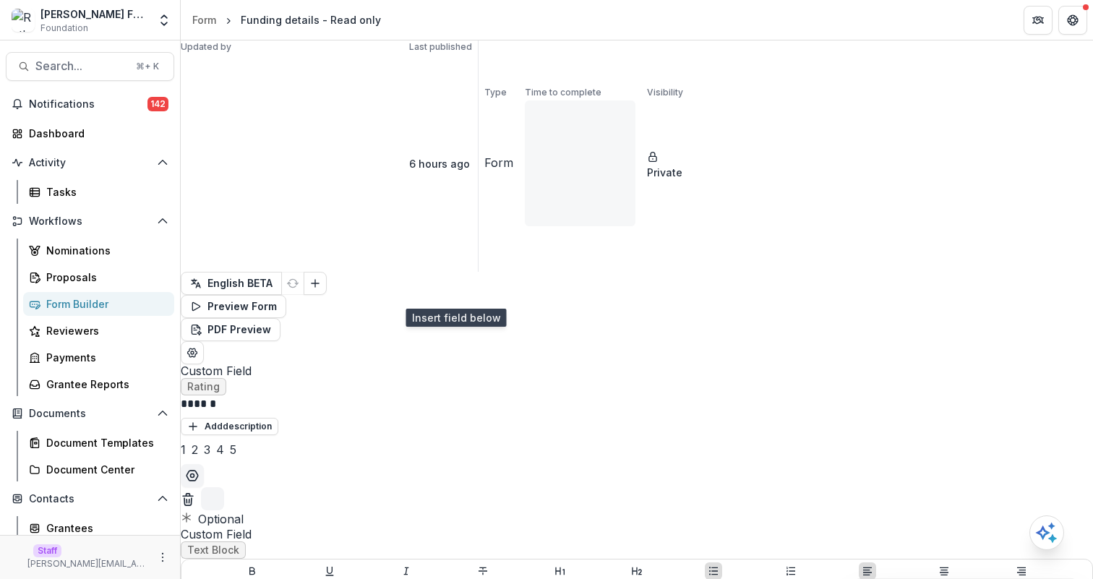
click at [224, 487] on icon "Add field" at bounding box center [212, 498] width 23 height 23
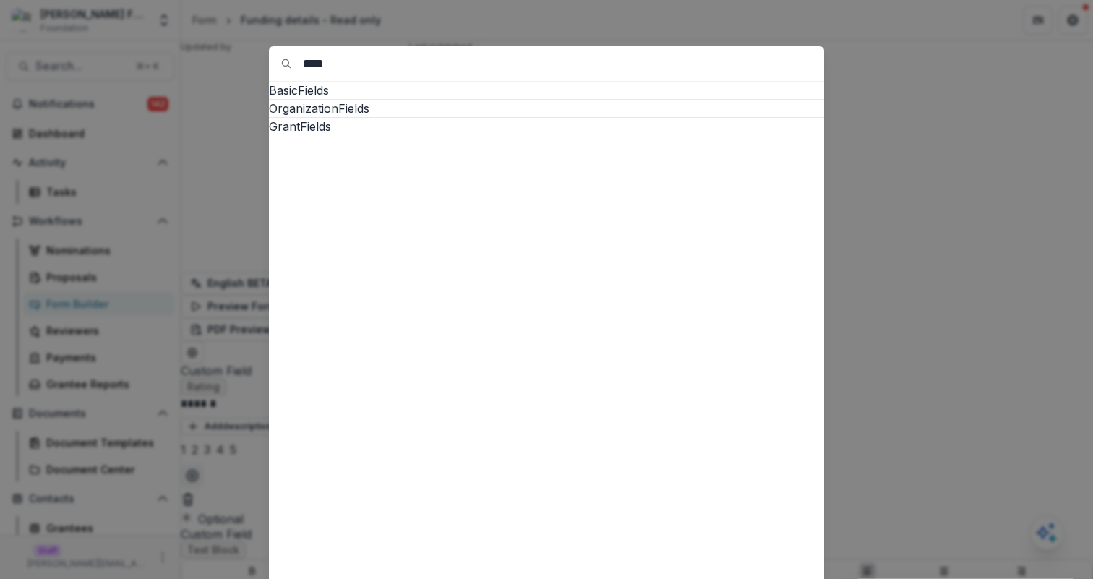
type input "****"
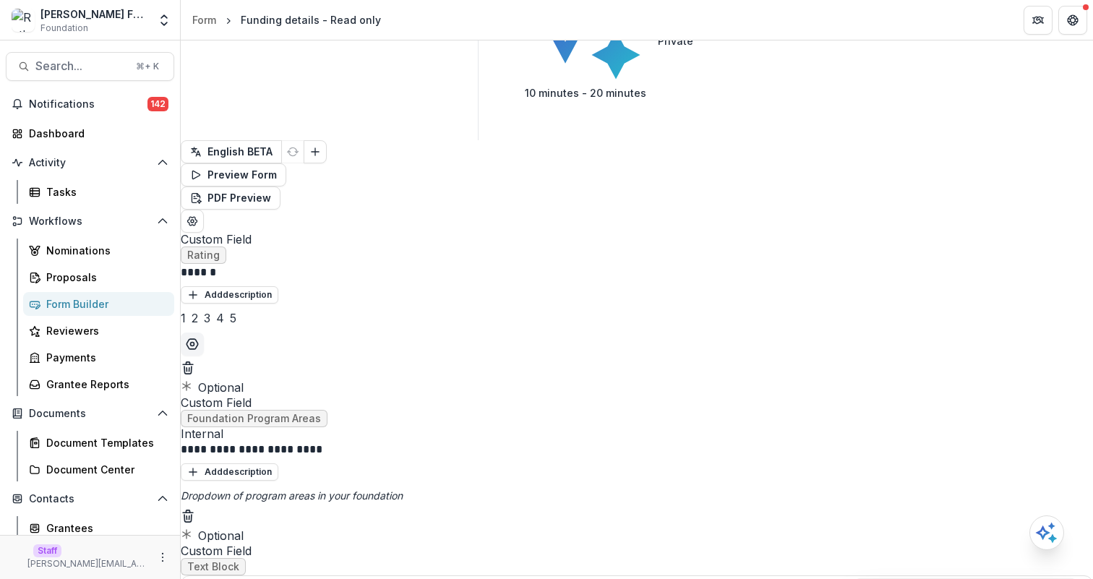
scroll to position [134, 0]
click at [403, 487] on icon "Dropdown of program areas in your foundation" at bounding box center [292, 493] width 222 height 12
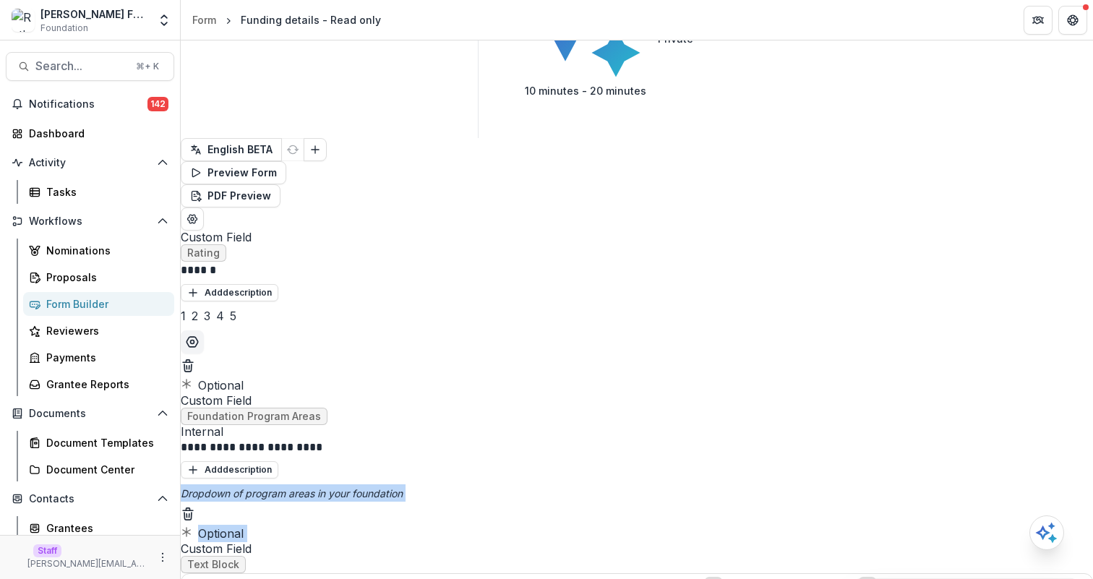
click at [403, 487] on icon "Dropdown of program areas in your foundation" at bounding box center [292, 493] width 222 height 12
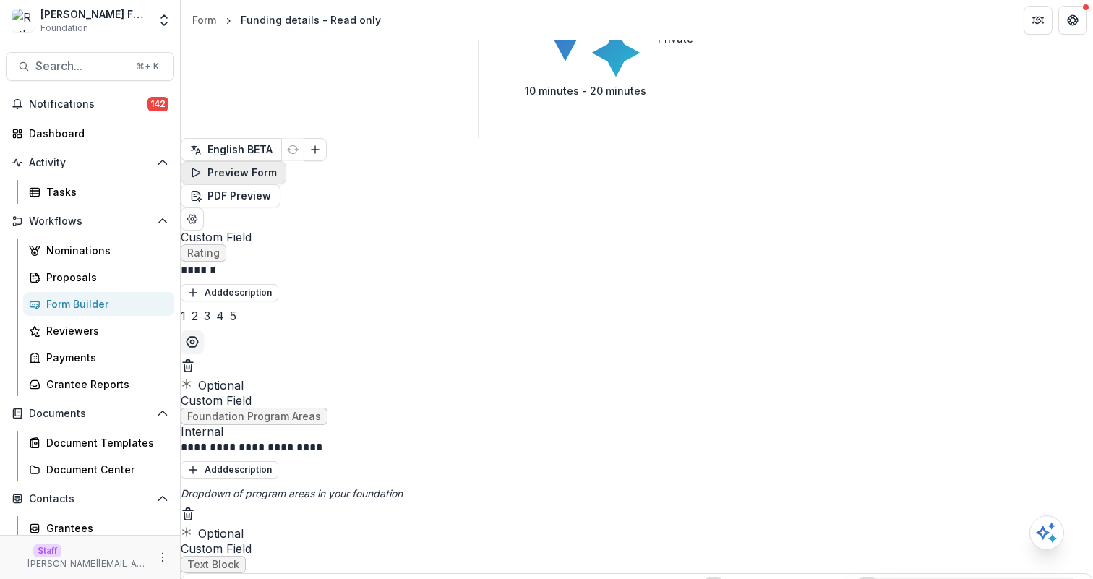
click at [286, 161] on button "Preview Form" at bounding box center [234, 172] width 106 height 23
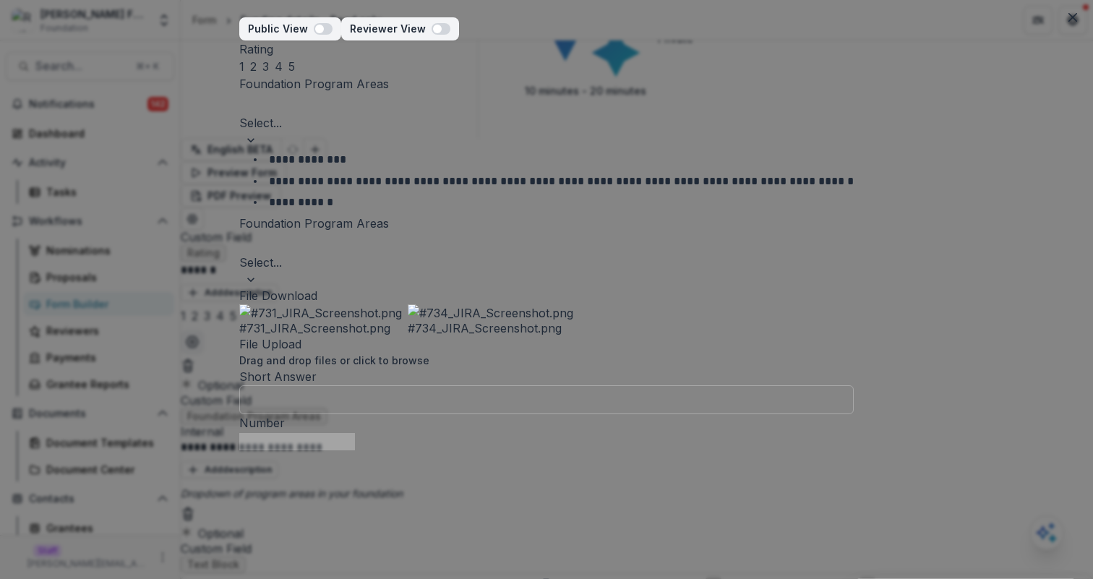
click at [503, 254] on div at bounding box center [546, 243] width 611 height 20
click at [613, 254] on div at bounding box center [546, 243] width 611 height 20
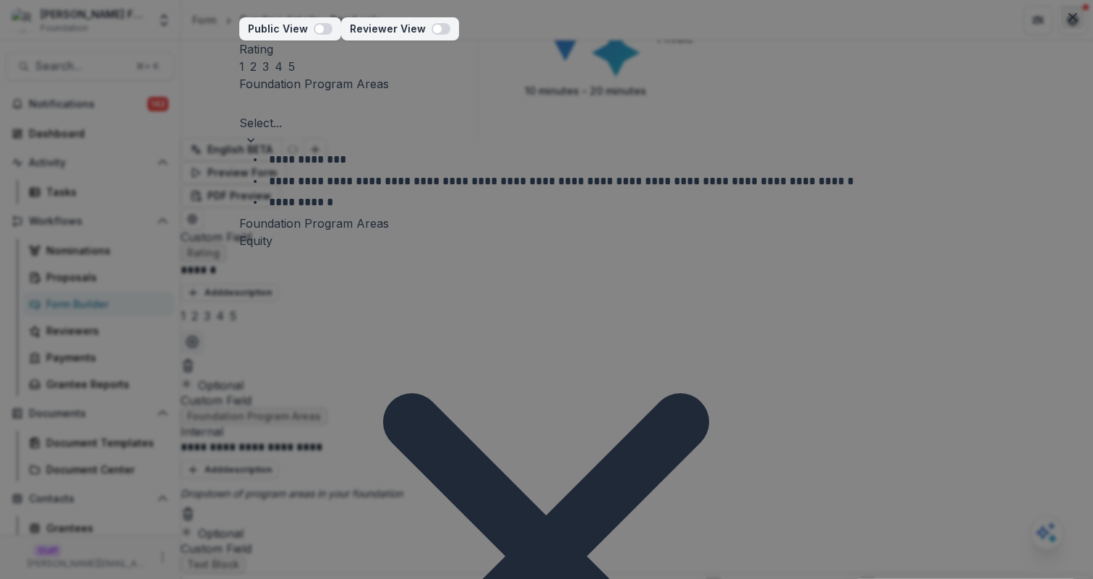
click at [1069, 14] on icon "Close" at bounding box center [1072, 17] width 9 height 9
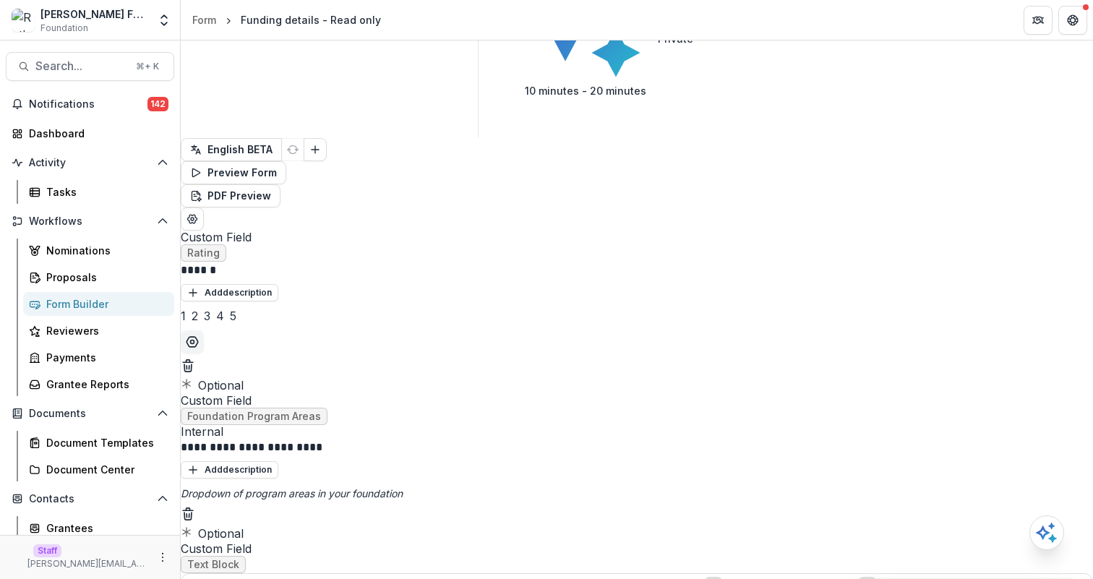
click at [230, 513] on icon "Field Settings" at bounding box center [230, 513] width 0 height 0
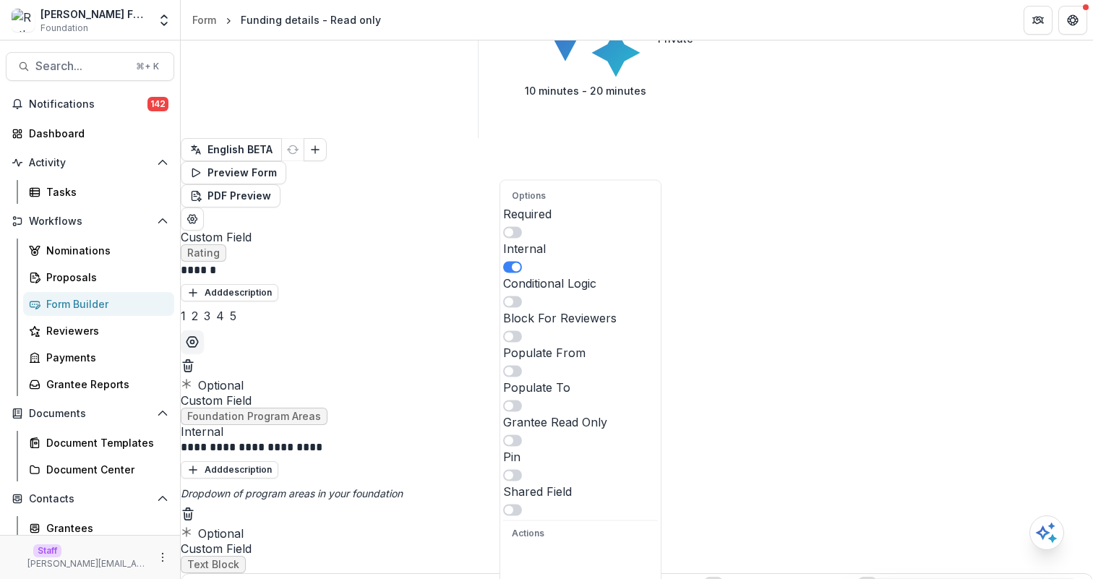
click at [513, 401] on span at bounding box center [509, 405] width 9 height 9
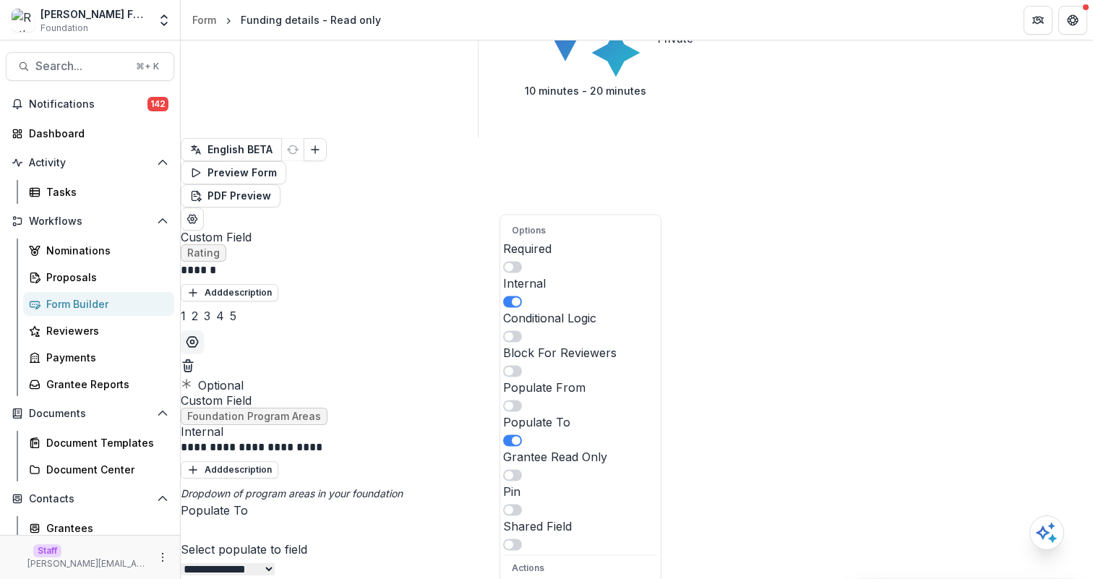
click at [677, 520] on div at bounding box center [636, 530] width 909 height 20
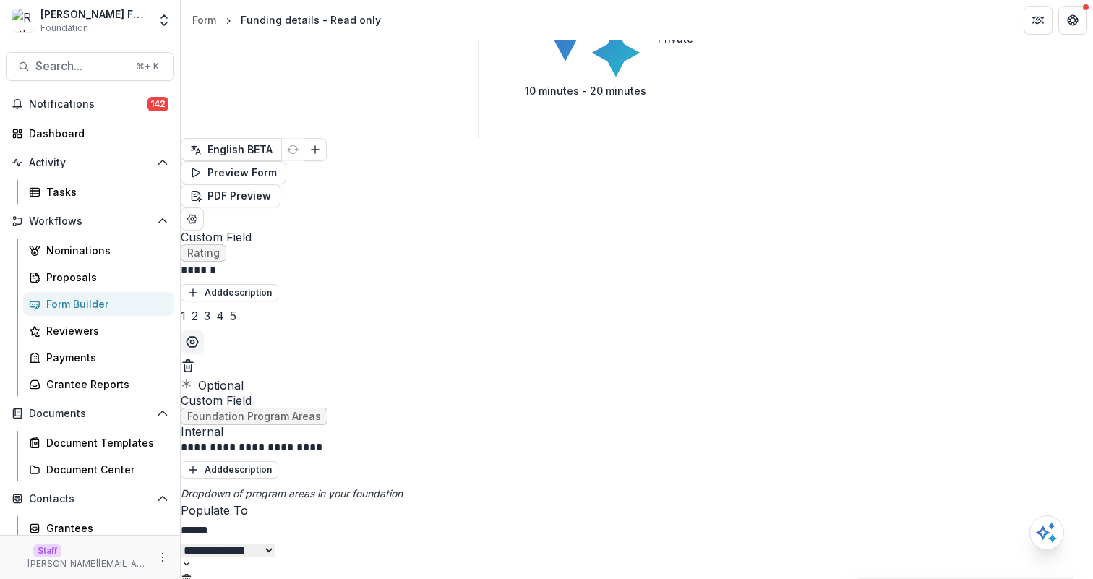
type input "*******"
click at [107, 578] on p "Program Areas" at bounding box center [53, 587] width 107 height 17
click at [862, 439] on div "**********" at bounding box center [637, 514] width 912 height 150
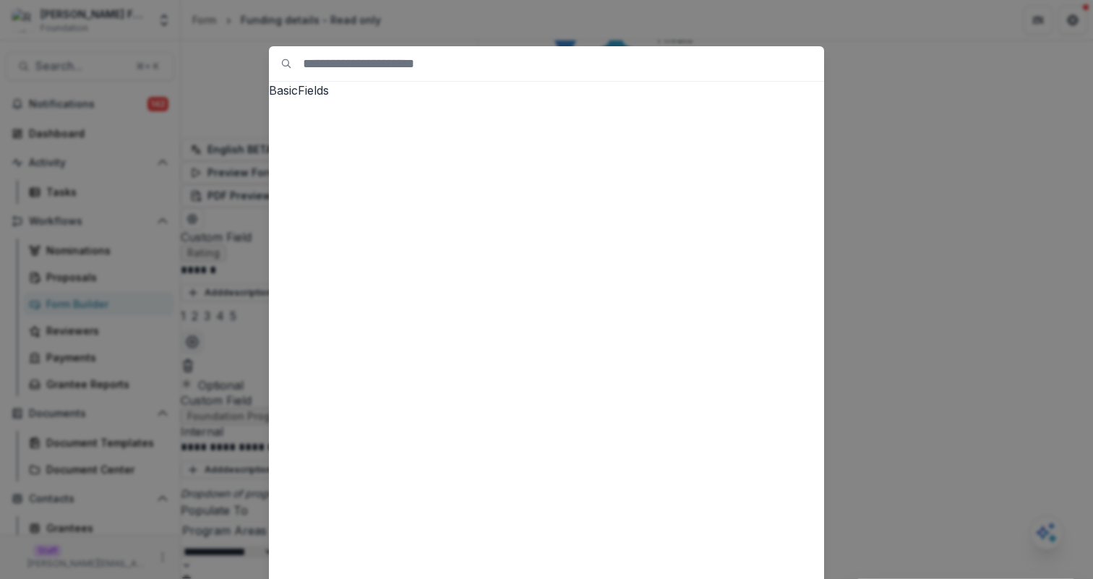
scroll to position [1297, 0]
click at [215, 214] on div "Basic Fields New Page File Download File Upload Text Block Currency Phone Numbe…" at bounding box center [546, 289] width 1093 height 579
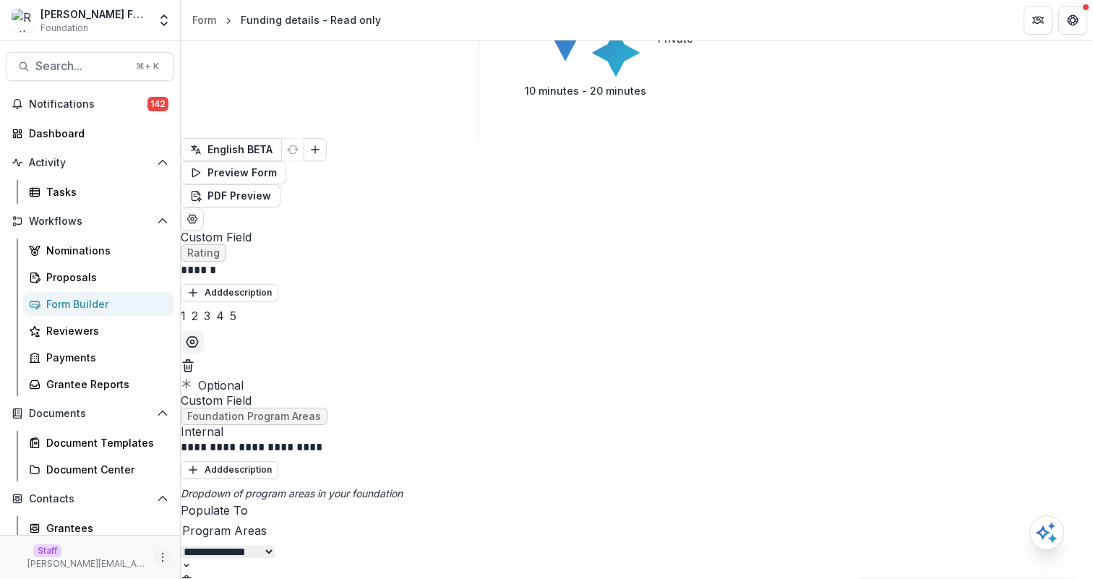
click at [157, 554] on icon "More" at bounding box center [163, 558] width 12 height 12
click at [223, 526] on link "User Settings" at bounding box center [253, 527] width 155 height 24
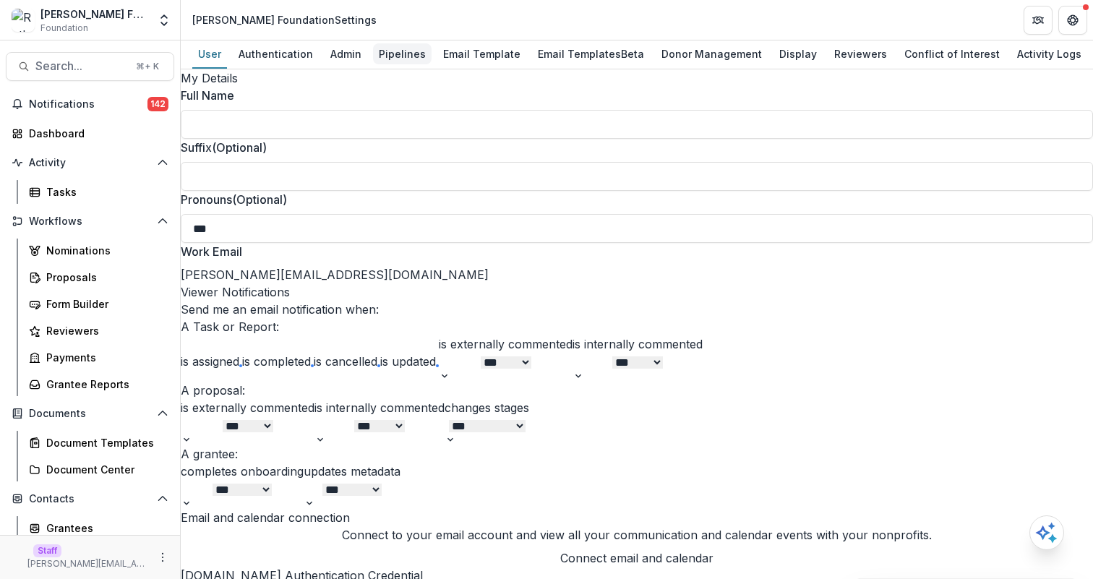
click at [404, 63] on div "Pipelines" at bounding box center [402, 53] width 59 height 21
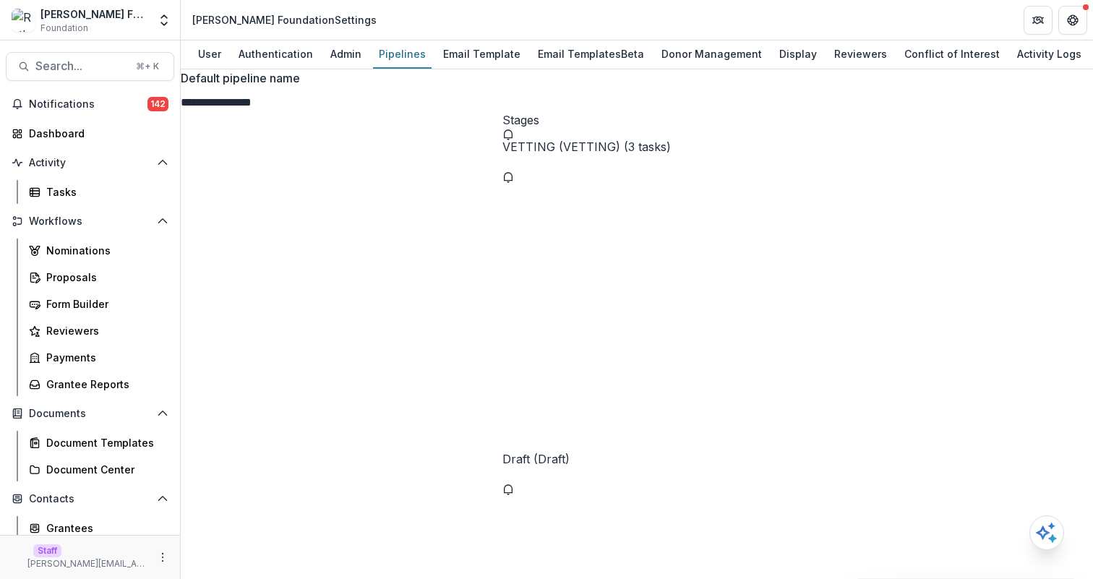
select select "*********"
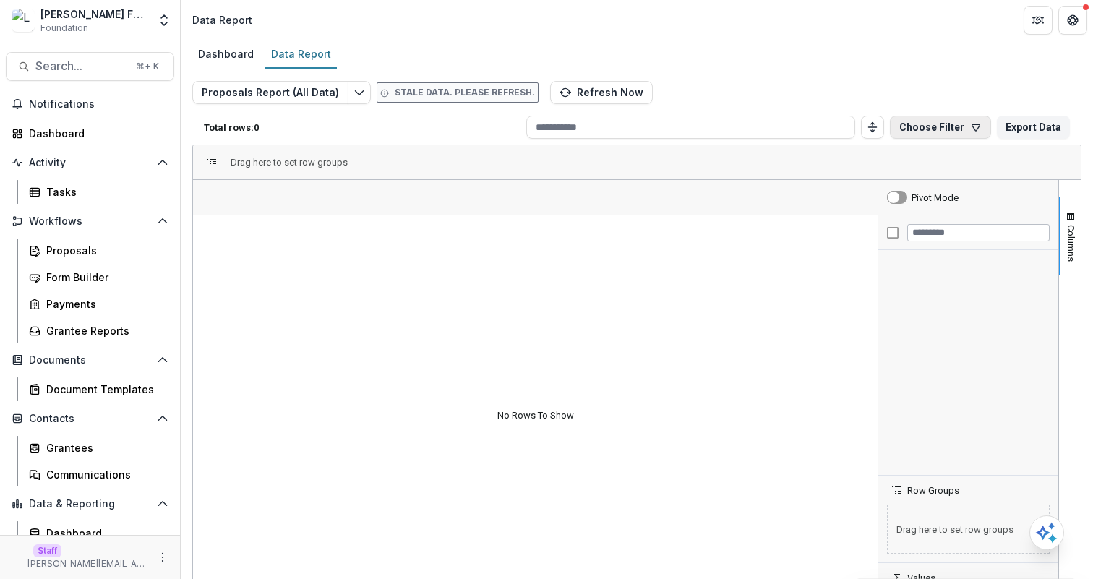
click at [935, 124] on button "Choose Filter" at bounding box center [940, 127] width 101 height 23
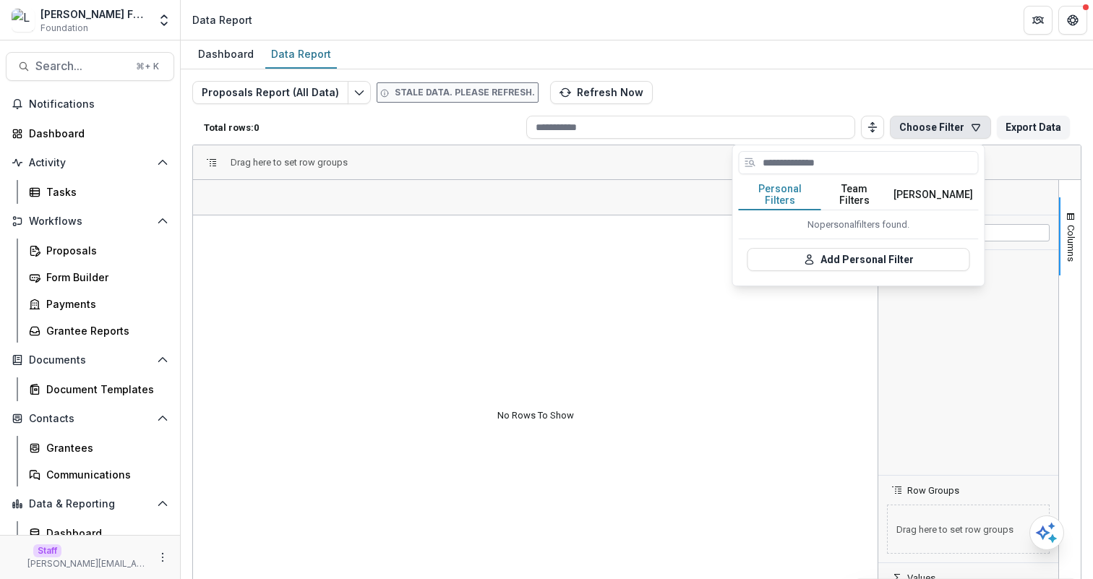
click at [922, 184] on button "[PERSON_NAME]" at bounding box center [933, 195] width 91 height 30
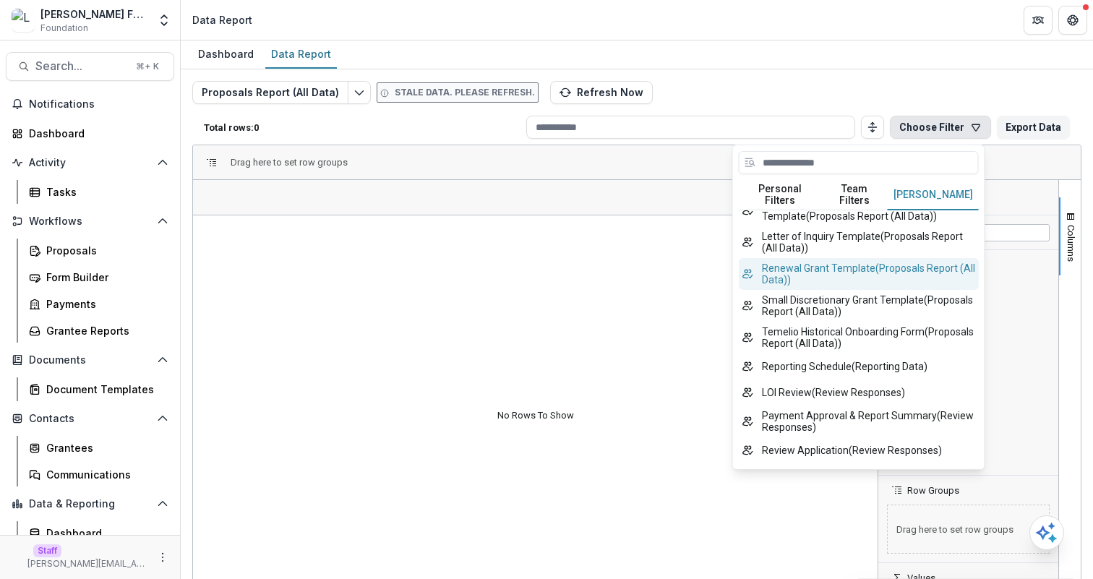
scroll to position [313, 0]
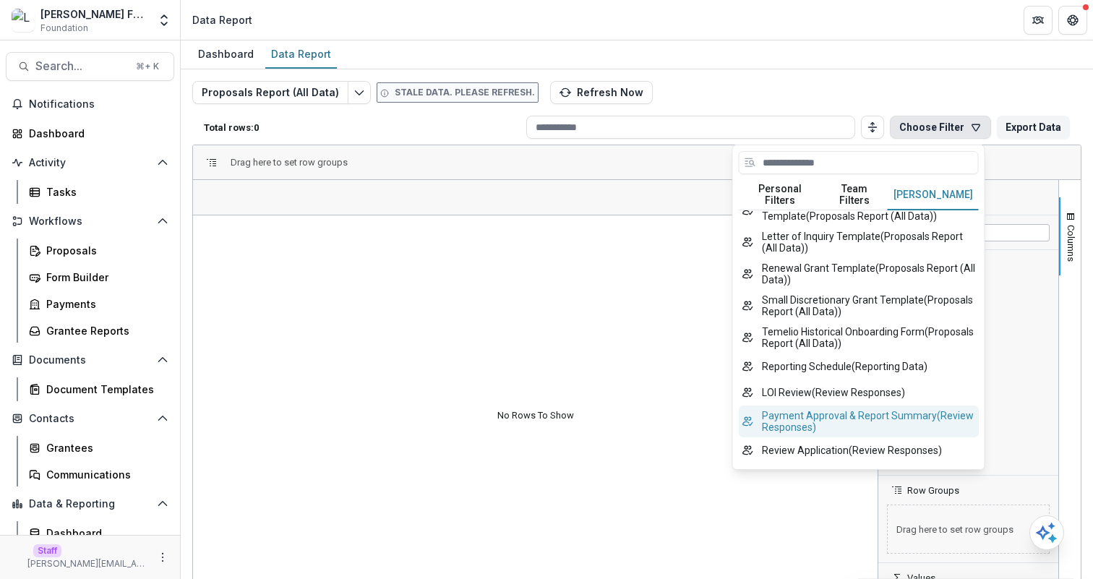
click at [861, 408] on button "Payment Approval & Report Summary ( Review Responses )" at bounding box center [859, 422] width 240 height 32
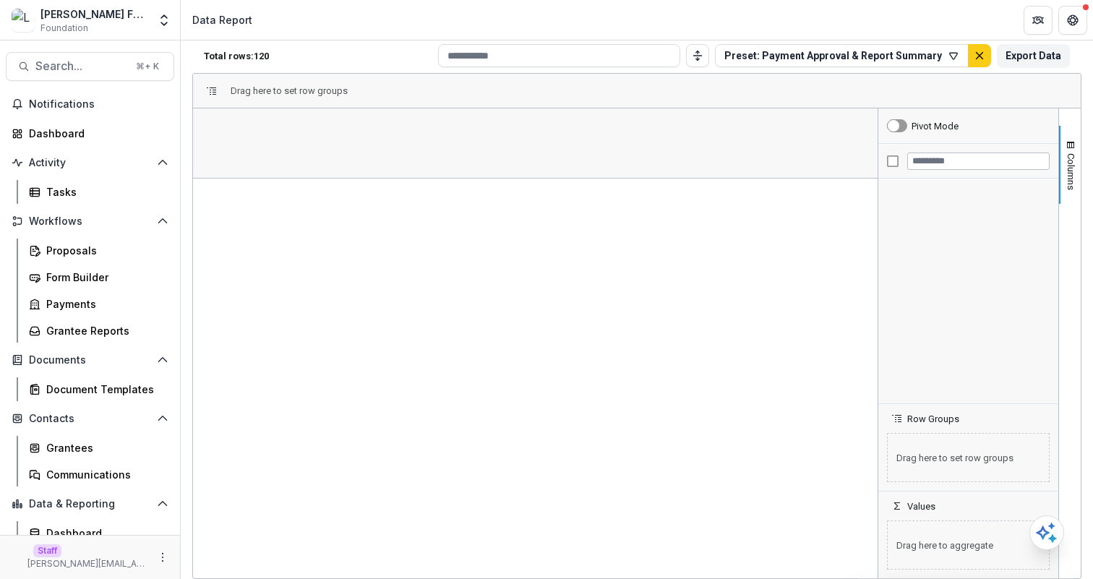
scroll to position [0, 0]
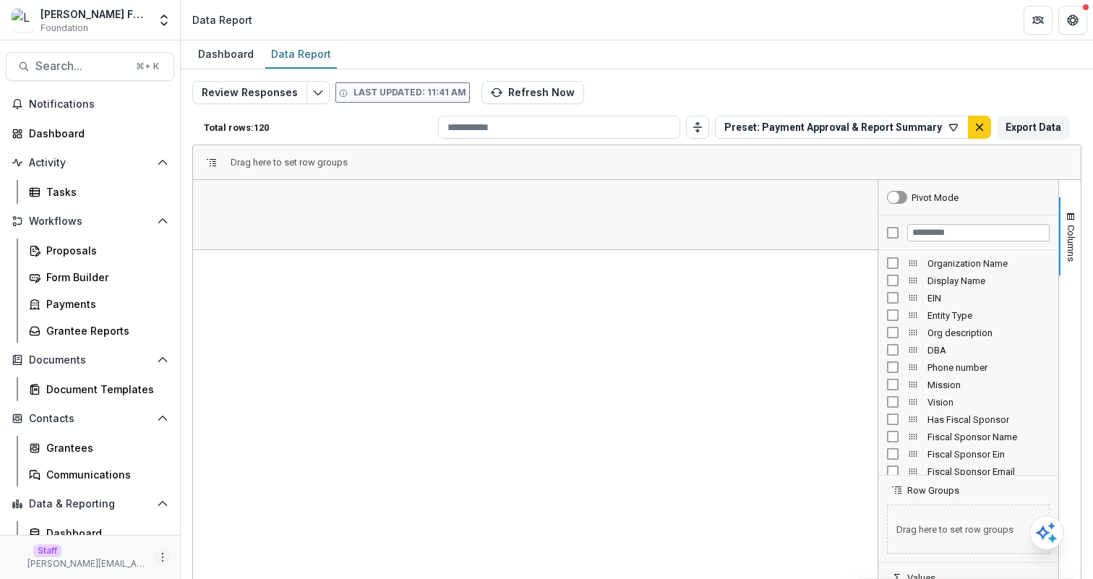
click at [157, 562] on icon "More" at bounding box center [163, 558] width 12 height 12
click at [233, 520] on link "User Settings" at bounding box center [253, 527] width 155 height 24
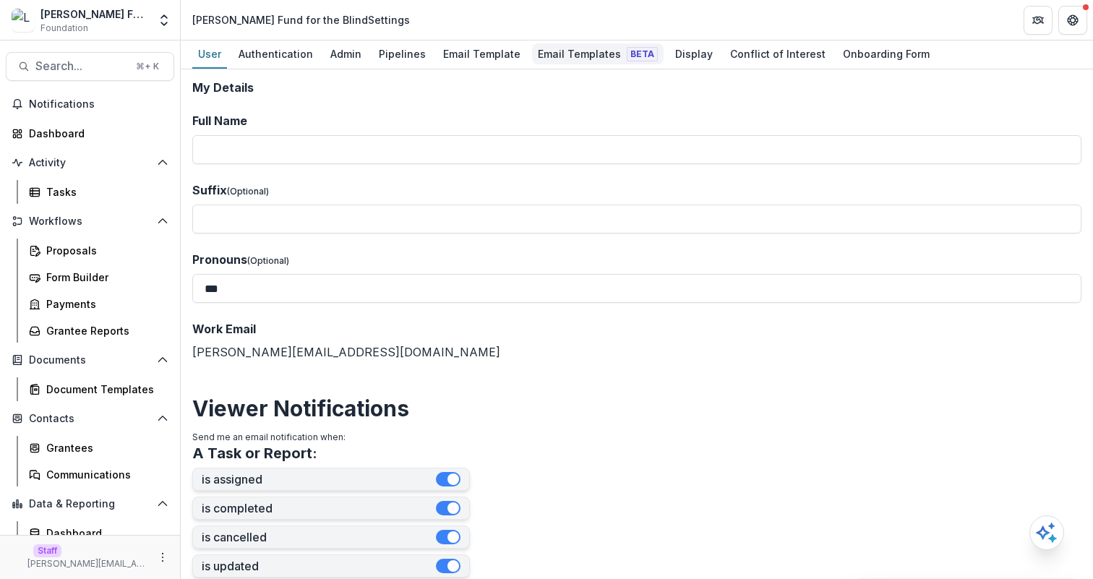
click at [562, 53] on div "Email Templates Beta" at bounding box center [598, 53] width 132 height 21
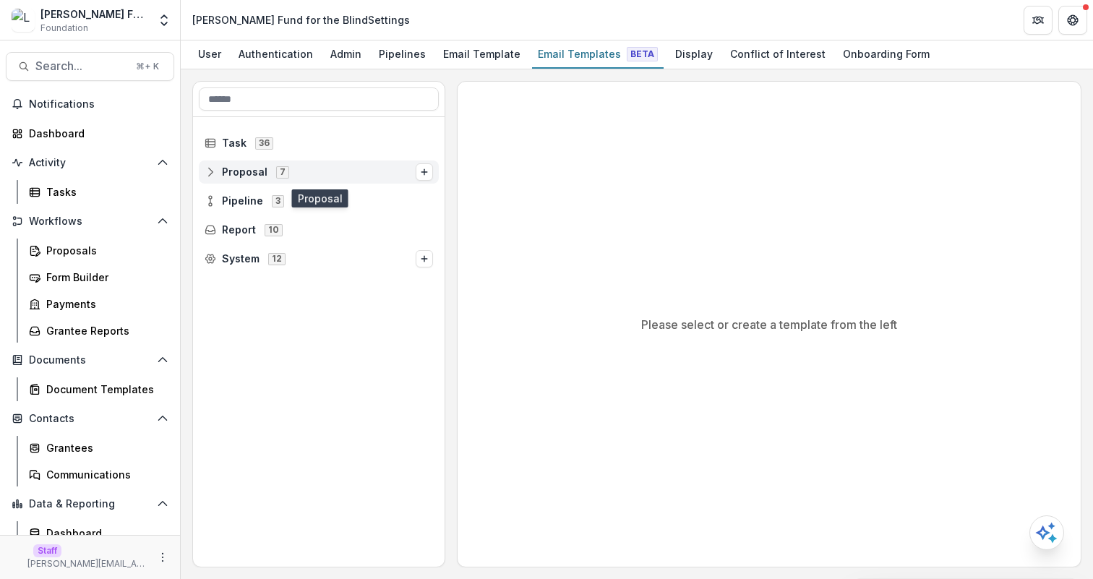
click at [206, 171] on icon at bounding box center [210, 172] width 8 height 9
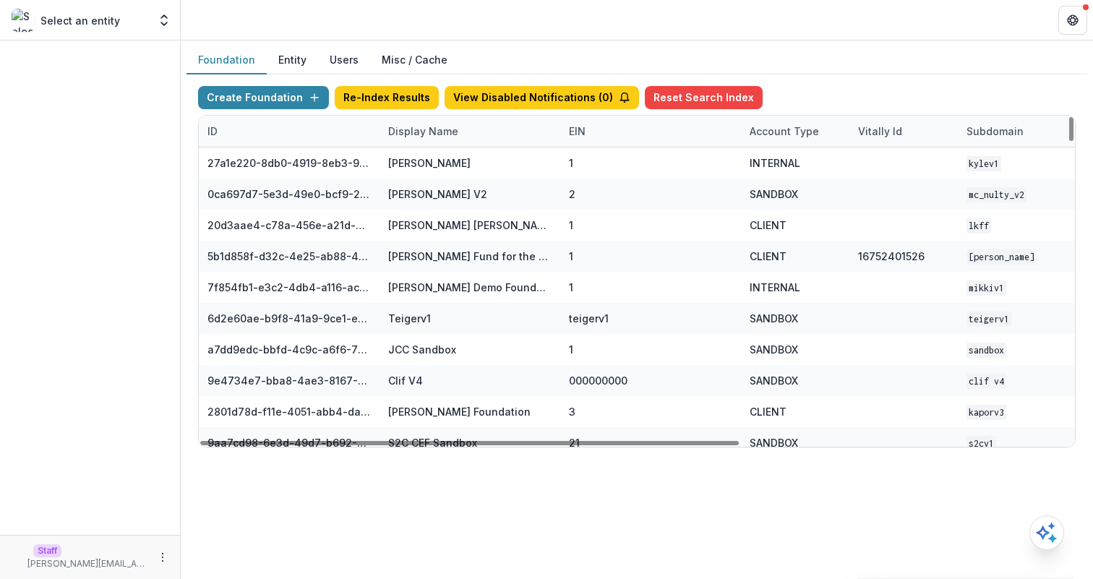
click at [476, 134] on div "Display Name" at bounding box center [470, 131] width 181 height 31
click at [487, 162] on input at bounding box center [468, 164] width 173 height 23
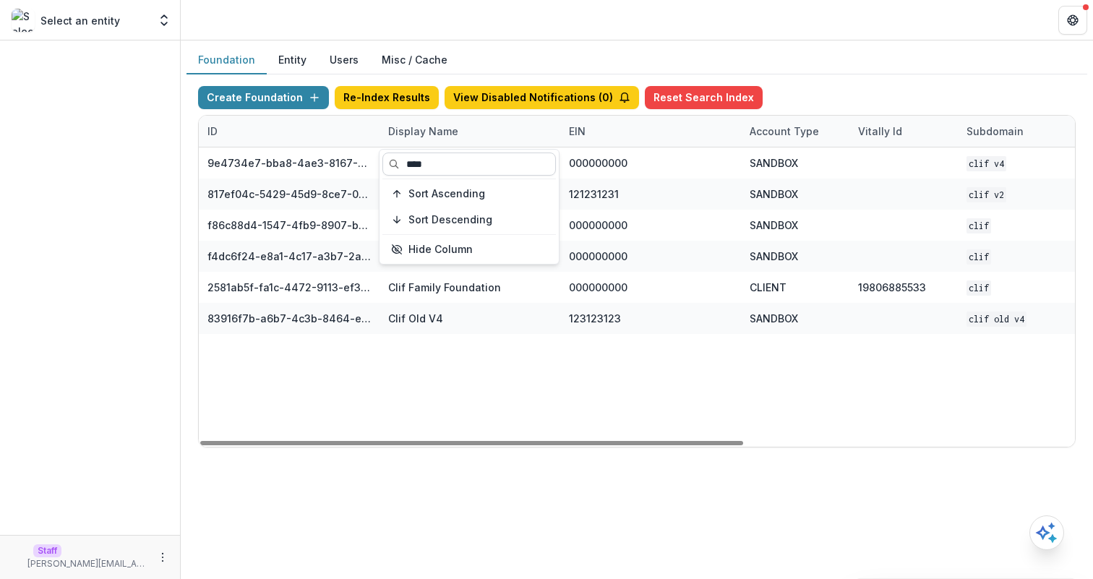
type input "****"
click at [529, 340] on div "9e4734e7-bba8-4ae3-8167-95d86cec7b4b Clif V4 000000000 SANDBOX Clif V4 [DATE] 9…" at bounding box center [904, 296] width 1410 height 299
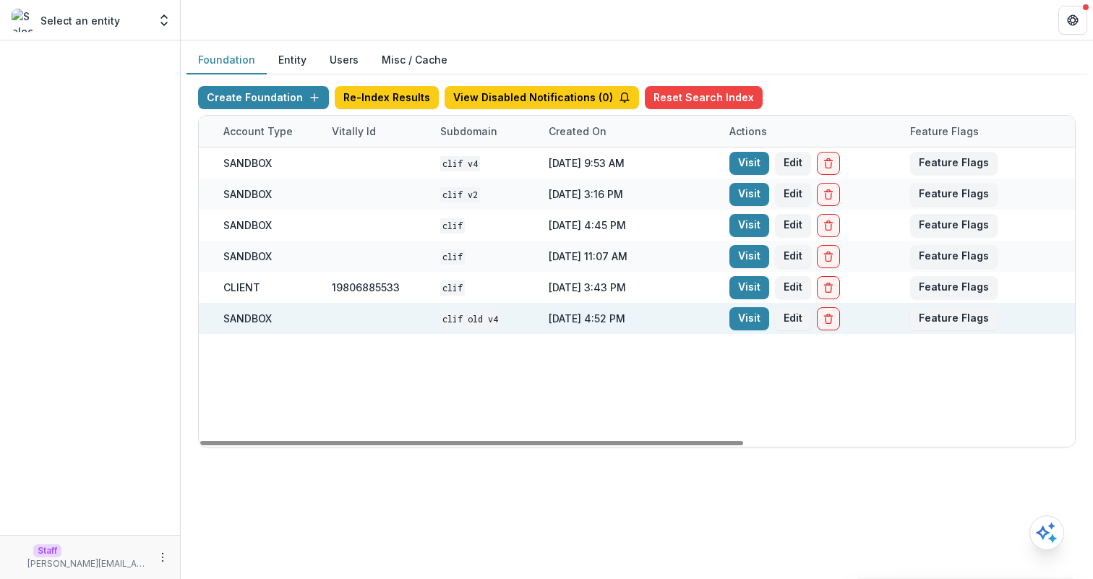
scroll to position [0, 533]
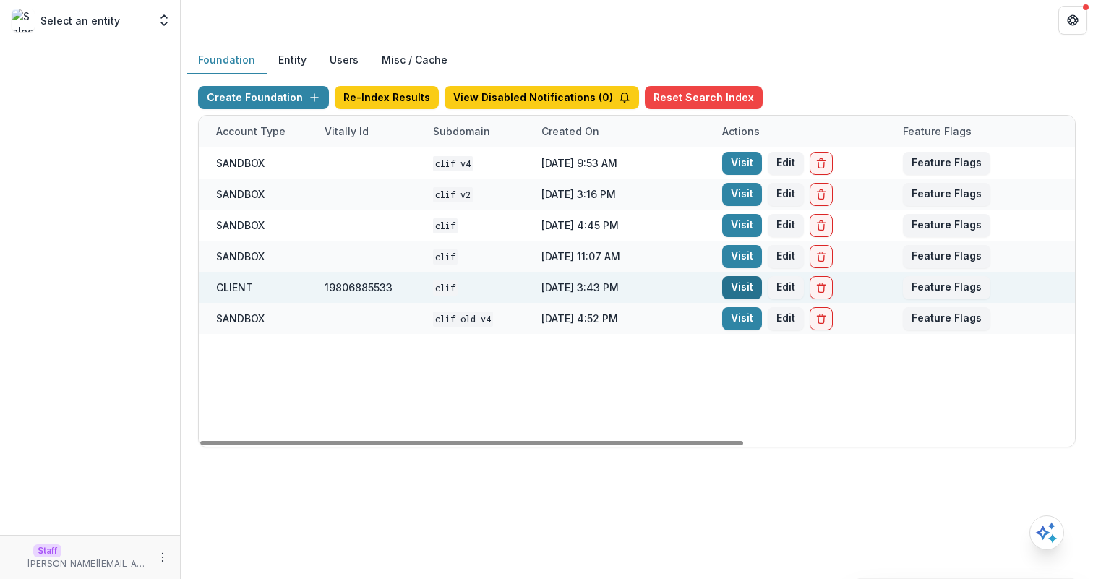
click at [741, 286] on link "Visit" at bounding box center [742, 287] width 40 height 23
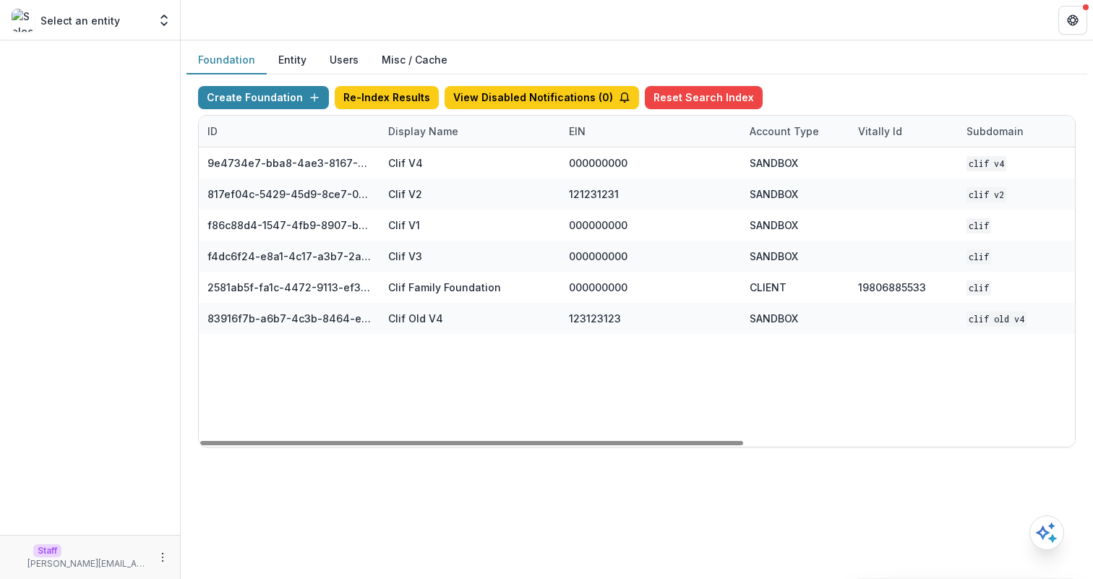
click at [457, 139] on div "Display Name" at bounding box center [470, 131] width 181 height 31
click at [460, 163] on input "****" at bounding box center [468, 164] width 173 height 23
click at [461, 163] on input "****" at bounding box center [468, 164] width 173 height 23
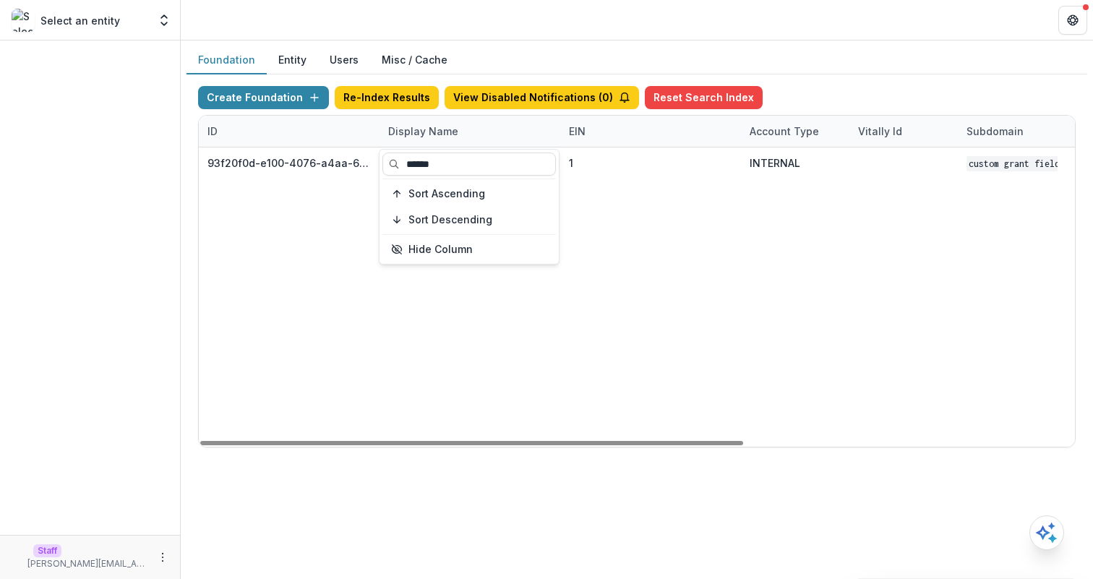
type input "******"
click at [724, 275] on div "93f20f0d-e100-4076-a4aa-651e22c9535a Custom Grant Field Foundation 1 INTERNAL C…" at bounding box center [904, 296] width 1410 height 299
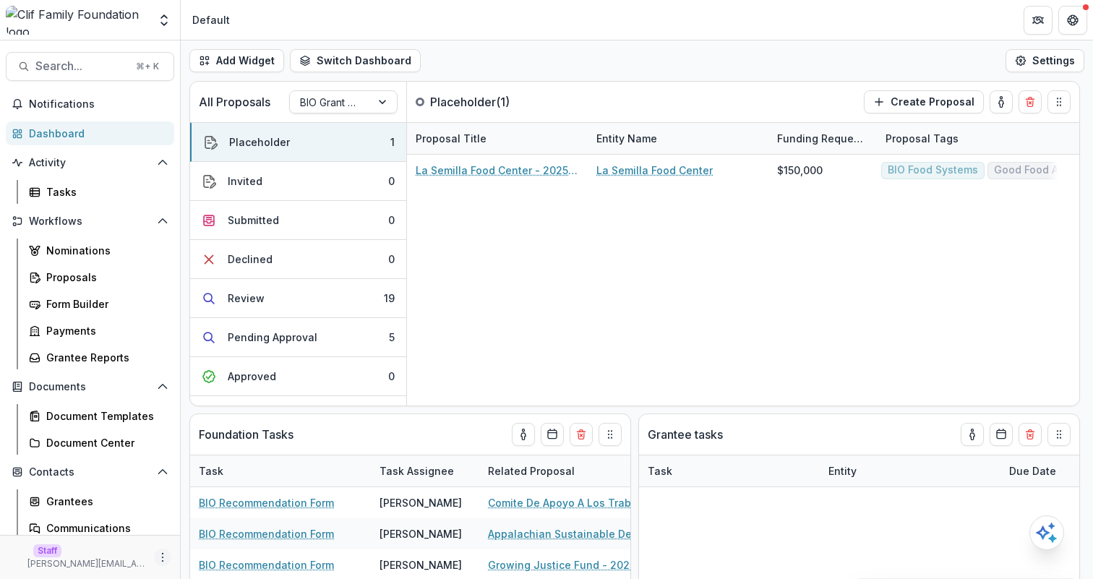
click at [158, 549] on button "More" at bounding box center [162, 557] width 17 height 17
click at [243, 529] on link "User Settings" at bounding box center [253, 527] width 155 height 24
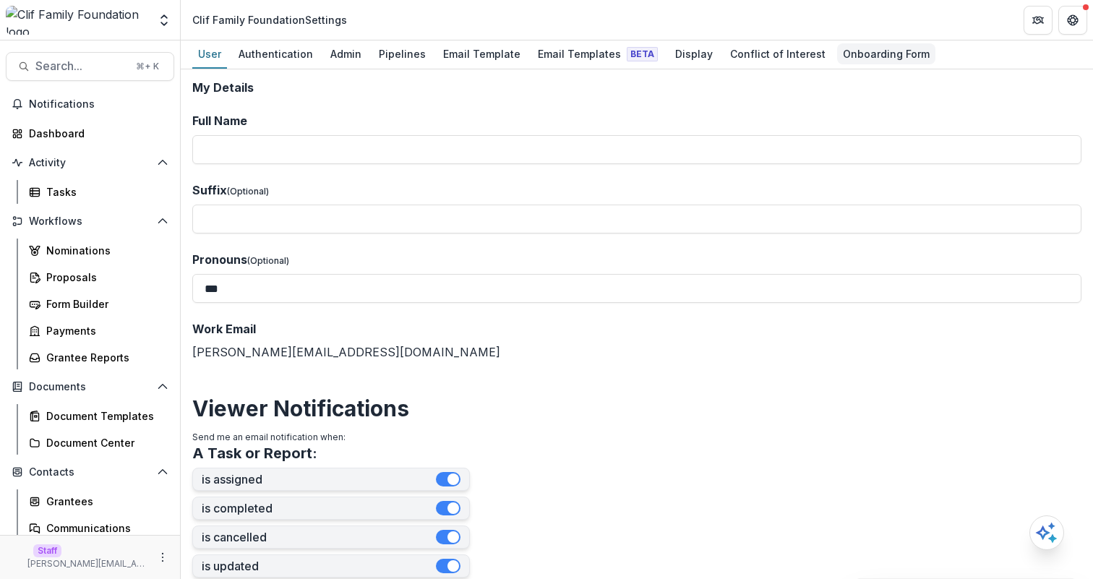
click at [847, 59] on div "Onboarding Form" at bounding box center [886, 53] width 98 height 21
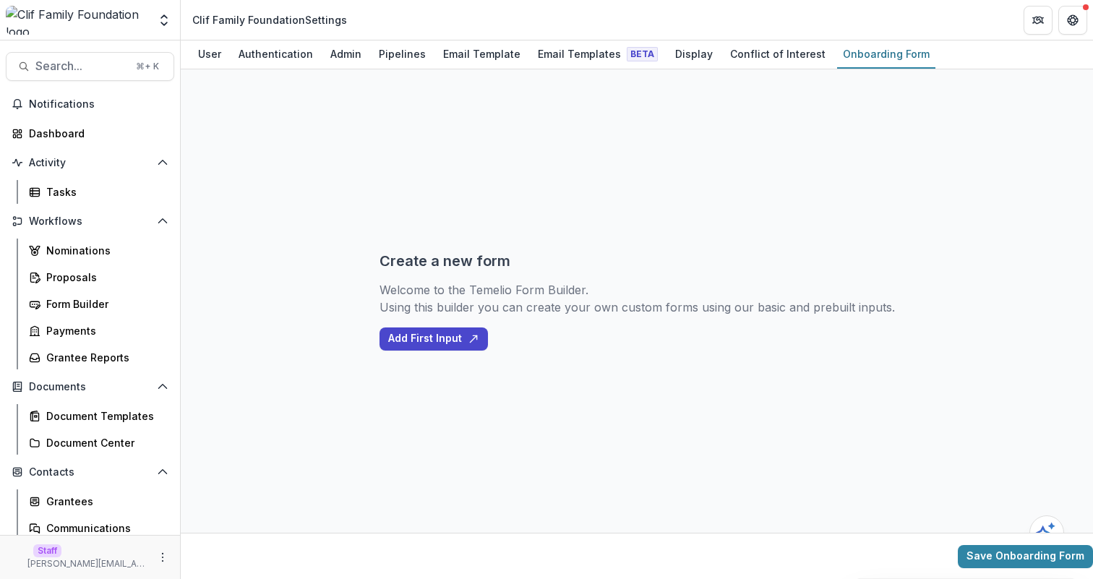
click at [852, 250] on div "Create a new form Welcome to the Temelio Form Builder. Using this builder you c…" at bounding box center [637, 300] width 515 height 463
click at [468, 340] on button "Add First Input" at bounding box center [434, 338] width 108 height 23
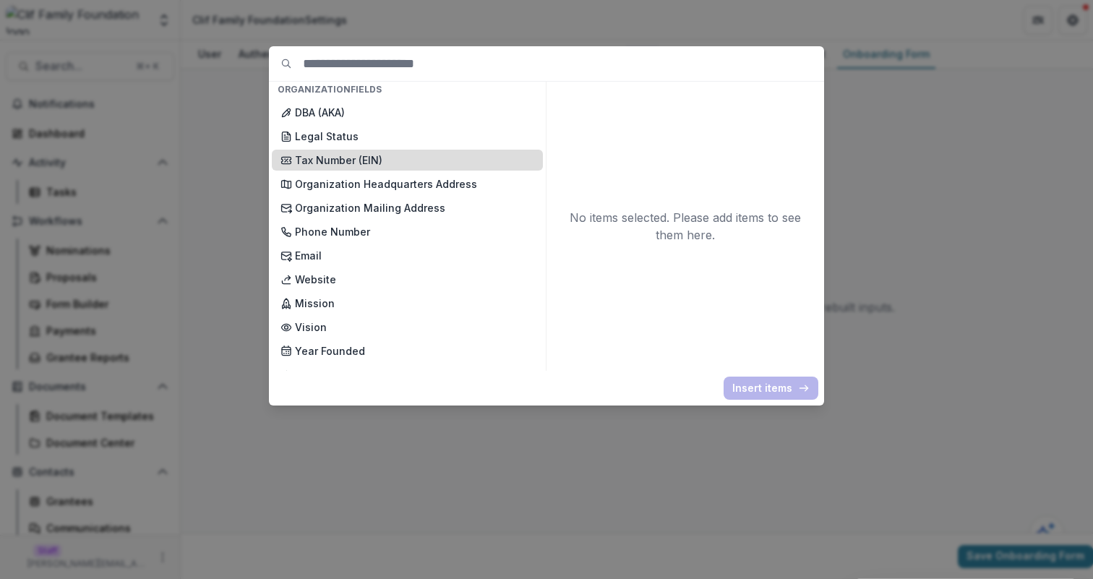
scroll to position [23, 0]
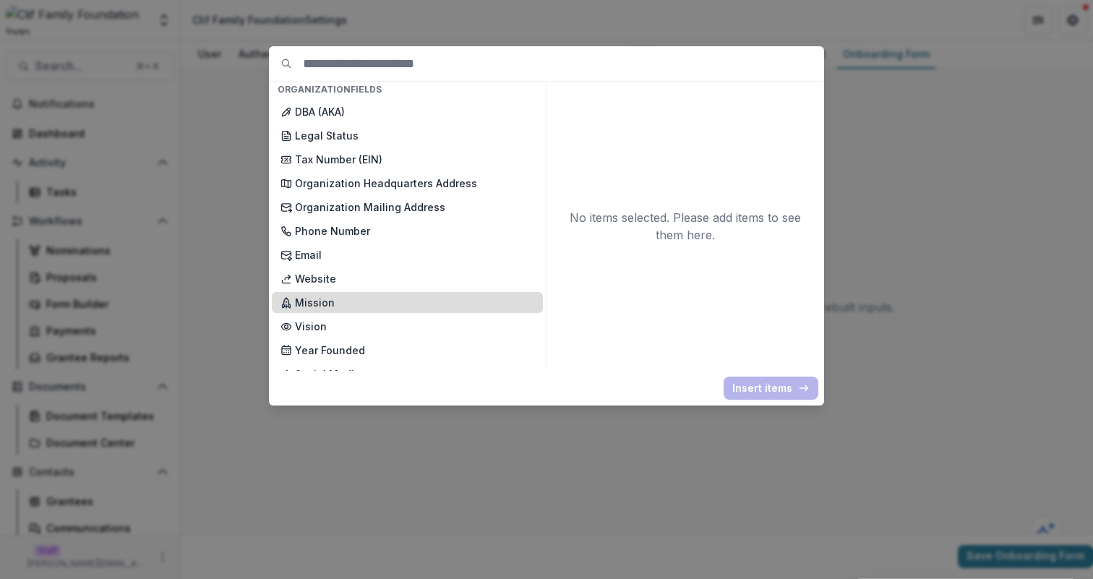
click at [385, 294] on div "Mission" at bounding box center [407, 302] width 271 height 21
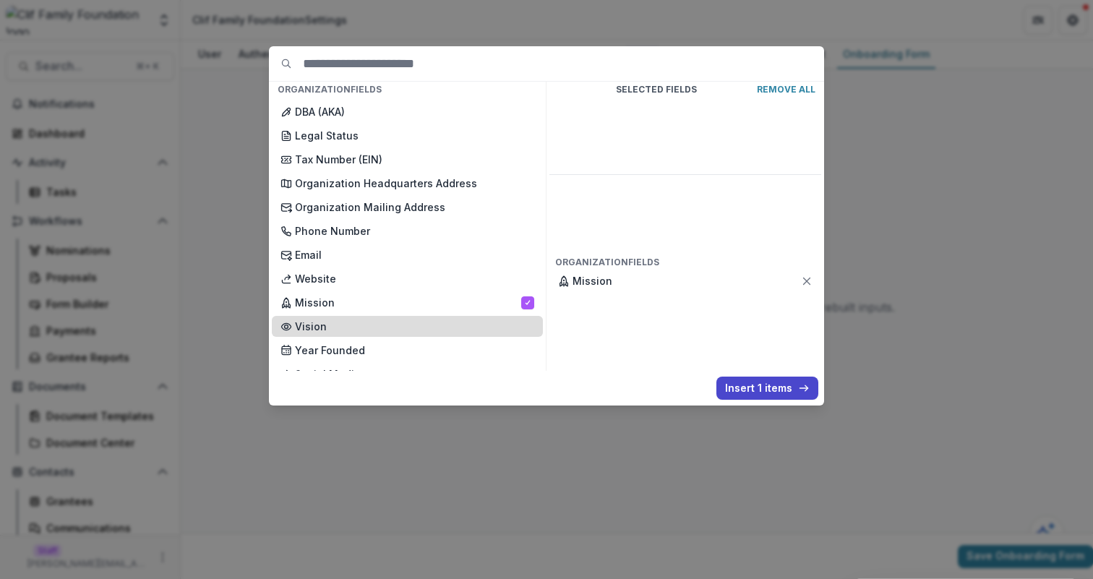
click at [395, 317] on div "Vision" at bounding box center [407, 326] width 271 height 21
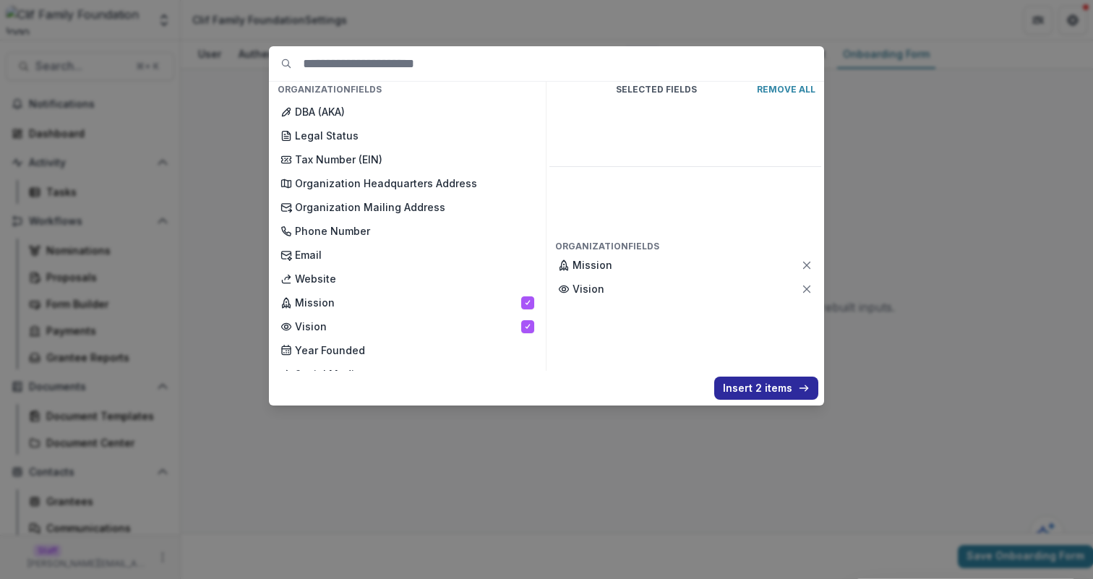
click at [749, 389] on button "Insert 2 items" at bounding box center [766, 388] width 104 height 23
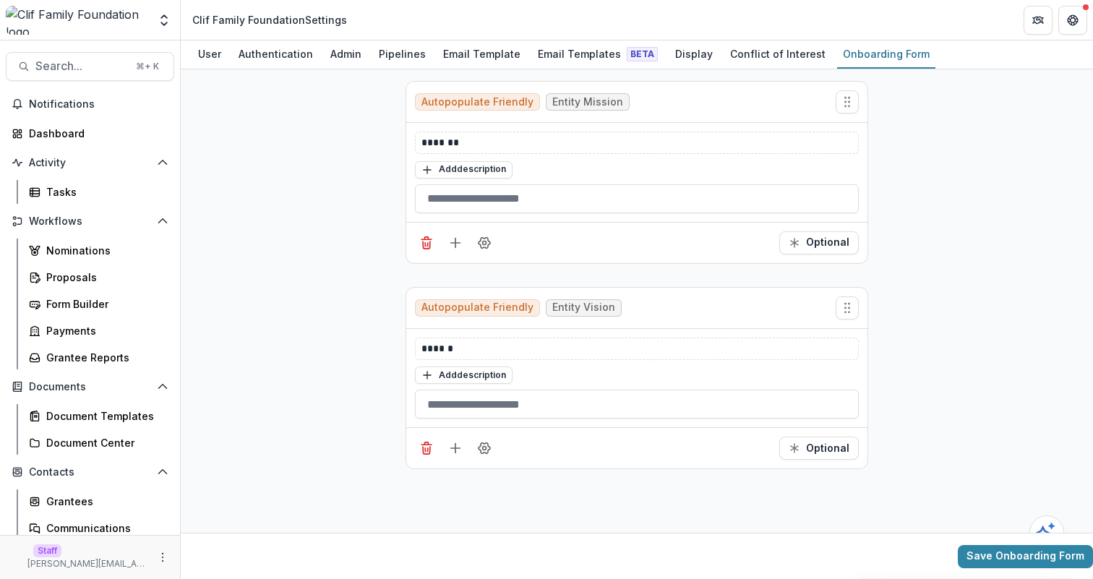
click at [914, 121] on div "Autopopulate Friendly Entity Mission ******* Add description Optional Autopopul…" at bounding box center [637, 300] width 912 height 463
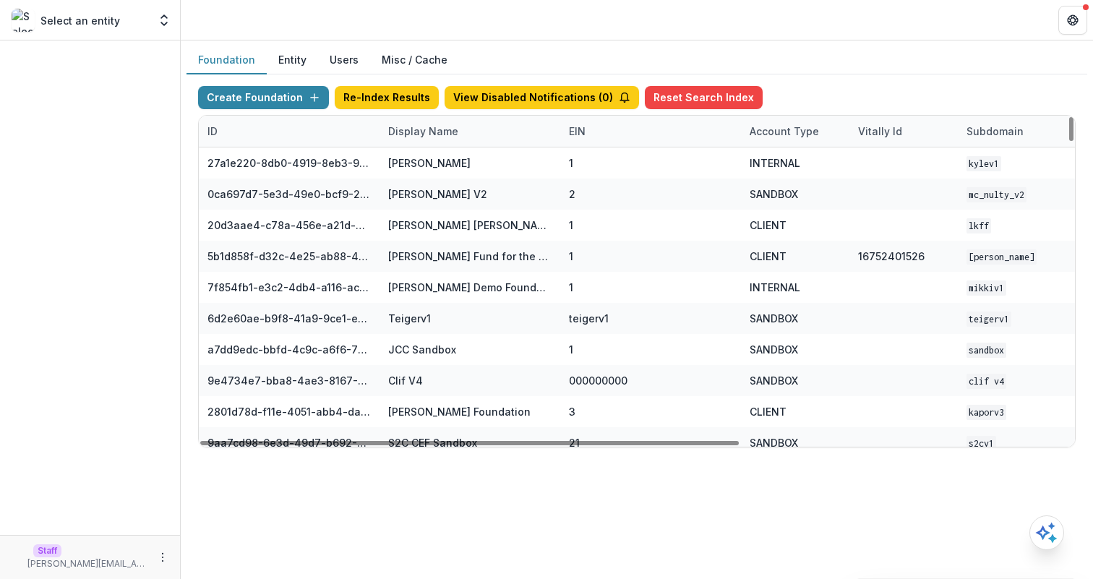
click at [473, 142] on div "Display Name" at bounding box center [470, 131] width 181 height 31
click at [479, 163] on input at bounding box center [468, 164] width 173 height 23
type input "****"
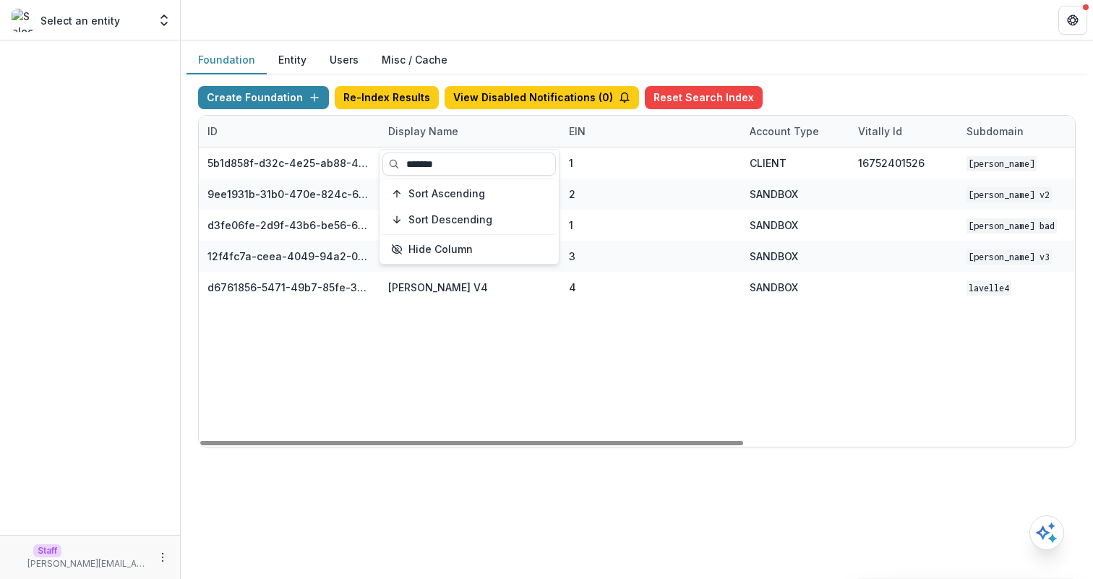
type input "*******"
click at [721, 322] on div "5b1d858f-d32c-4e25-ab88-434536713791 [PERSON_NAME] Fund for the Blind 1 CLIENT …" at bounding box center [904, 296] width 1410 height 299
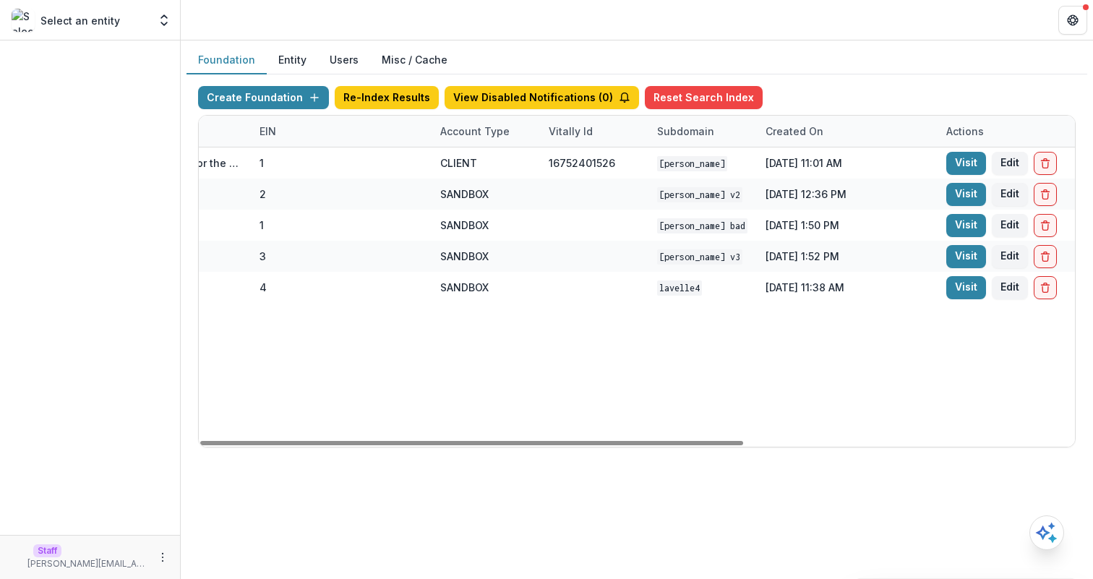
scroll to position [0, 325]
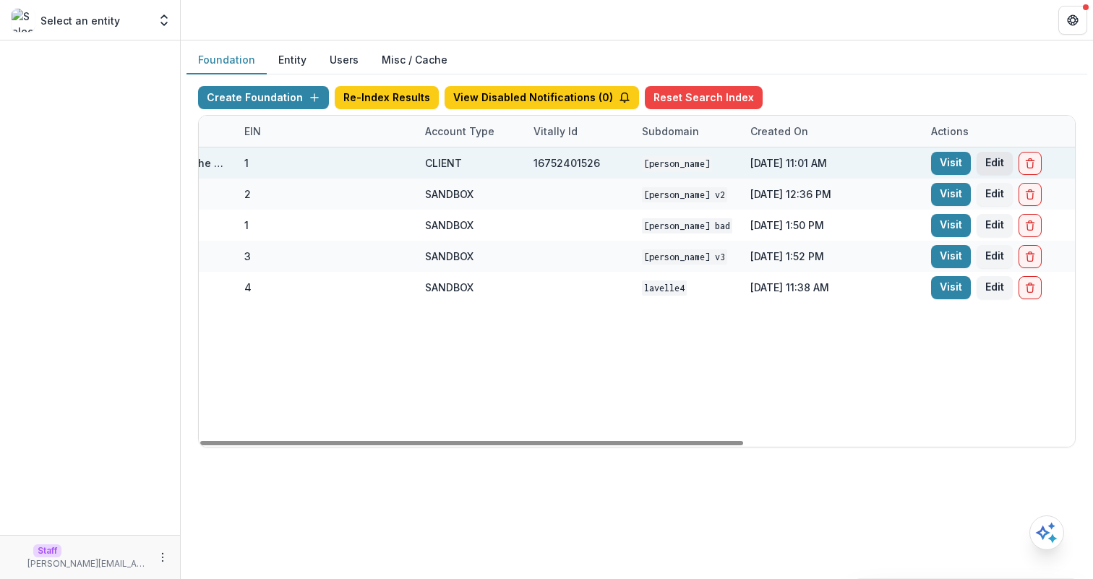
click at [986, 163] on button "Edit" at bounding box center [995, 163] width 36 height 23
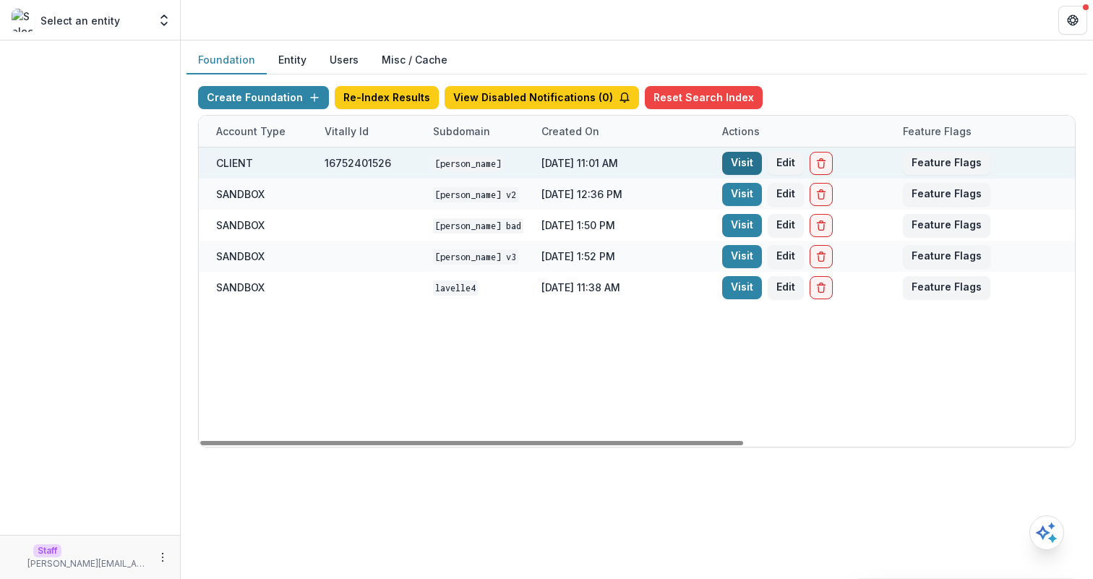
click at [956, 164] on button "Feature Flags" at bounding box center [946, 163] width 87 height 23
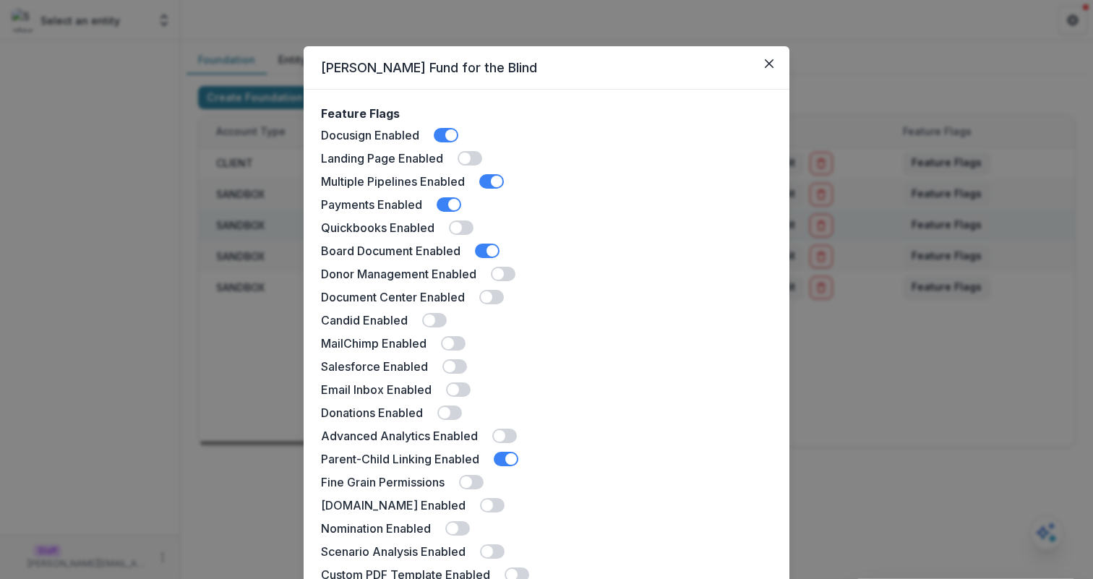
scroll to position [312, 0]
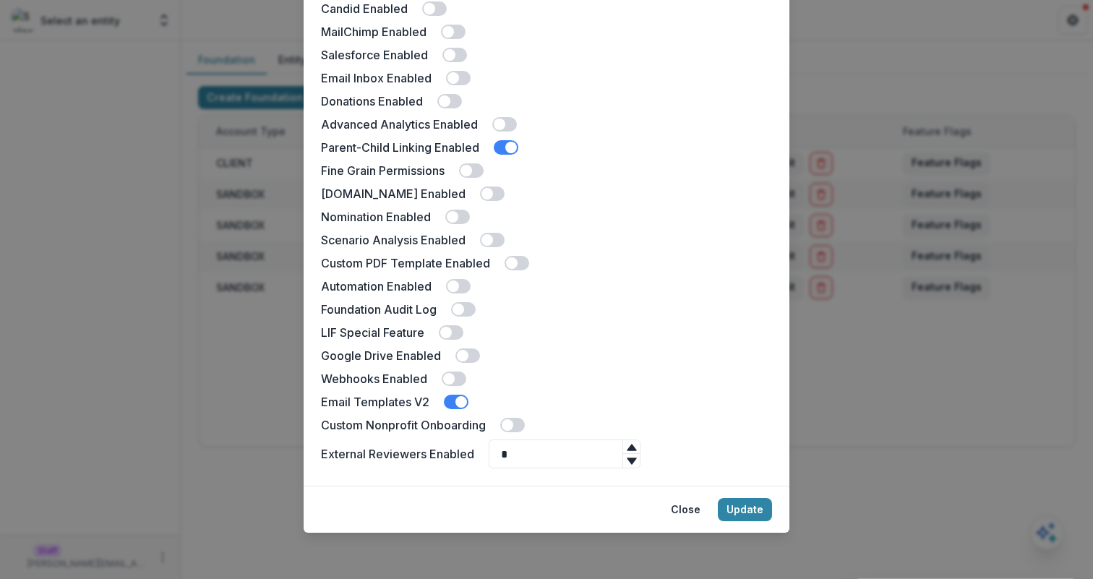
click at [510, 424] on span at bounding box center [508, 425] width 12 height 12
click at [750, 507] on button "Update" at bounding box center [745, 509] width 54 height 23
